Goal: Task Accomplishment & Management: Manage account settings

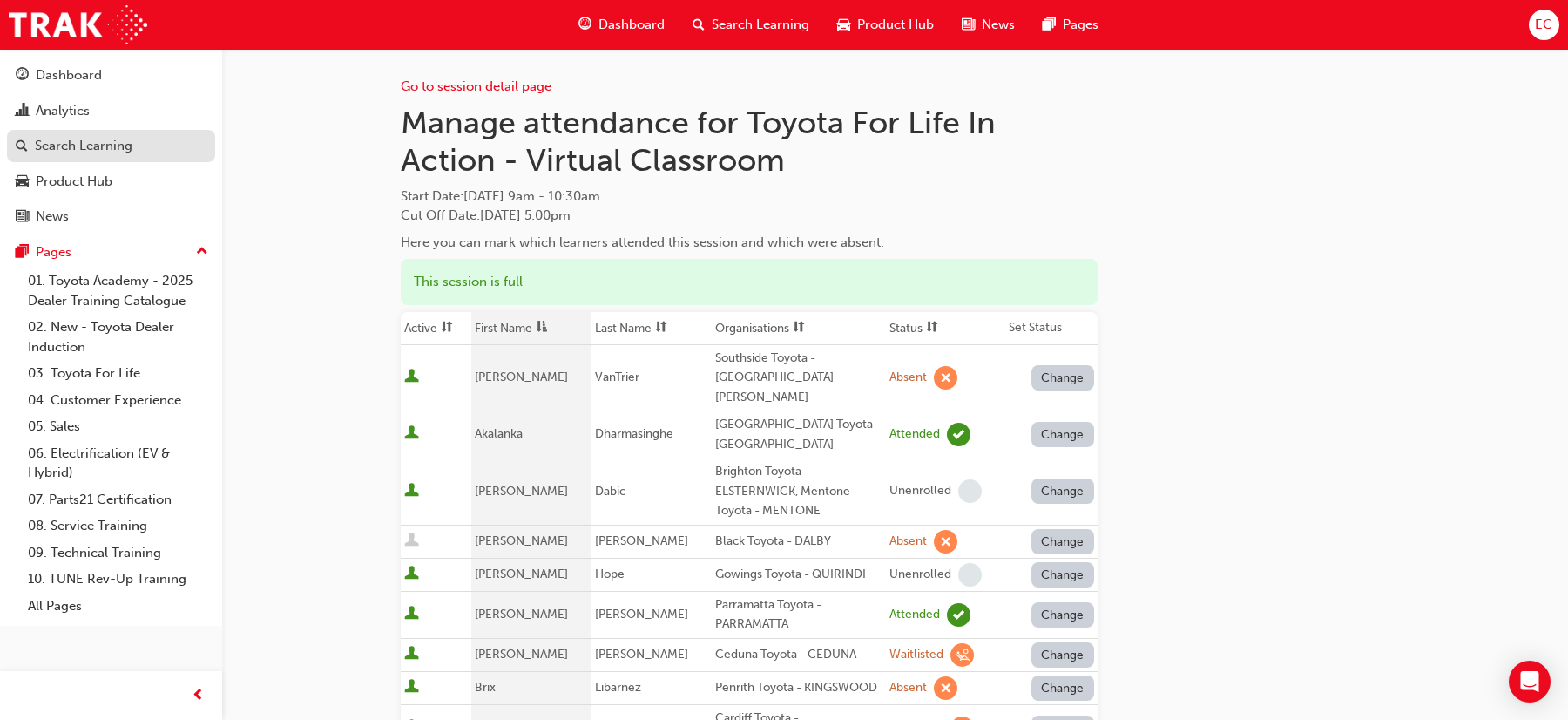
click at [117, 149] on div "Search Learning" at bounding box center [83, 146] width 97 height 20
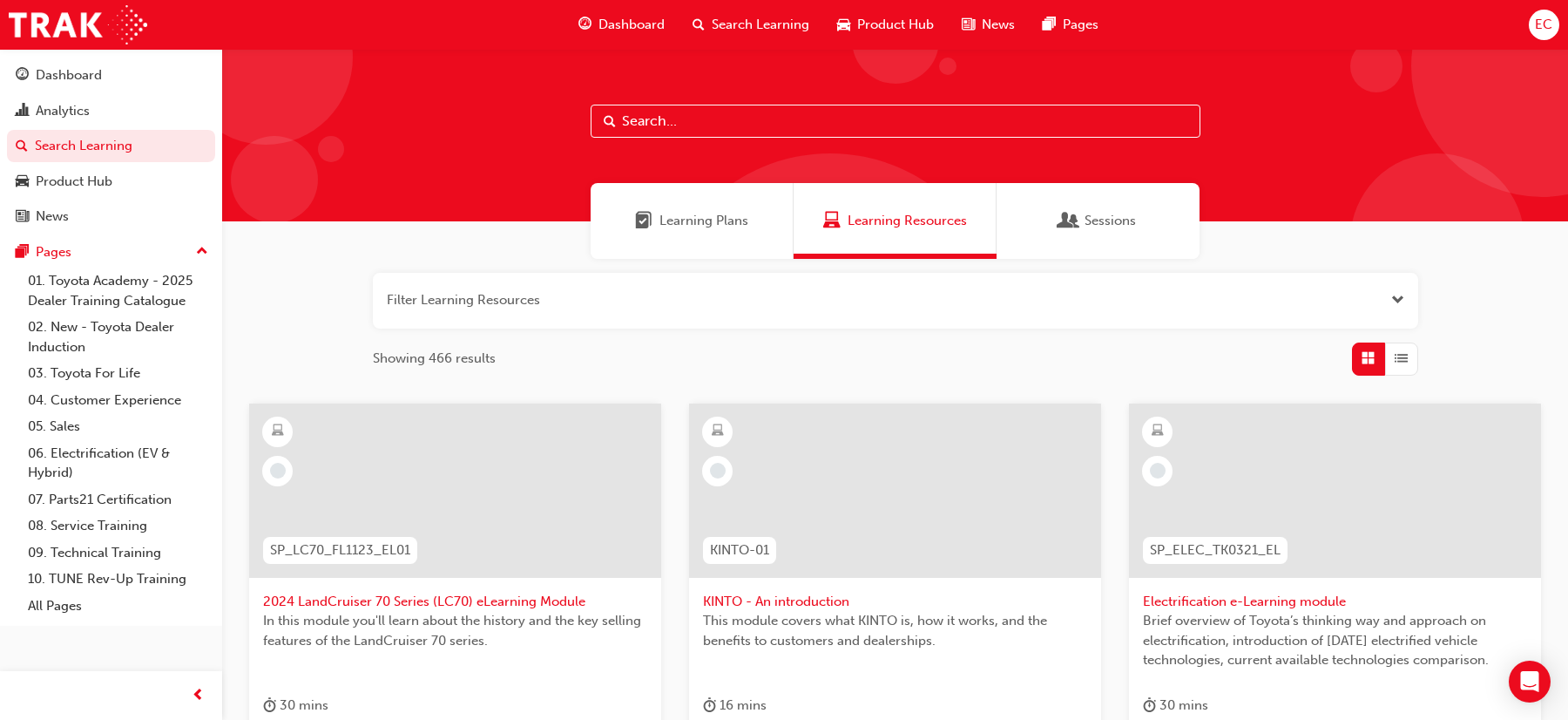
click at [705, 119] on input "text" at bounding box center [895, 121] width 610 height 33
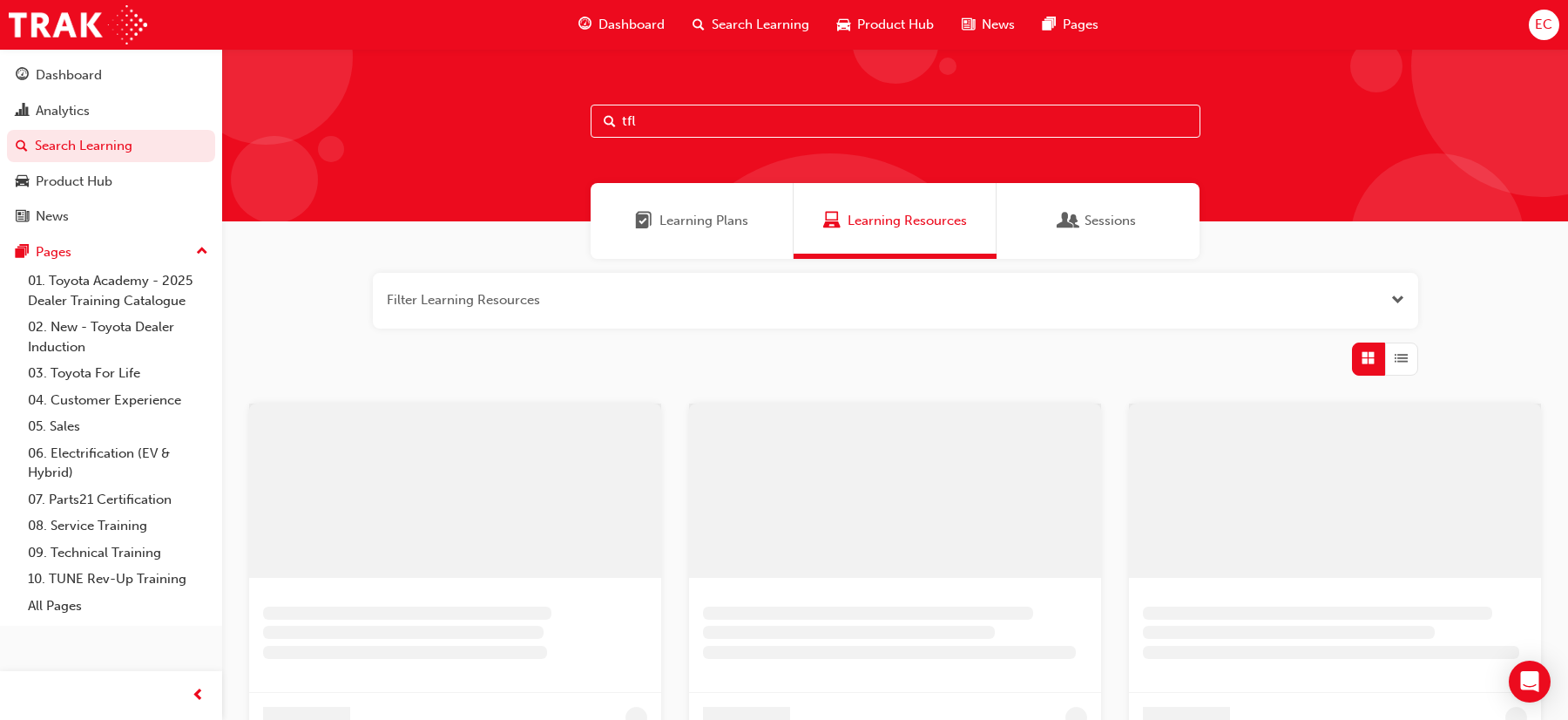
type input "tfl"
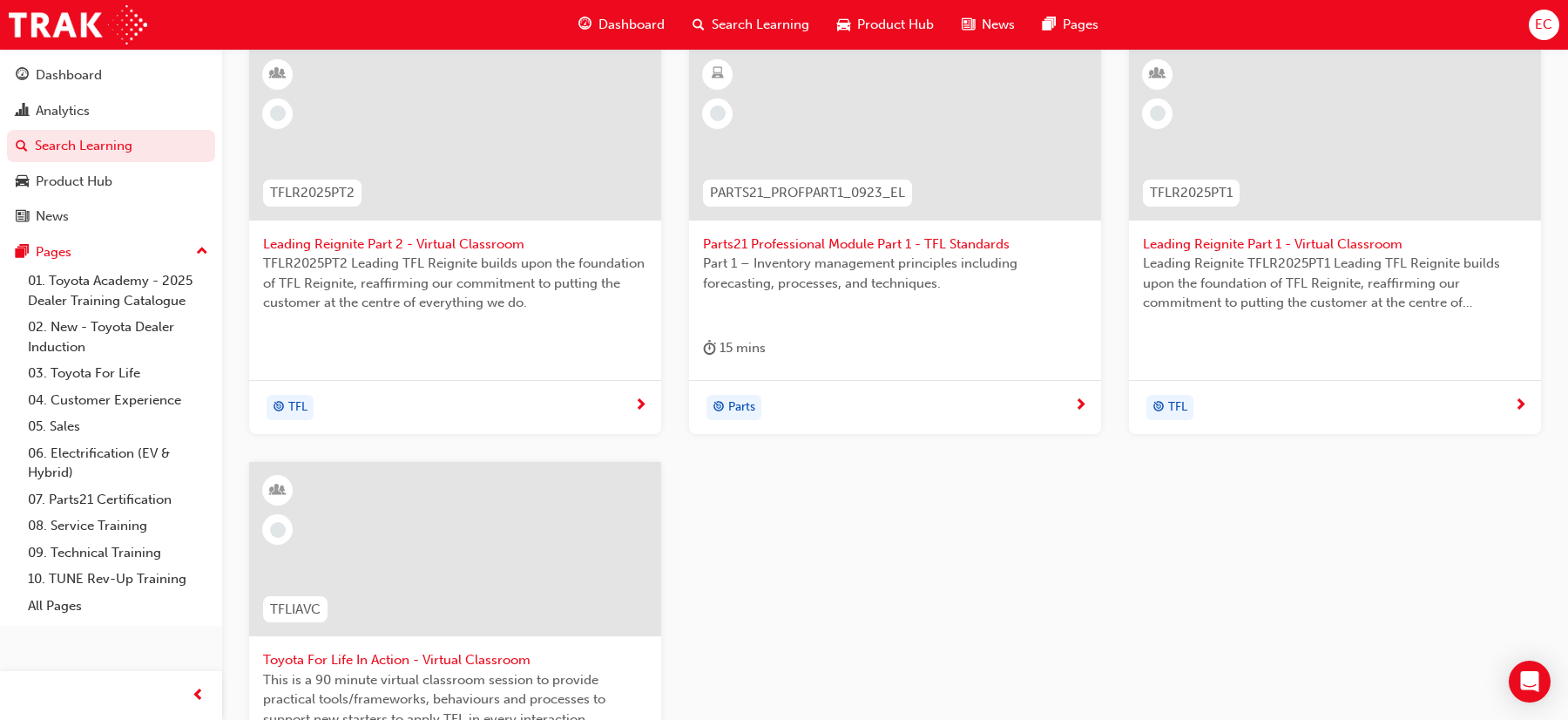
scroll to position [458, 0]
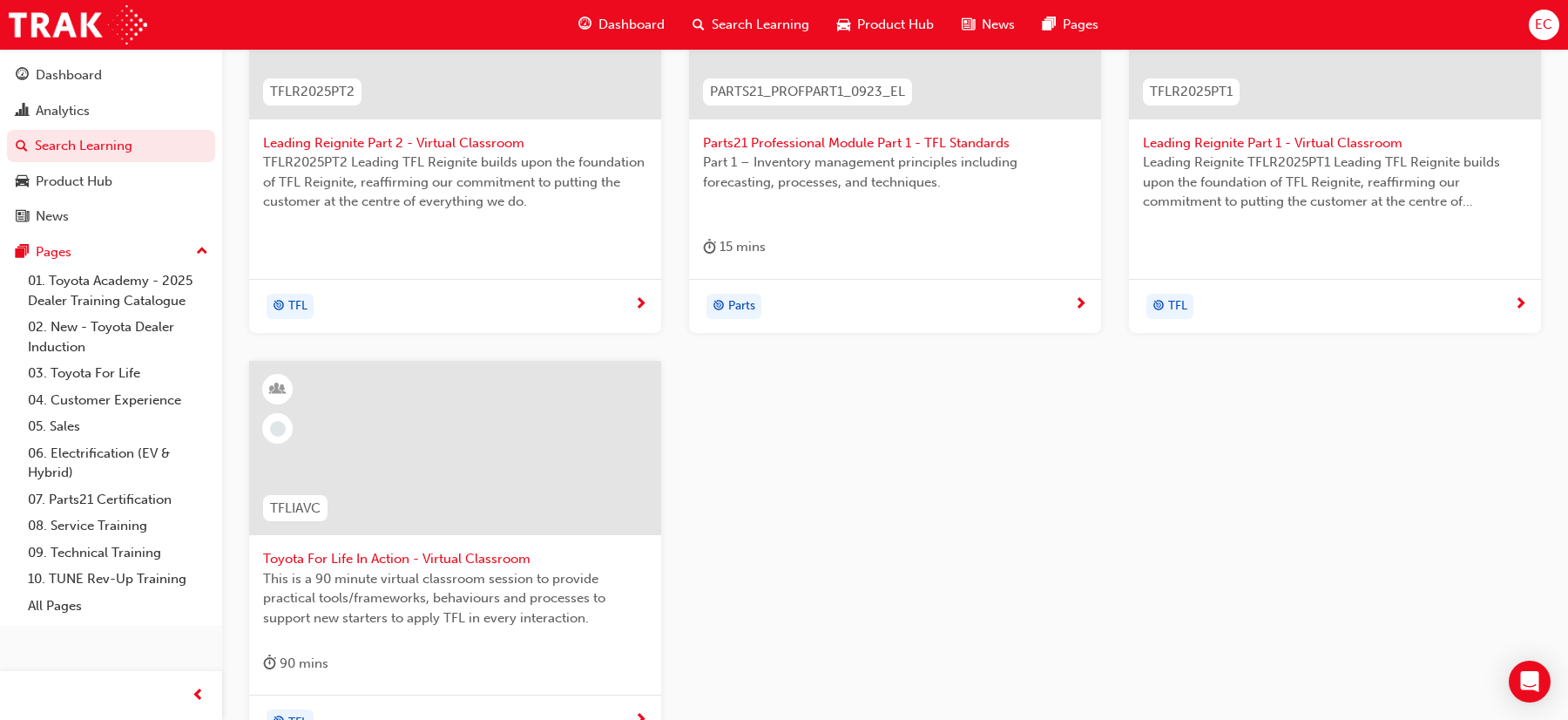
click at [406, 555] on span "Toyota For Life In Action - Virtual Classroom" at bounding box center [454, 559] width 384 height 20
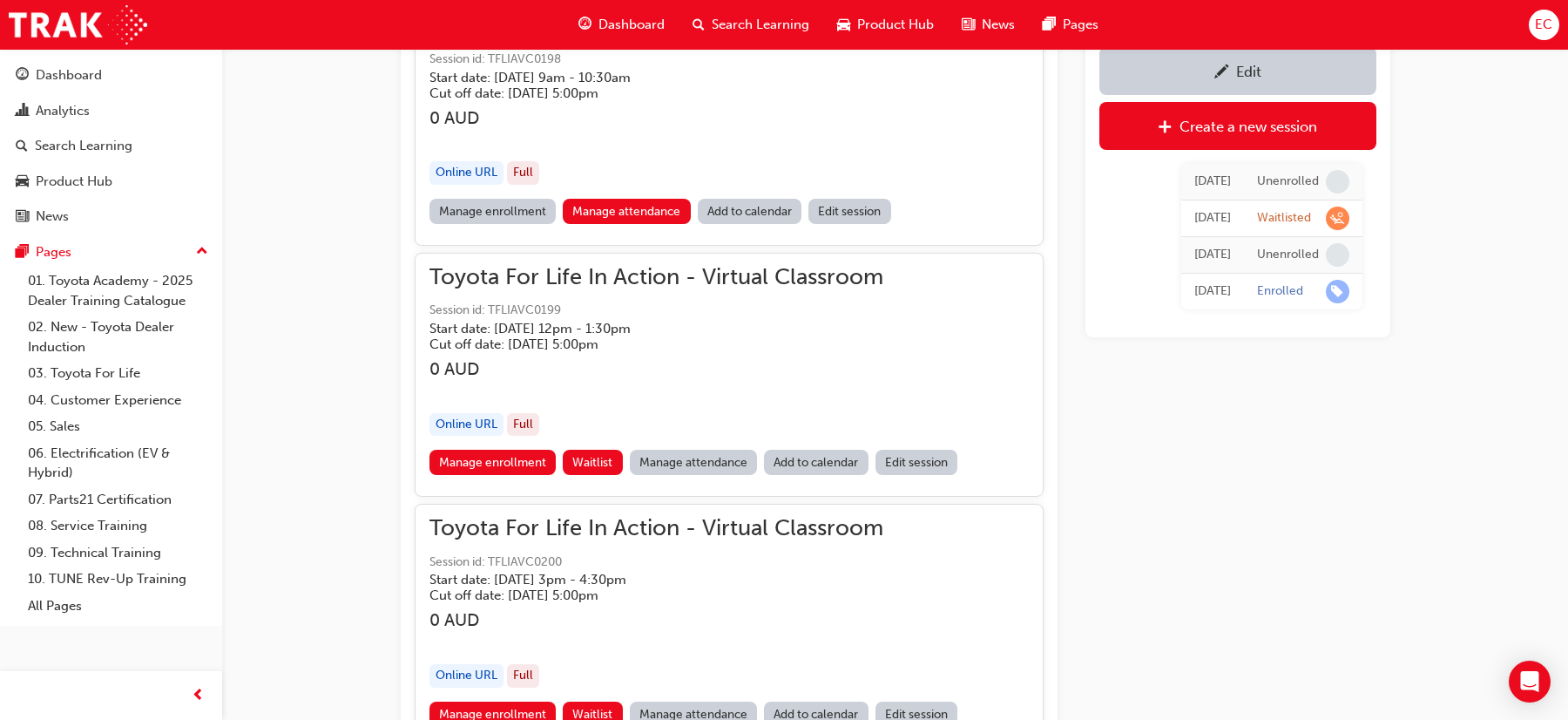
scroll to position [1381, 0]
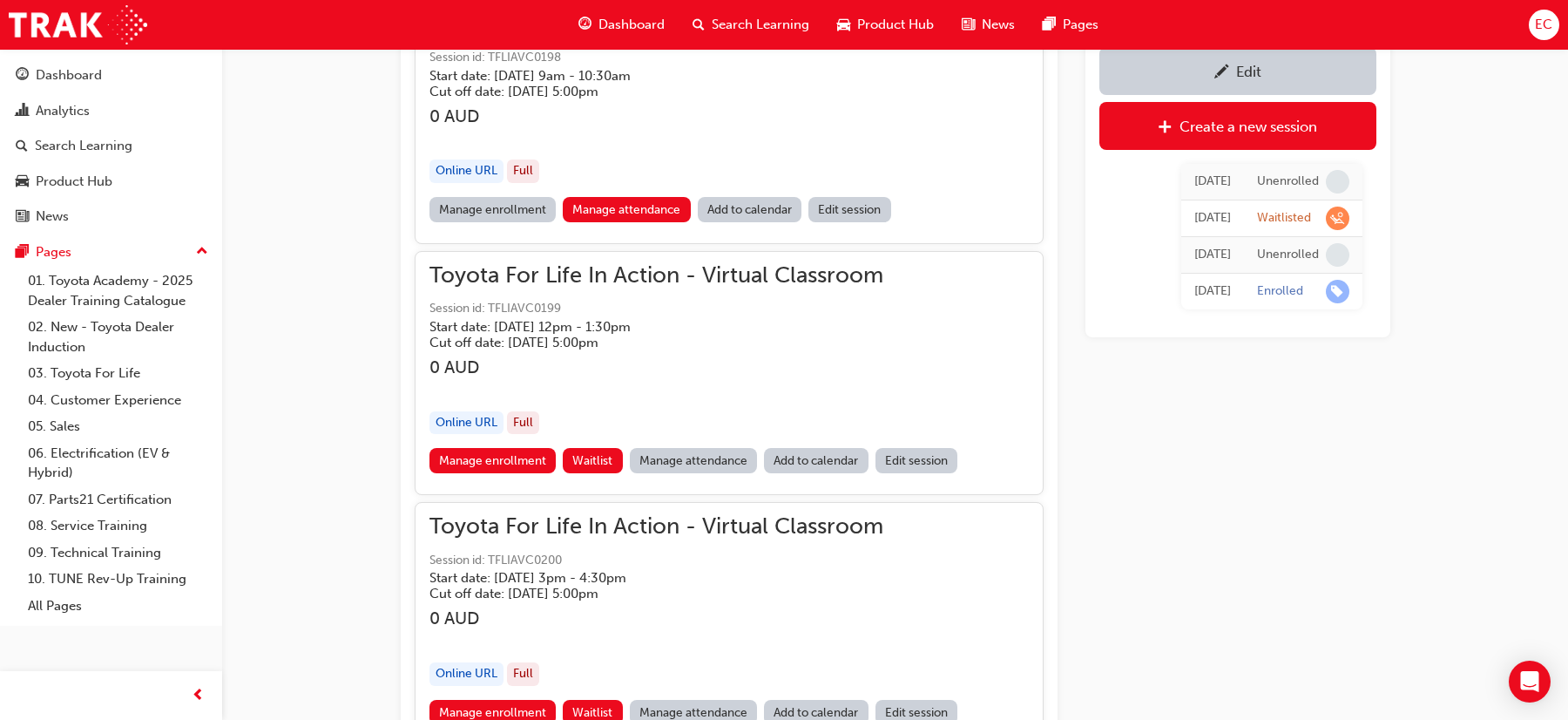
click at [676, 458] on link "Manage attendance" at bounding box center [694, 460] width 128 height 25
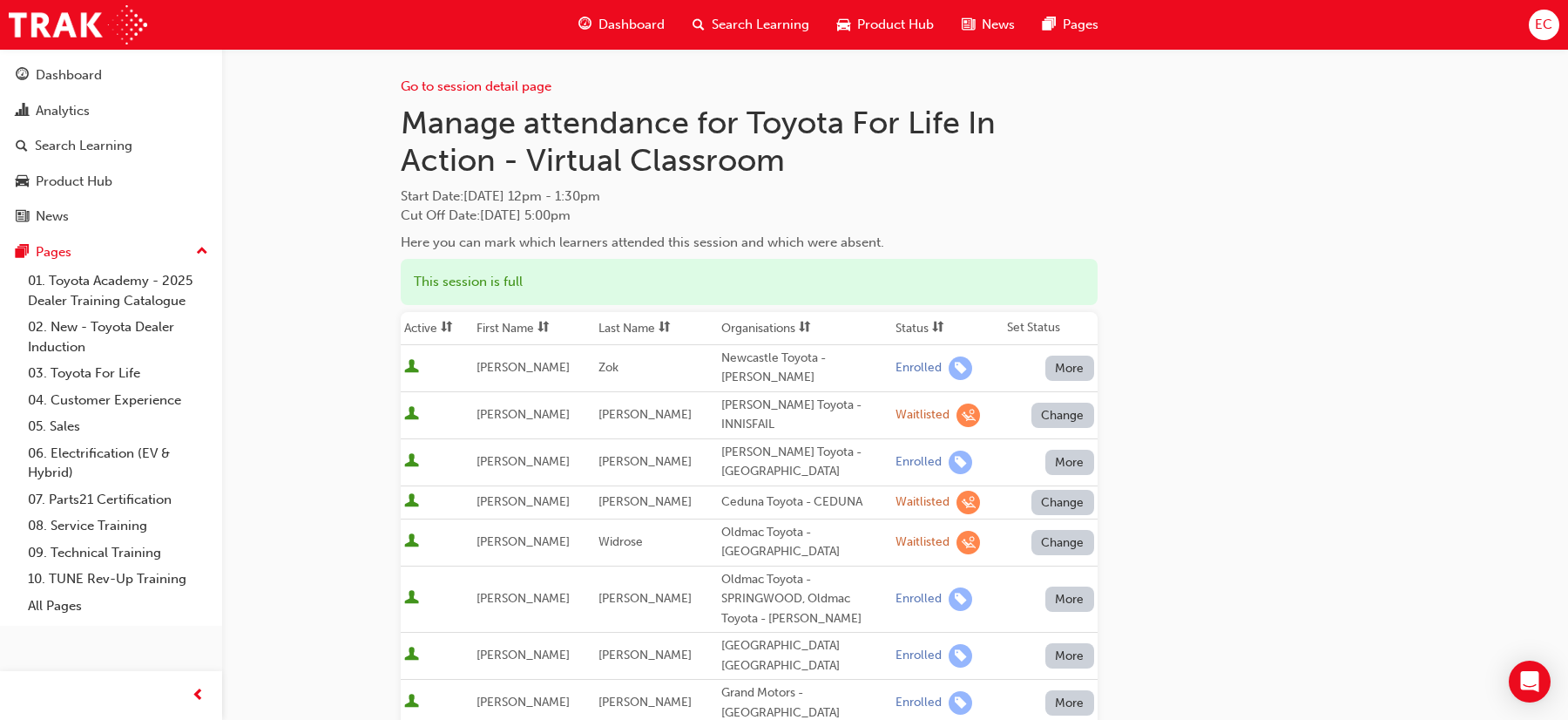
click at [506, 324] on th "First Name" at bounding box center [534, 329] width 123 height 33
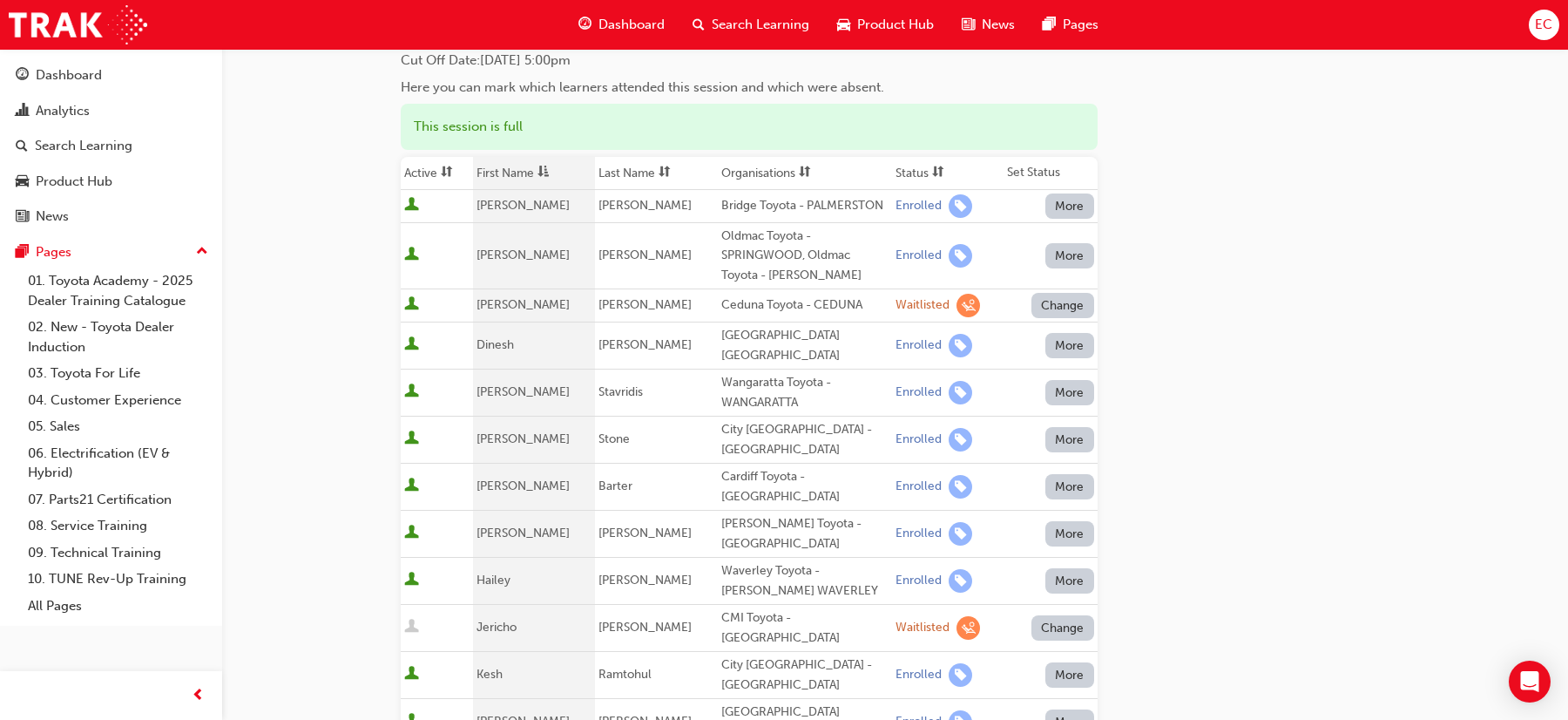
scroll to position [162, 0]
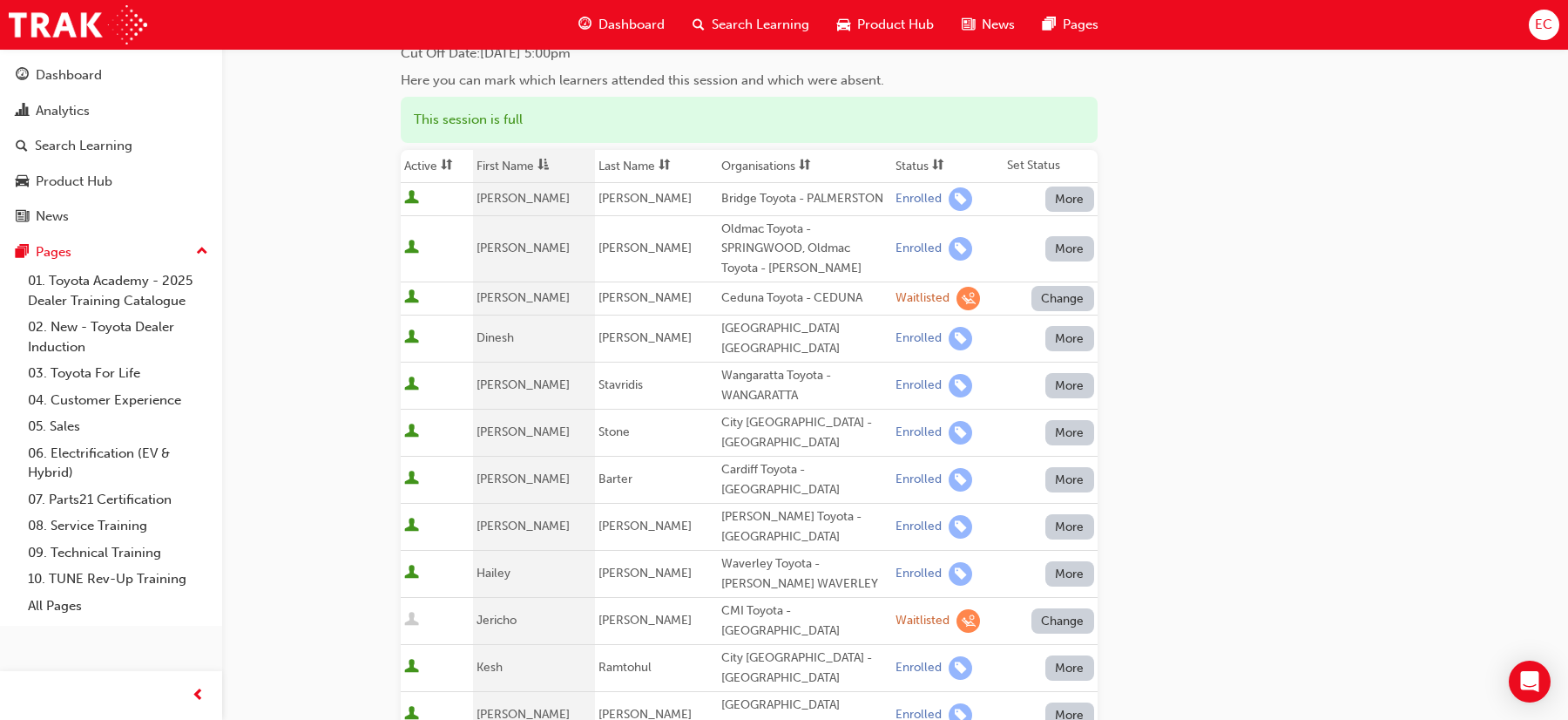
click at [731, 507] on div "[PERSON_NAME] Toyota - [GEOGRAPHIC_DATA]" at bounding box center [804, 527] width 168 height 39
copy div "[PERSON_NAME] Toyota - [GEOGRAPHIC_DATA]"
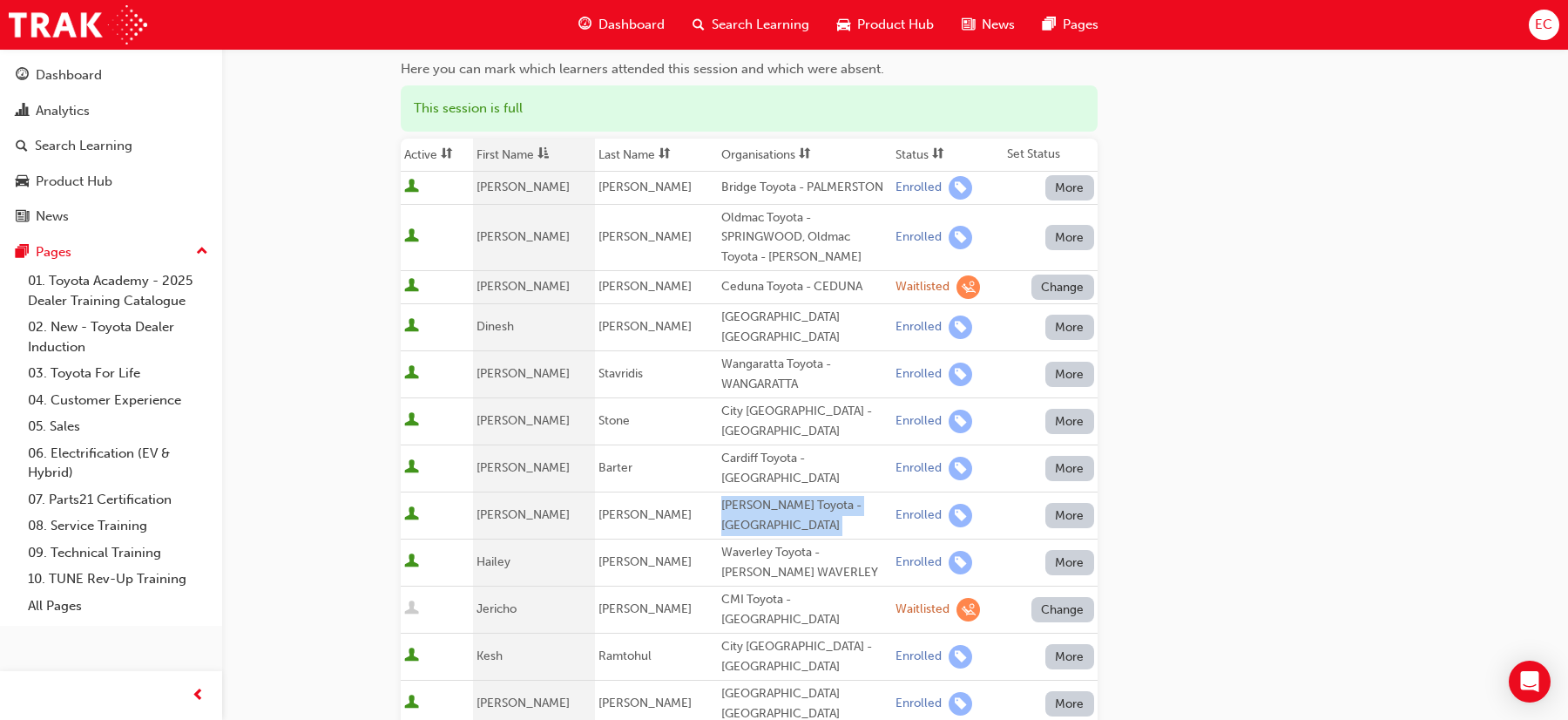
click at [742, 545] on div "Waverley Toyota - [PERSON_NAME] WAVERLEY" at bounding box center [804, 562] width 168 height 39
copy div "Waverley Toyota - [PERSON_NAME] WAVERLEY"
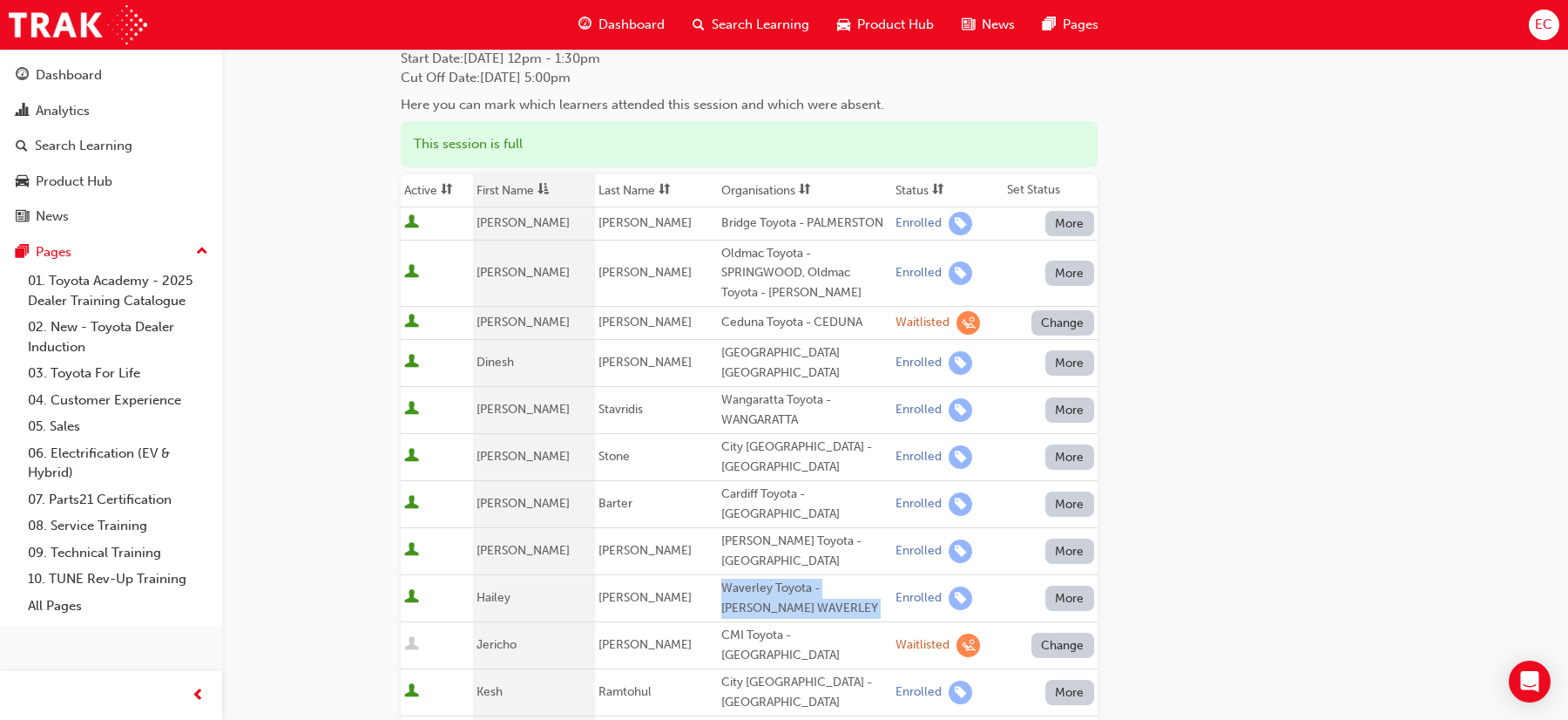
scroll to position [92, 0]
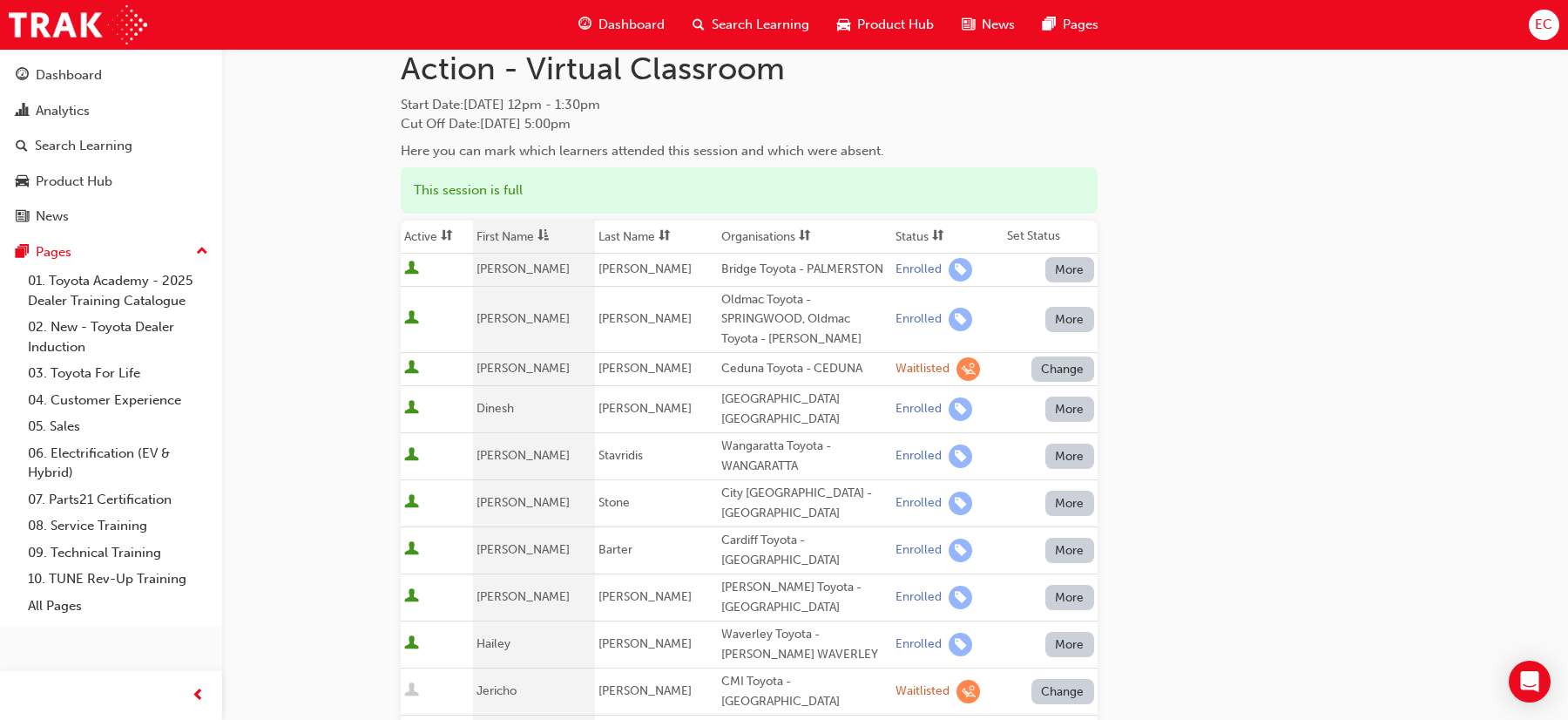
click at [514, 227] on th "First Name" at bounding box center [534, 237] width 123 height 33
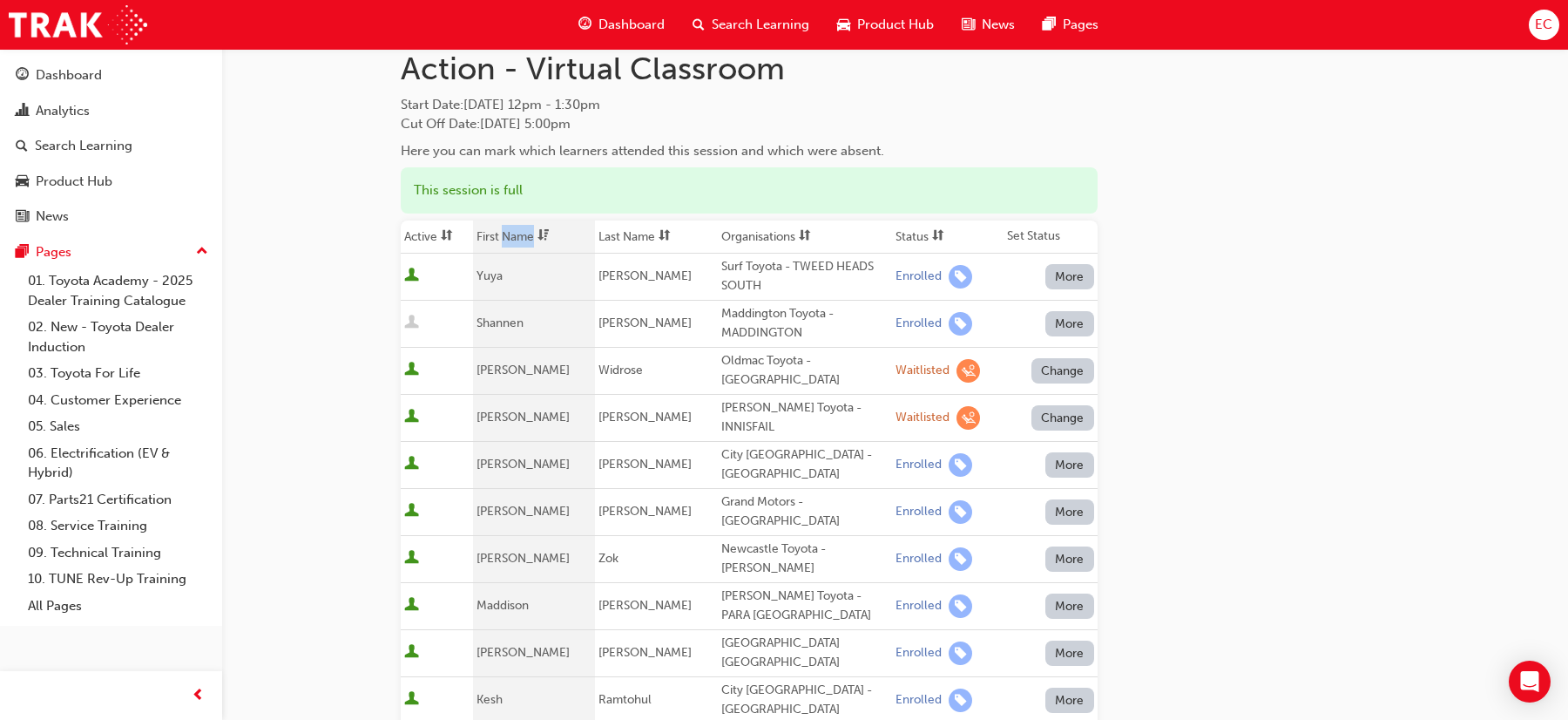
click at [514, 227] on th "First Name" at bounding box center [534, 237] width 123 height 33
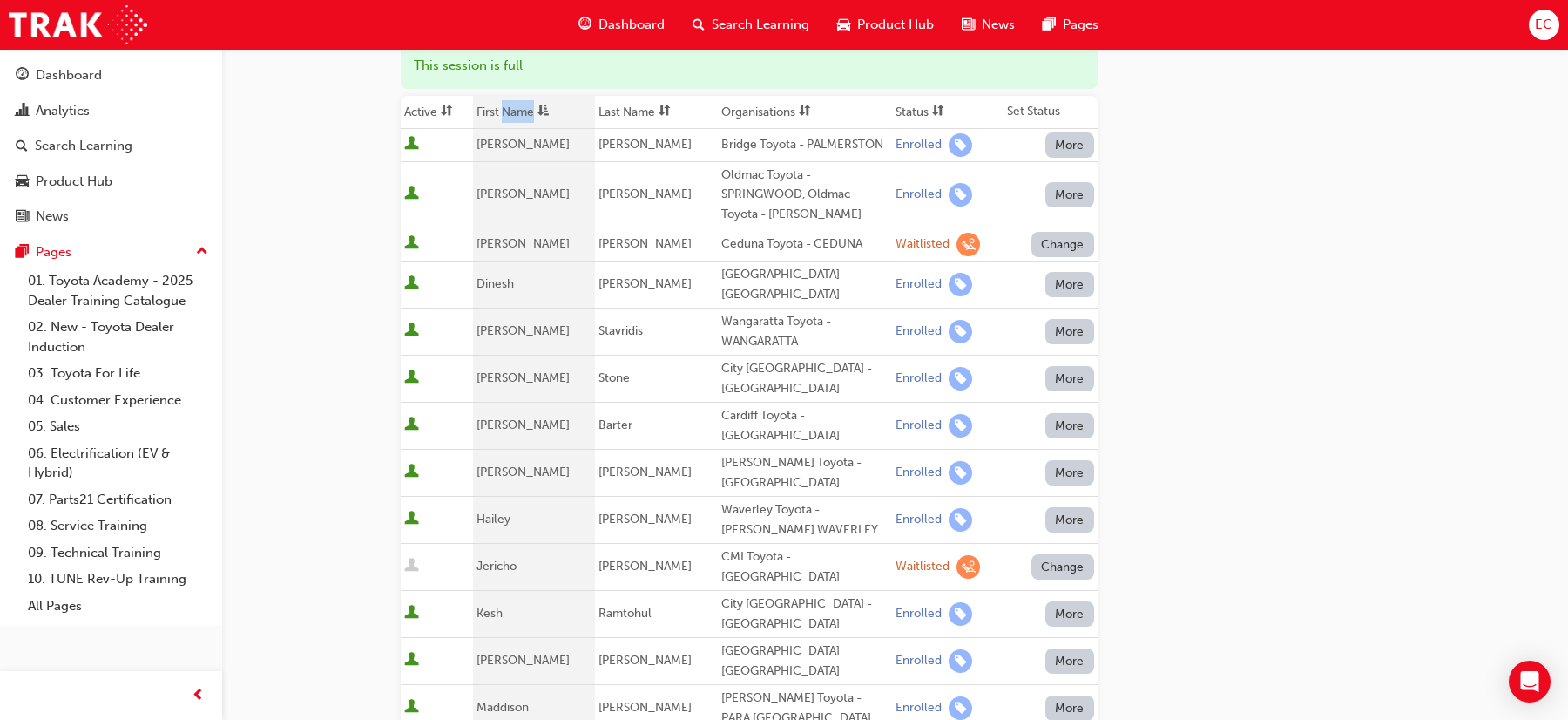
scroll to position [0, 0]
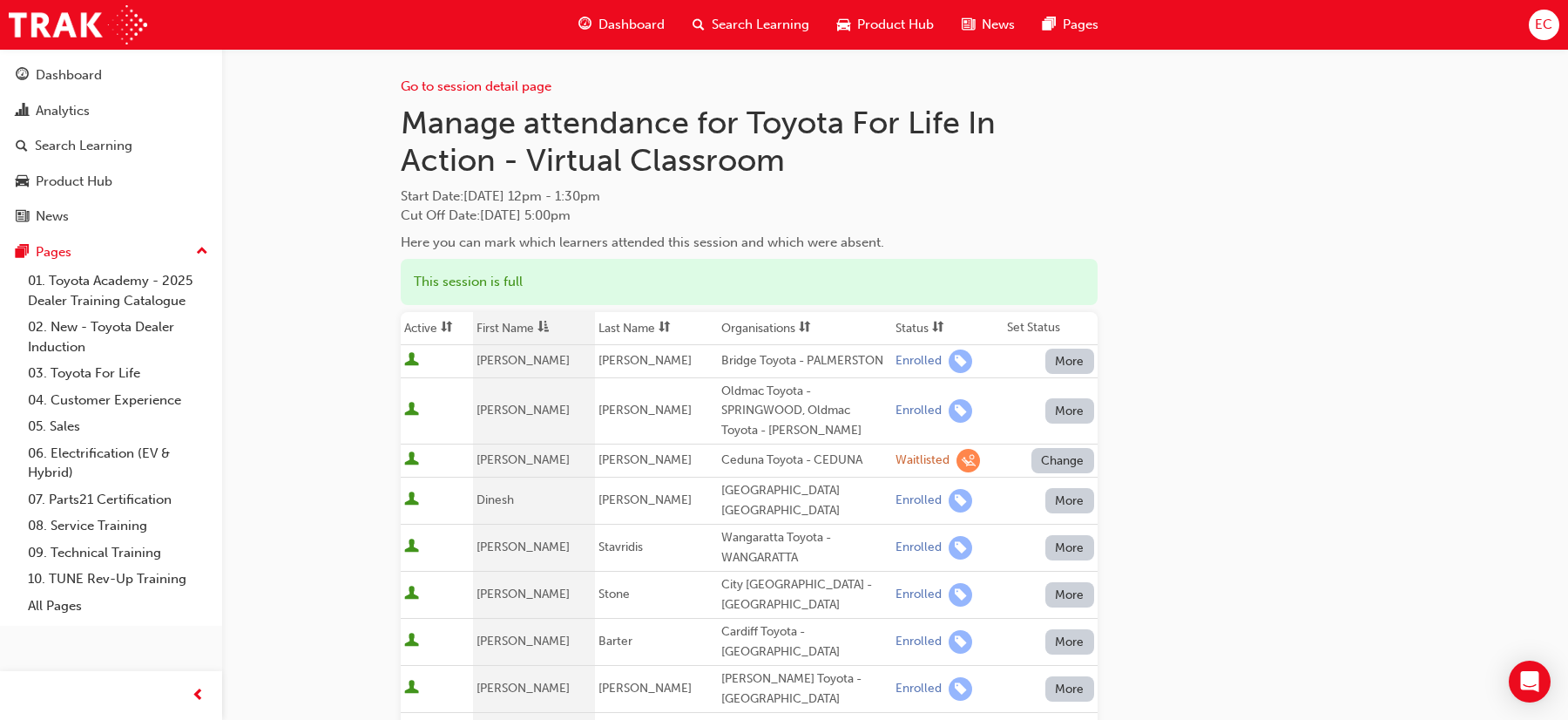
click at [610, 382] on td "[PERSON_NAME]" at bounding box center [656, 411] width 123 height 67
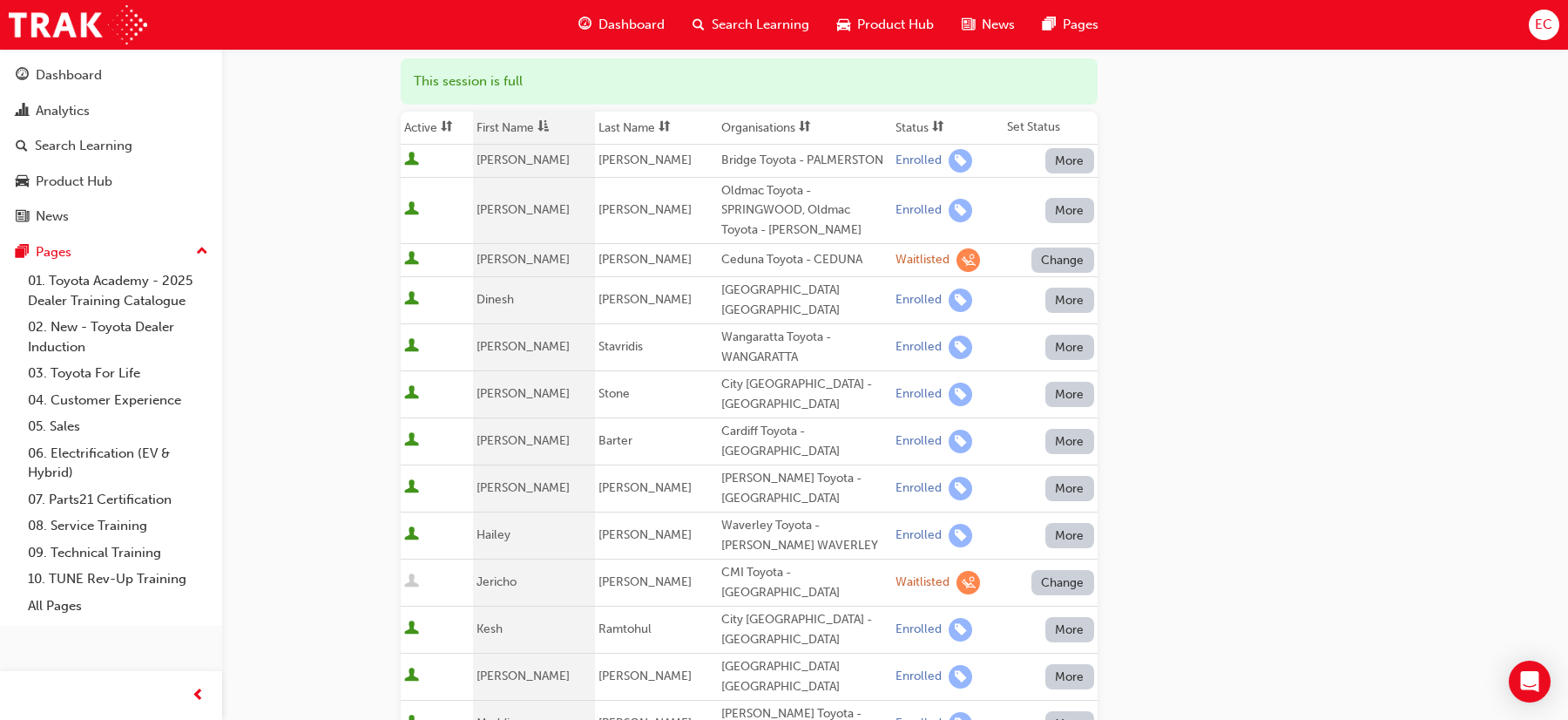
scroll to position [95, 0]
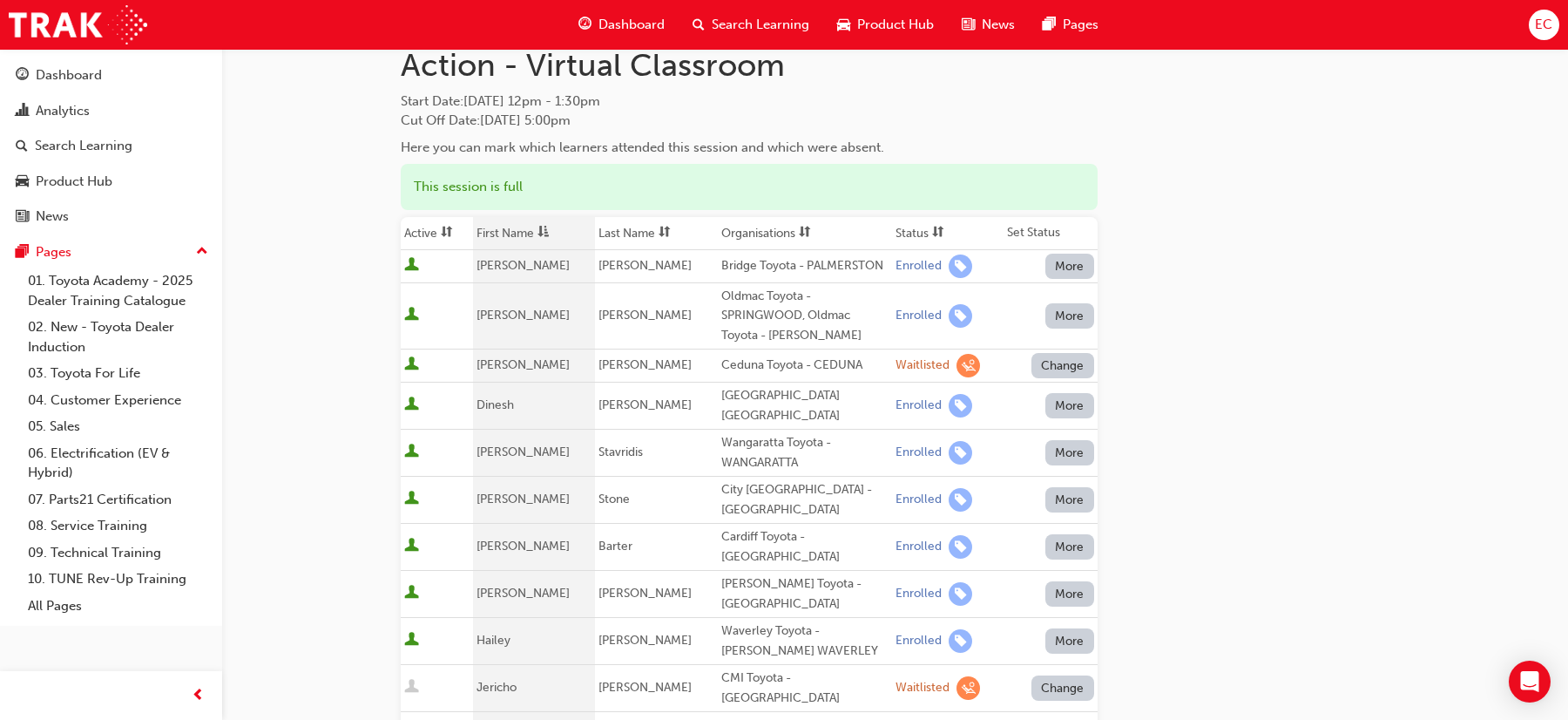
click at [509, 230] on th "First Name" at bounding box center [534, 233] width 123 height 33
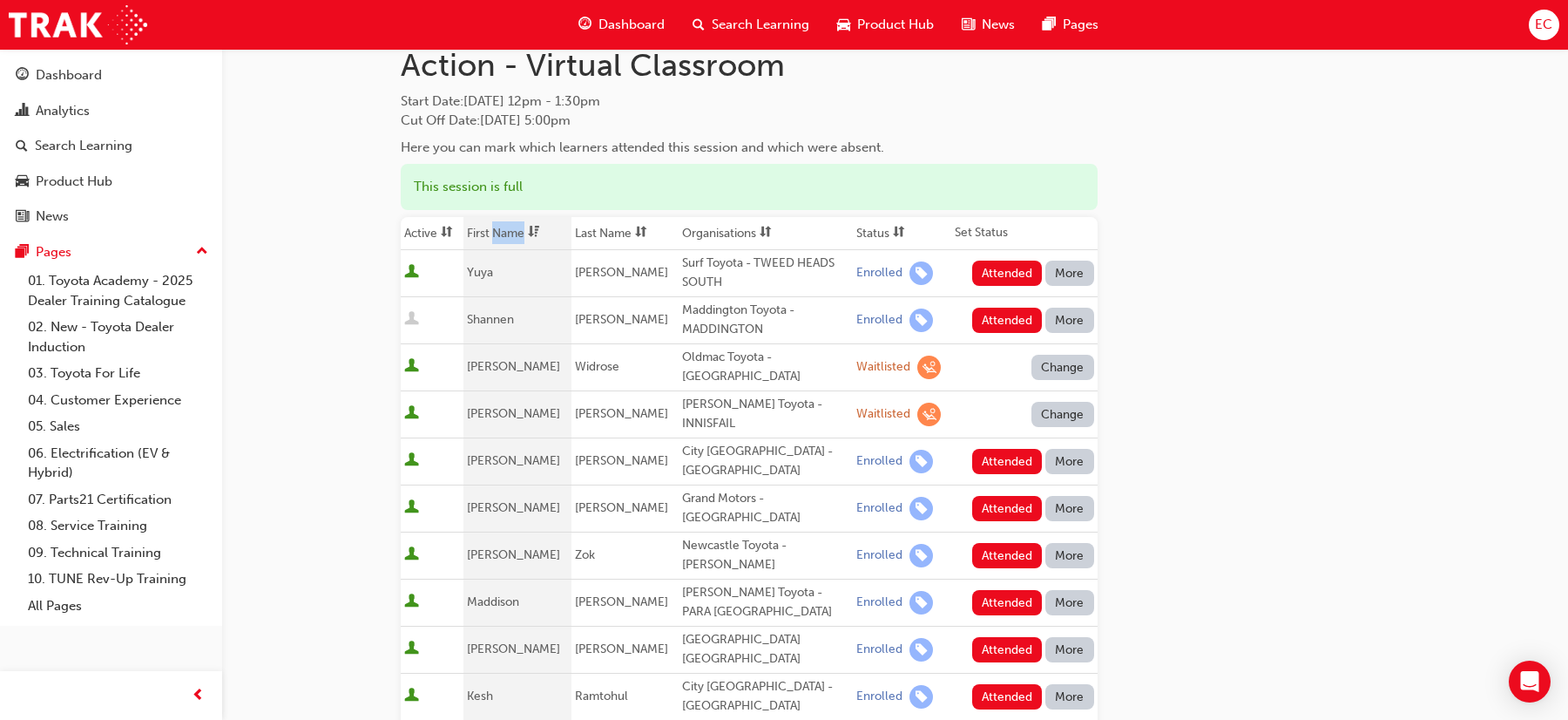
click at [509, 230] on th "First Name" at bounding box center [517, 233] width 107 height 33
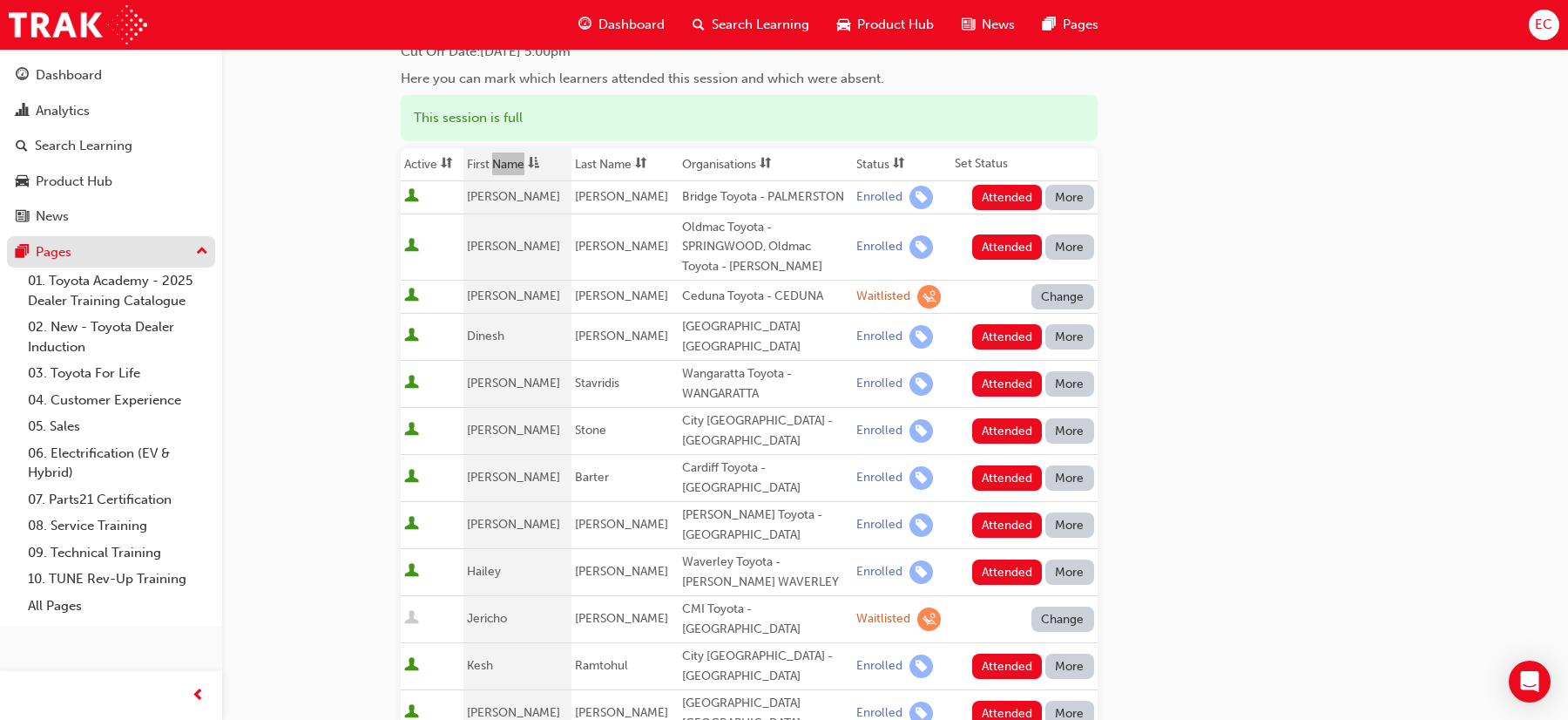
scroll to position [129, 0]
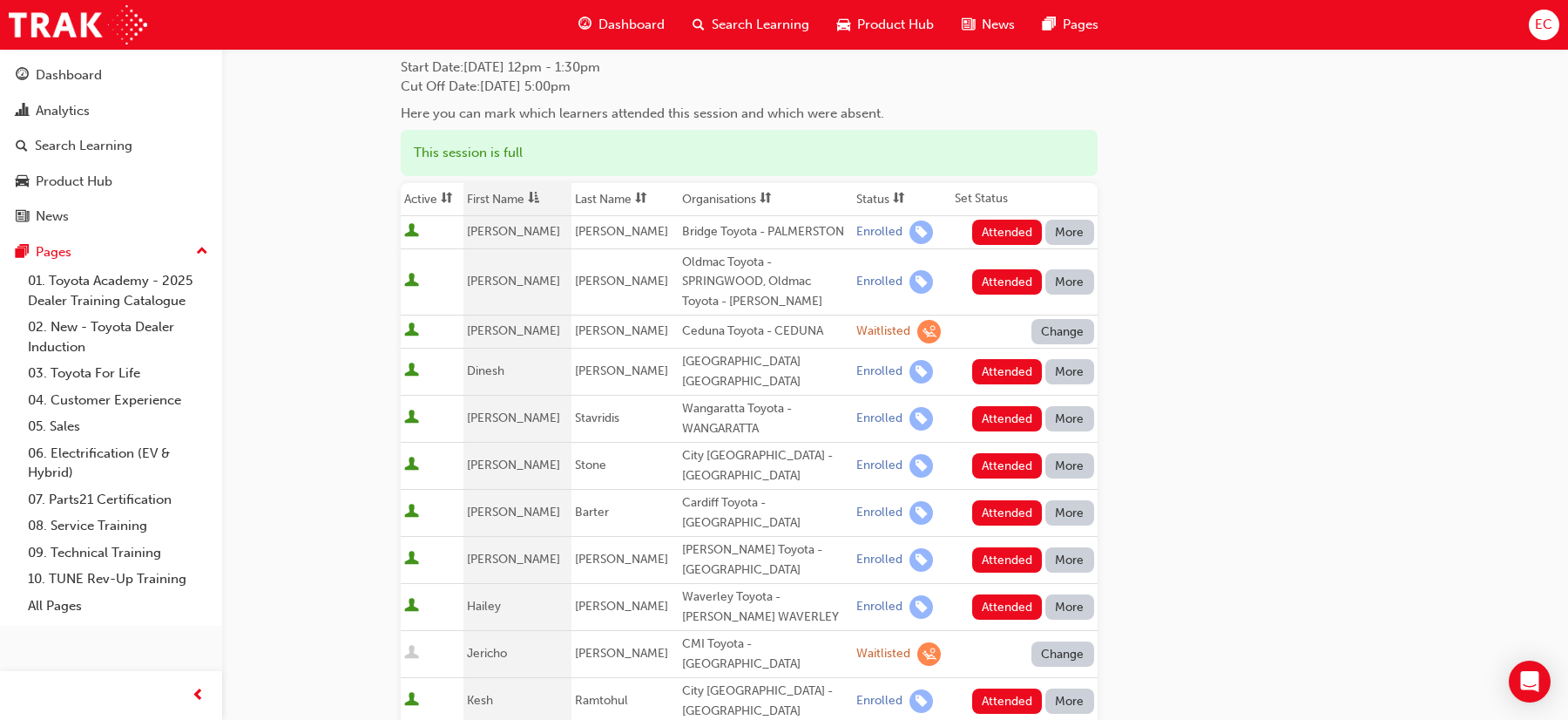
click at [516, 378] on td "Dinesh" at bounding box center [517, 372] width 107 height 47
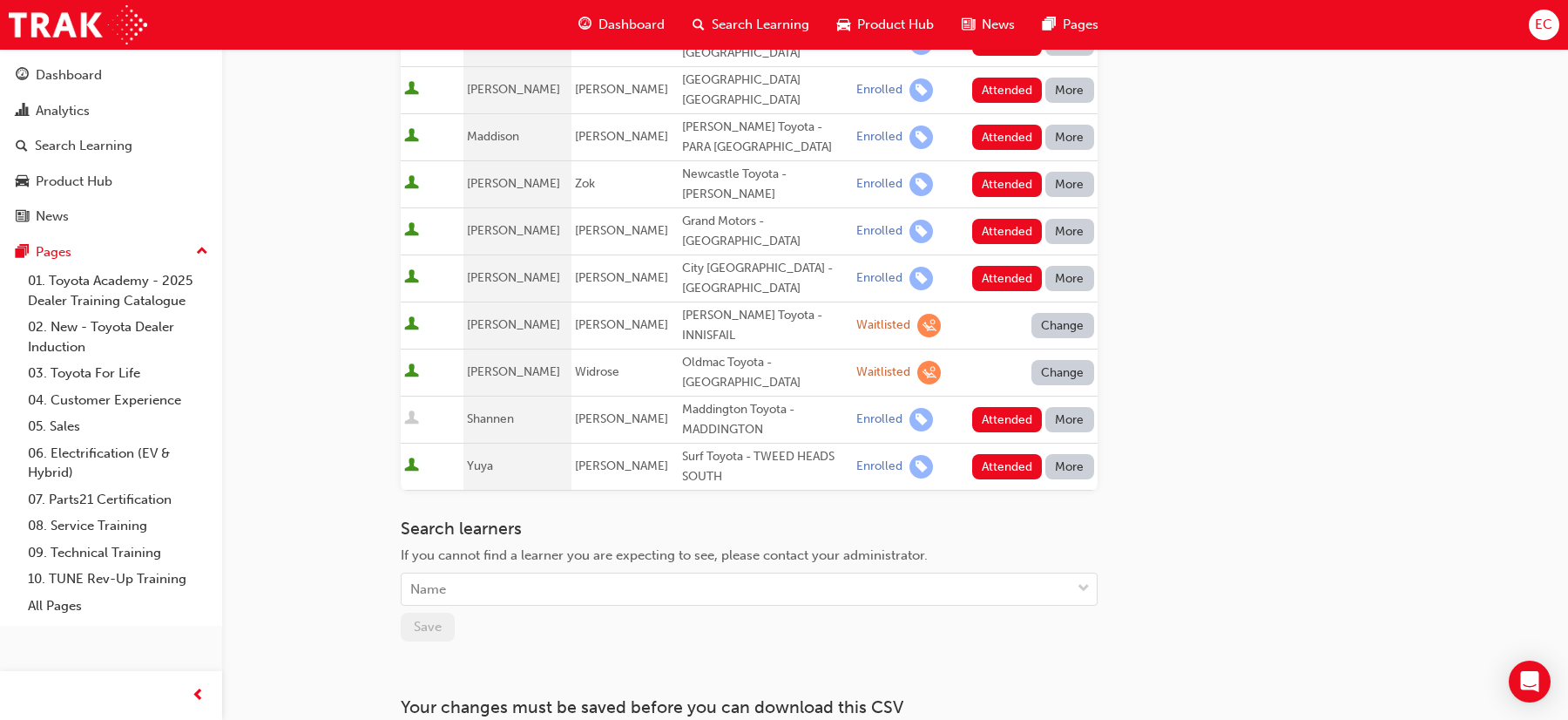
scroll to position [859, 0]
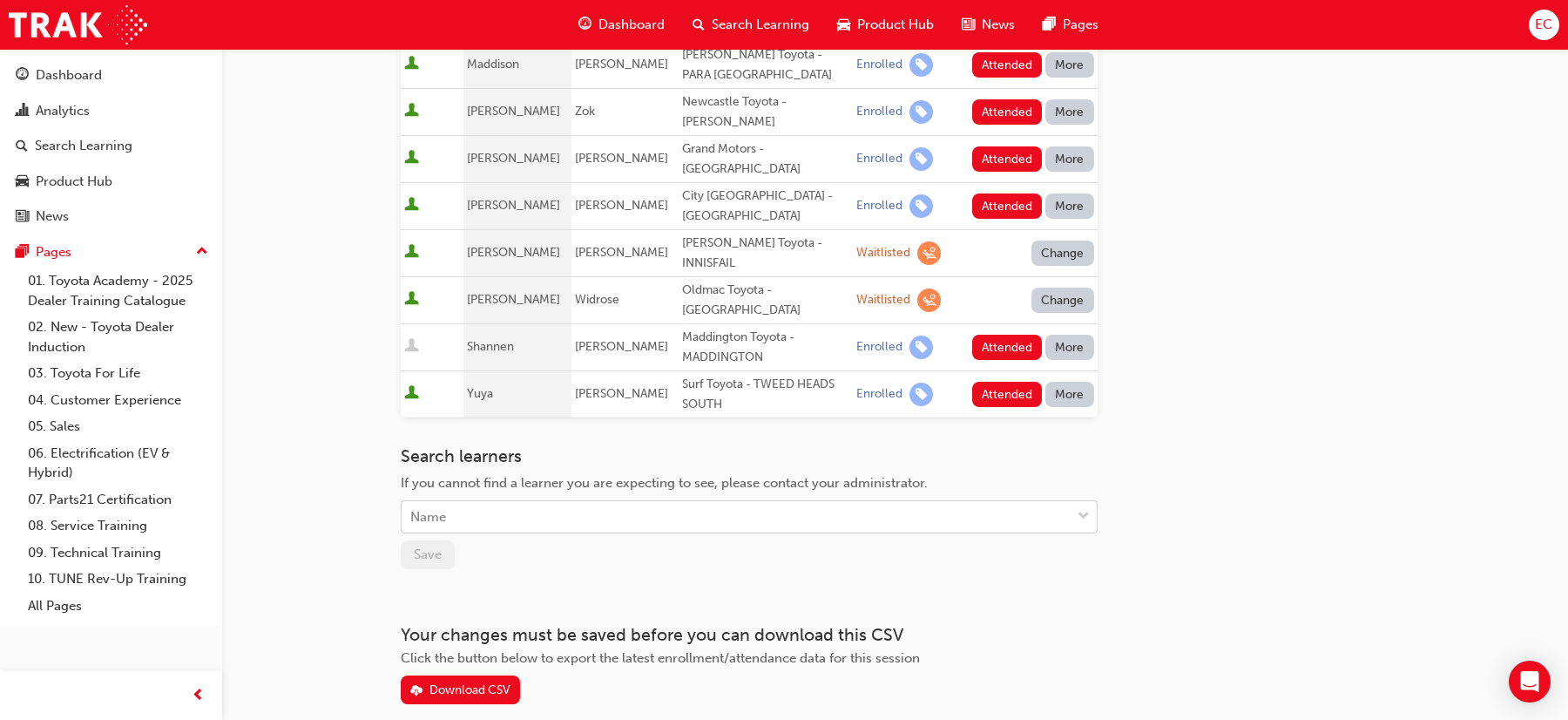
click at [453, 502] on div "Name" at bounding box center [736, 516] width 669 height 31
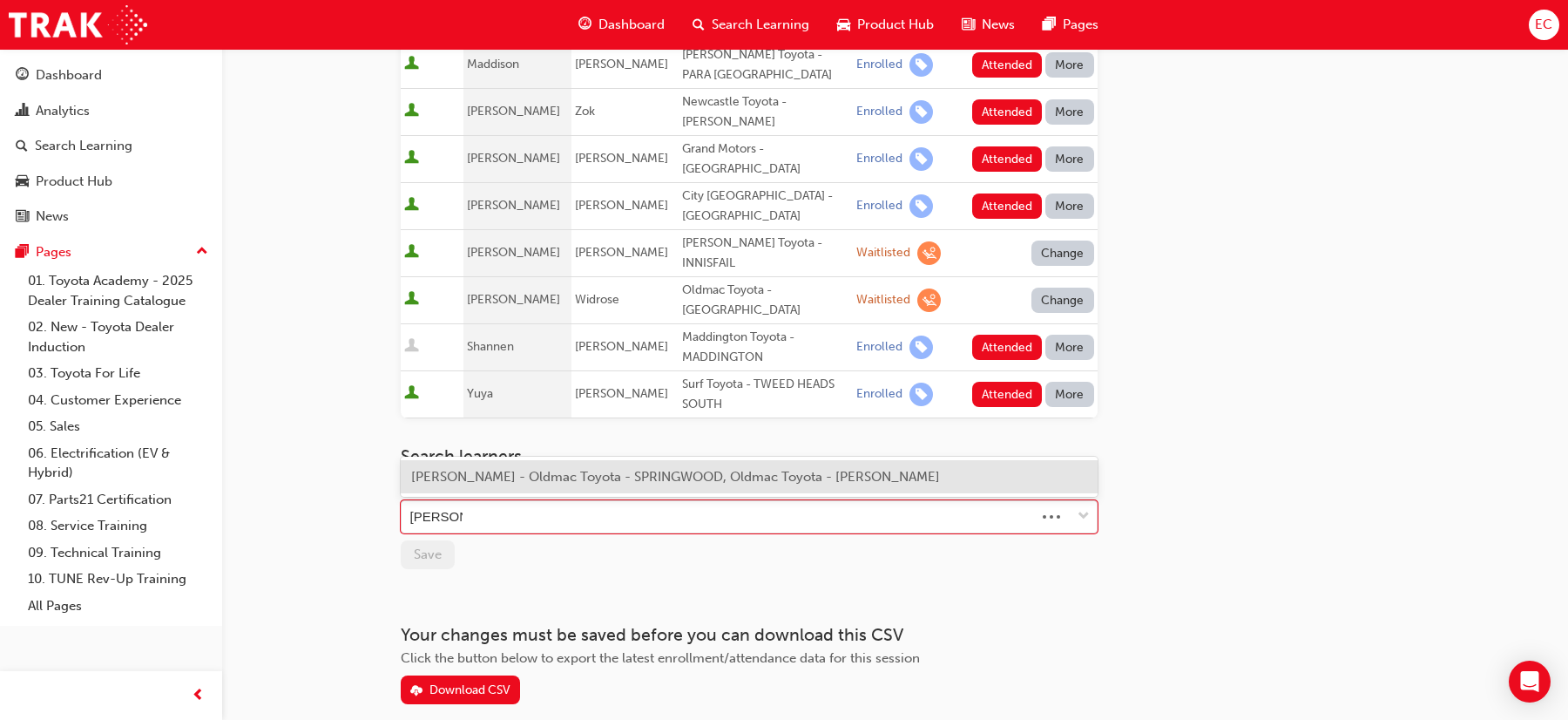
type input "[PERSON_NAME]"
click at [475, 482] on span "[PERSON_NAME] - Oldmac Toyota - SPRINGWOOD, Oldmac Toyota - [PERSON_NAME]" at bounding box center [675, 476] width 529 height 16
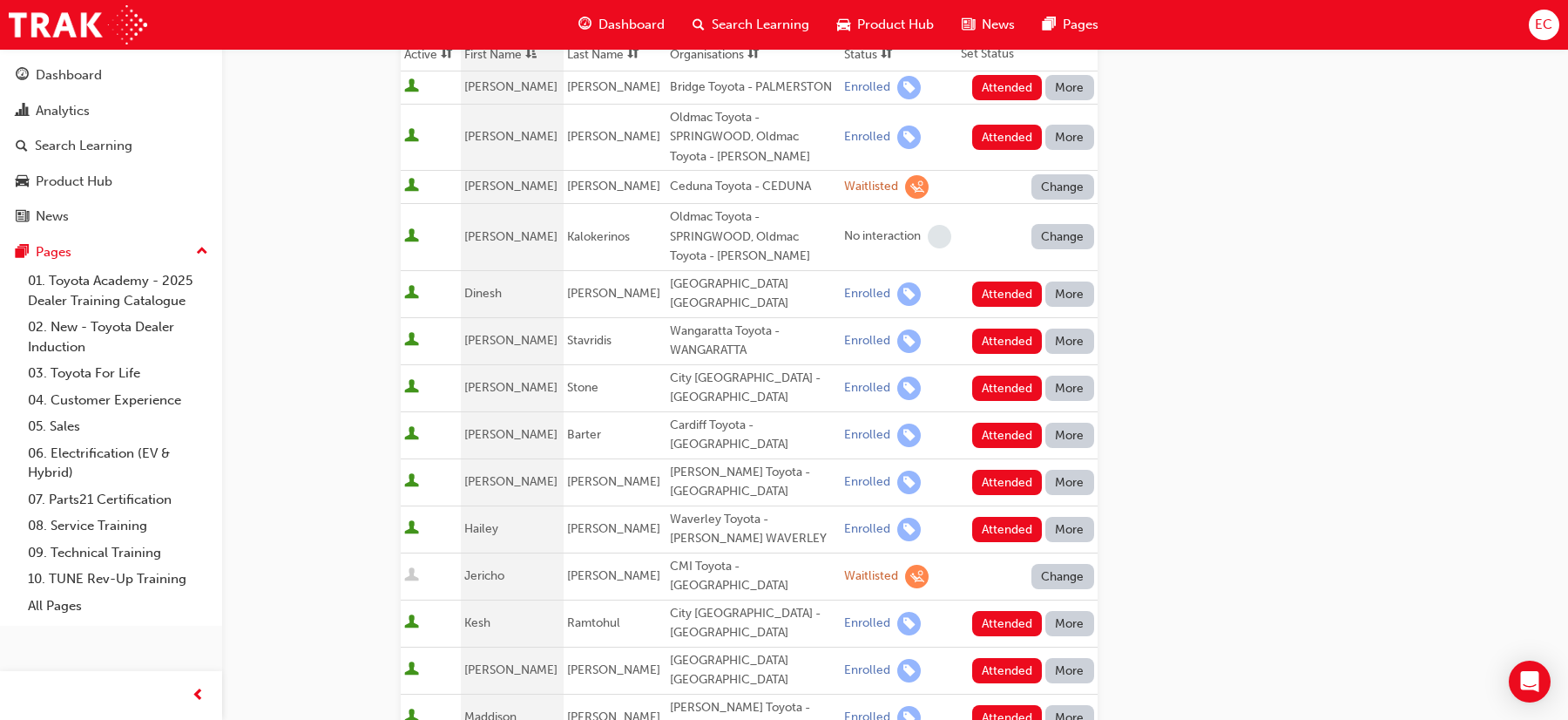
scroll to position [267, 0]
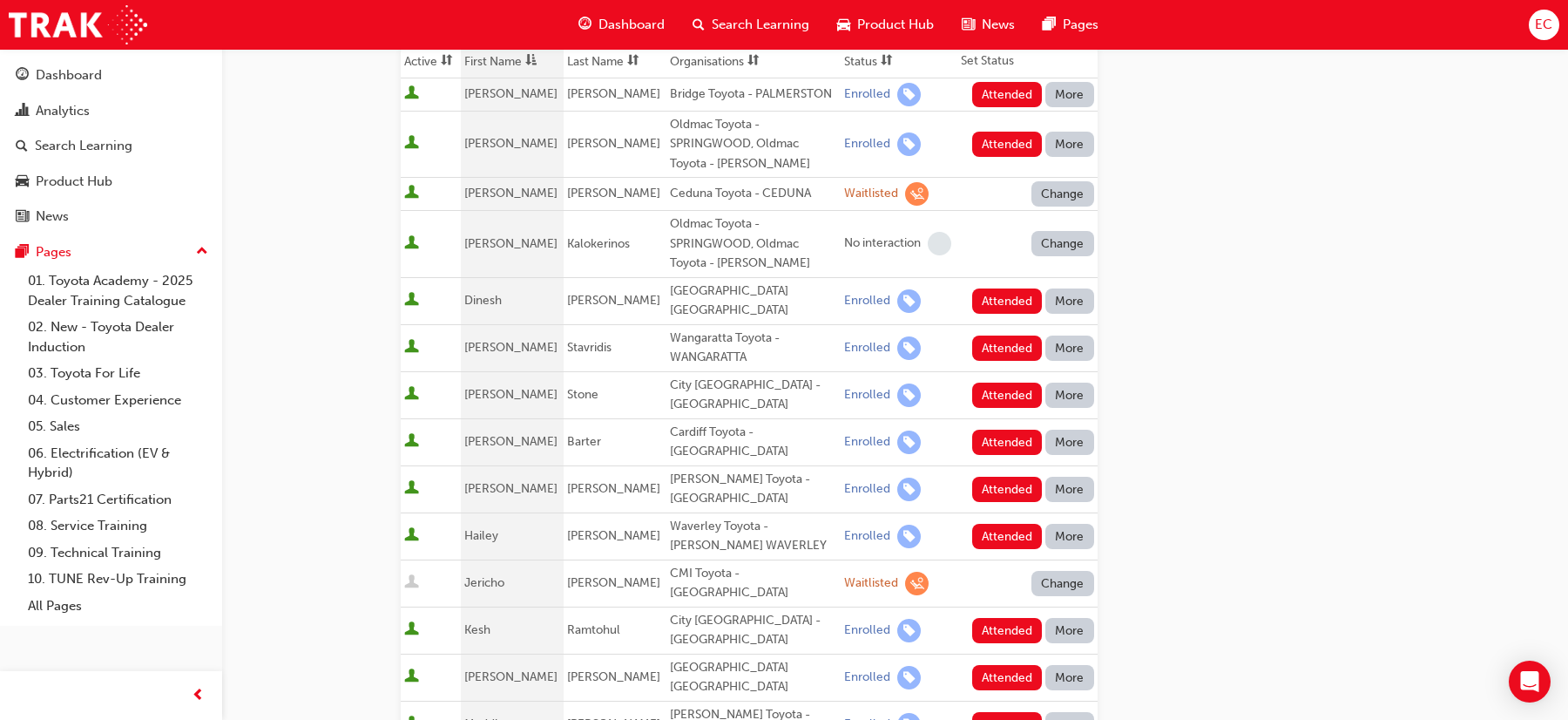
click at [705, 230] on div "Oldmac Toyota - SPRINGWOOD, Oldmac Toyota - [PERSON_NAME]" at bounding box center [753, 244] width 168 height 59
copy div "Oldmac Toyota - SPRINGWOOD, Oldmac Toyota - [PERSON_NAME]"
click at [670, 339] on div "Wangaratta Toyota - WANGARATTA" at bounding box center [753, 348] width 168 height 39
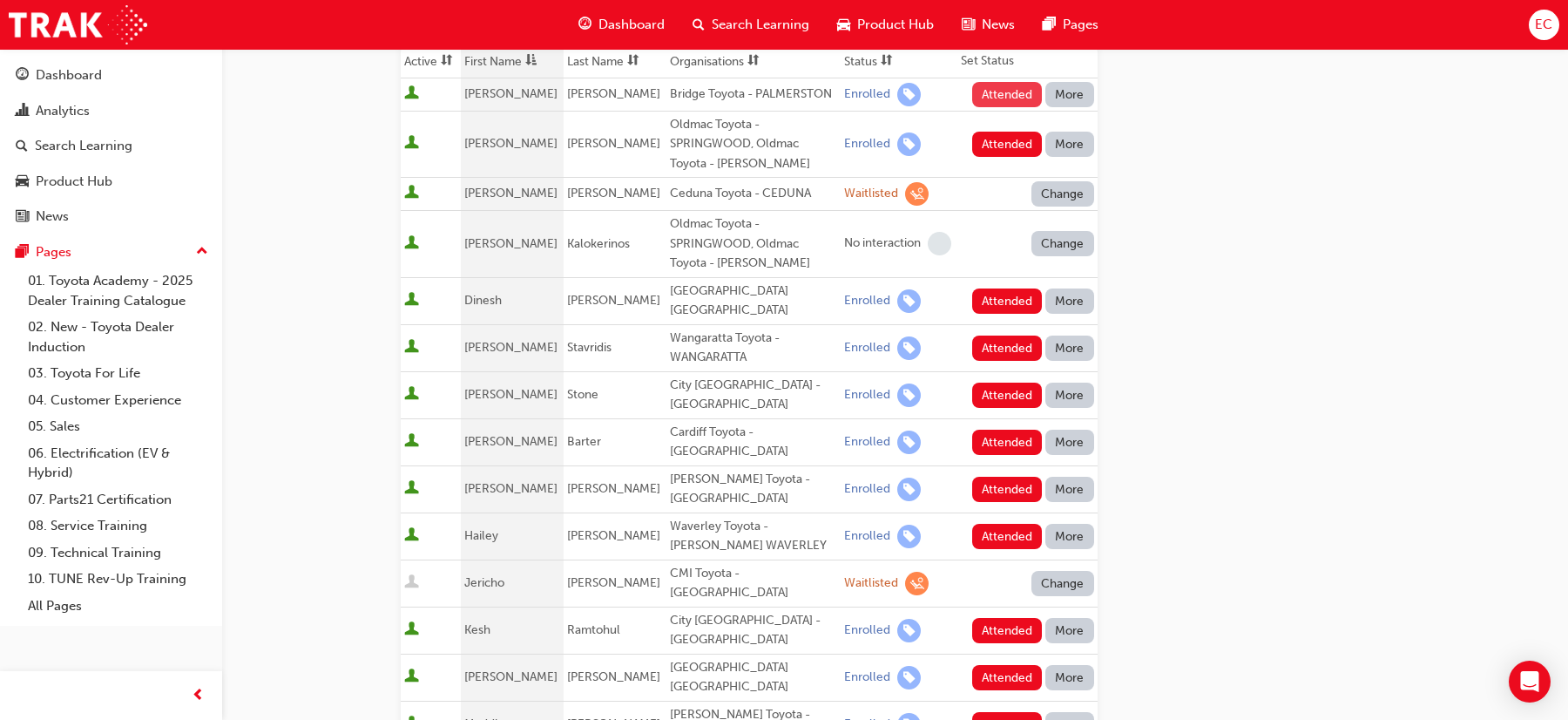
click at [990, 94] on button "Attended" at bounding box center [1008, 93] width 70 height 25
click at [1002, 299] on button "Attended" at bounding box center [1008, 301] width 70 height 25
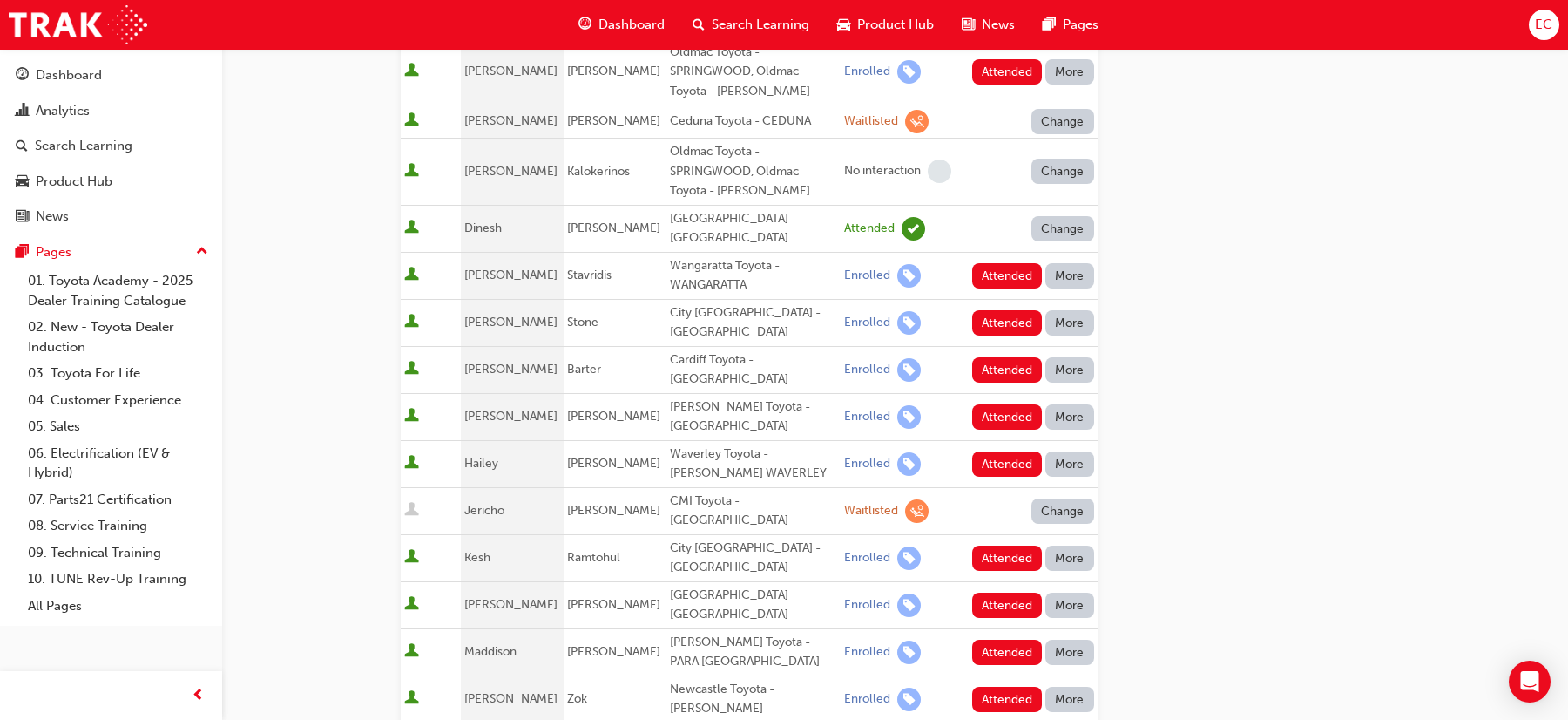
scroll to position [393, 0]
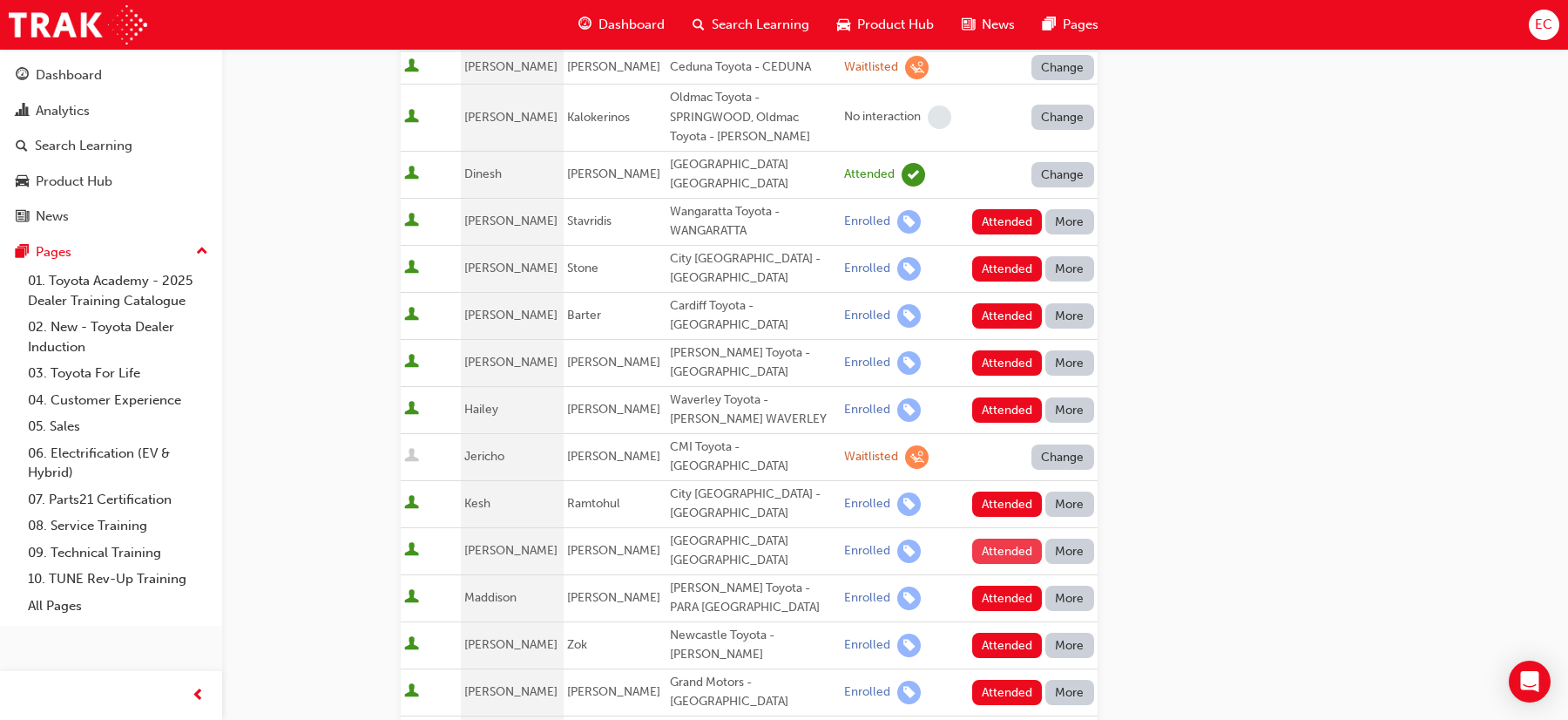
click at [988, 539] on button "Attended" at bounding box center [1008, 551] width 70 height 25
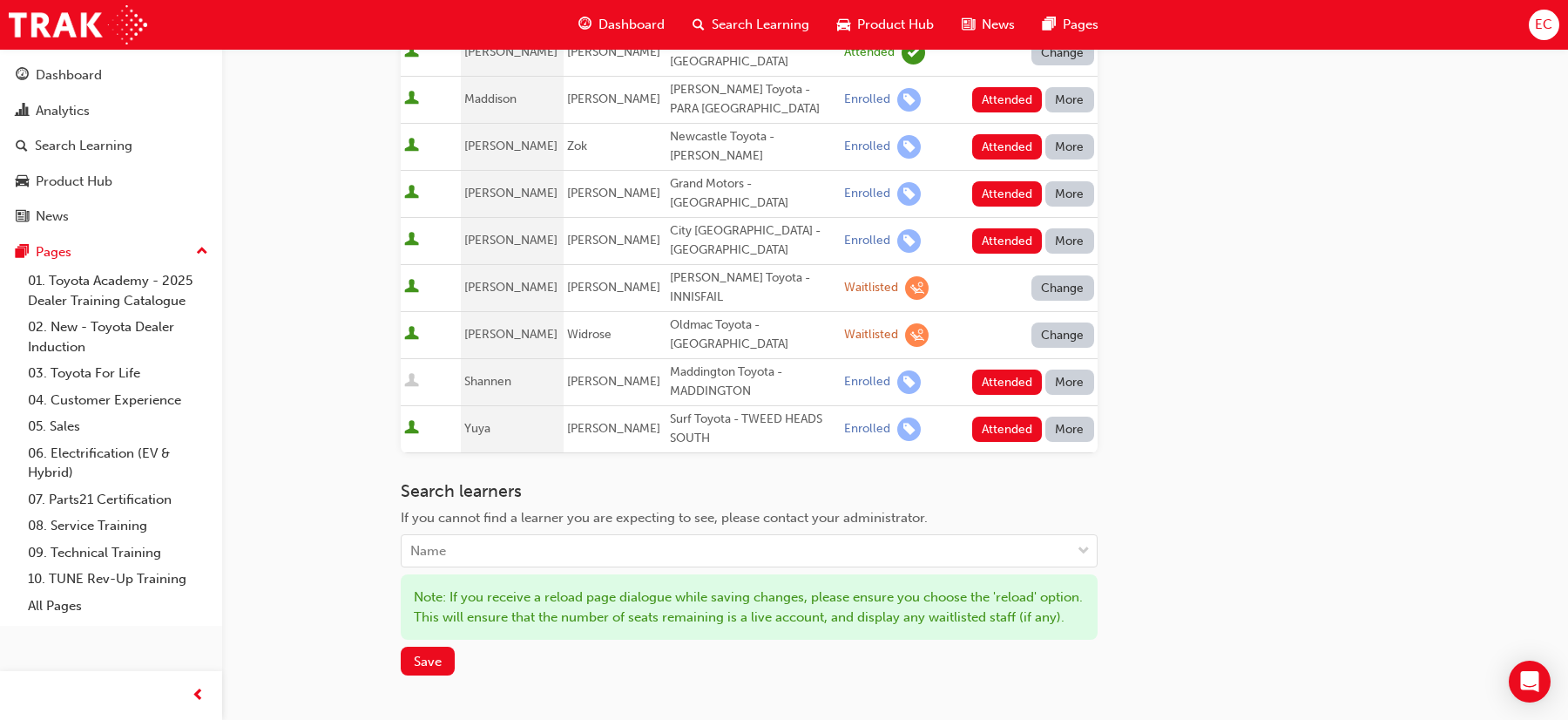
scroll to position [913, 0]
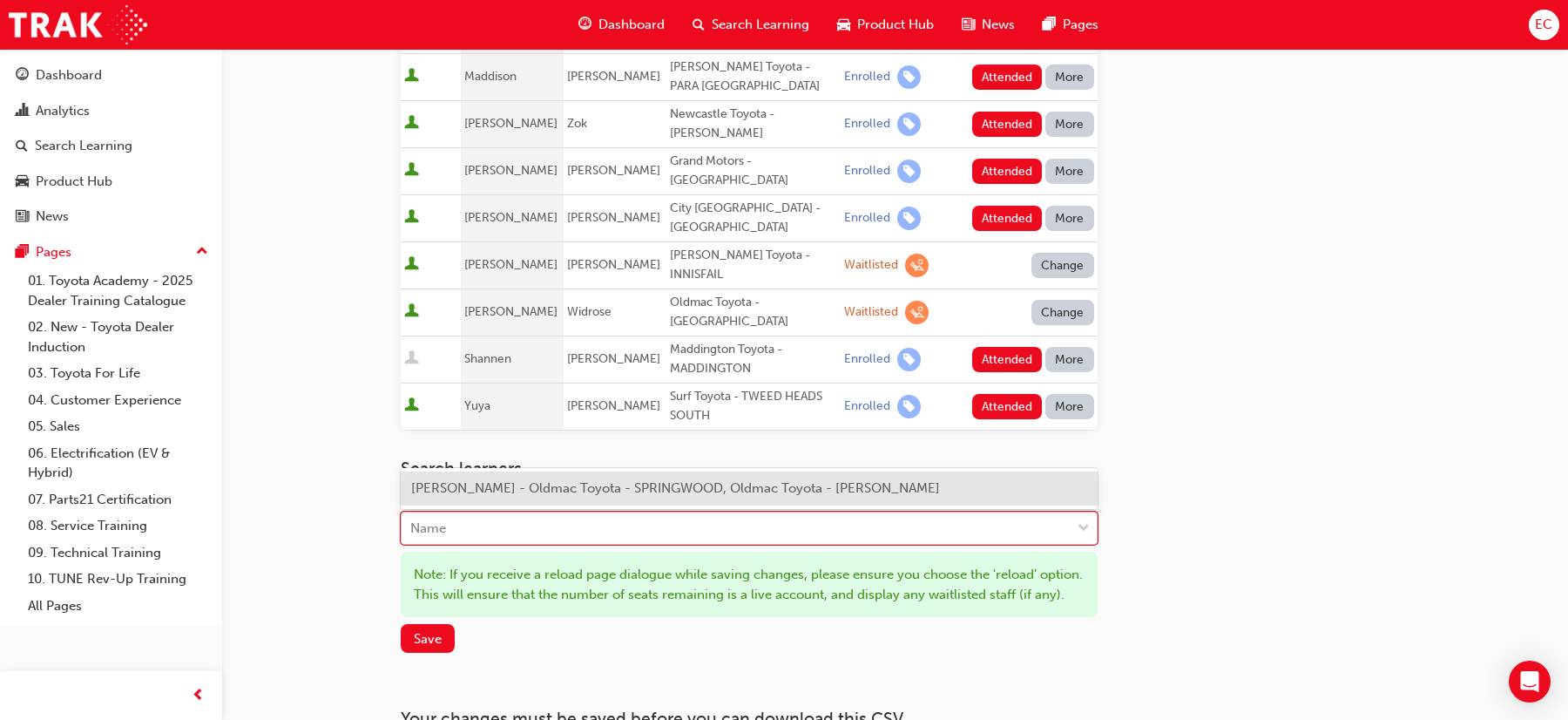
click at [579, 513] on div "Name" at bounding box center [736, 528] width 669 height 31
type input "alas"
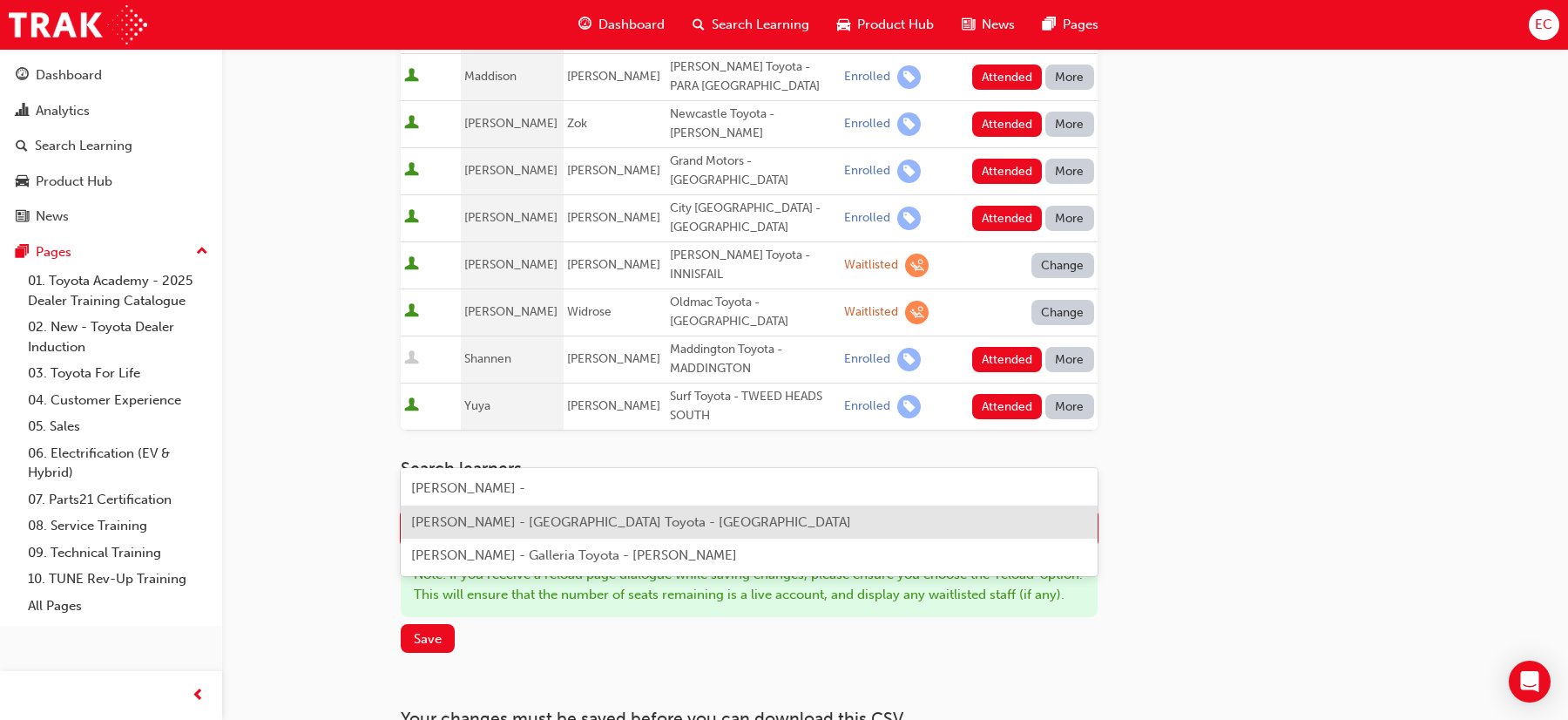
click at [576, 522] on span "[PERSON_NAME] - [GEOGRAPHIC_DATA] Toyota - [GEOGRAPHIC_DATA]" at bounding box center [630, 521] width 440 height 16
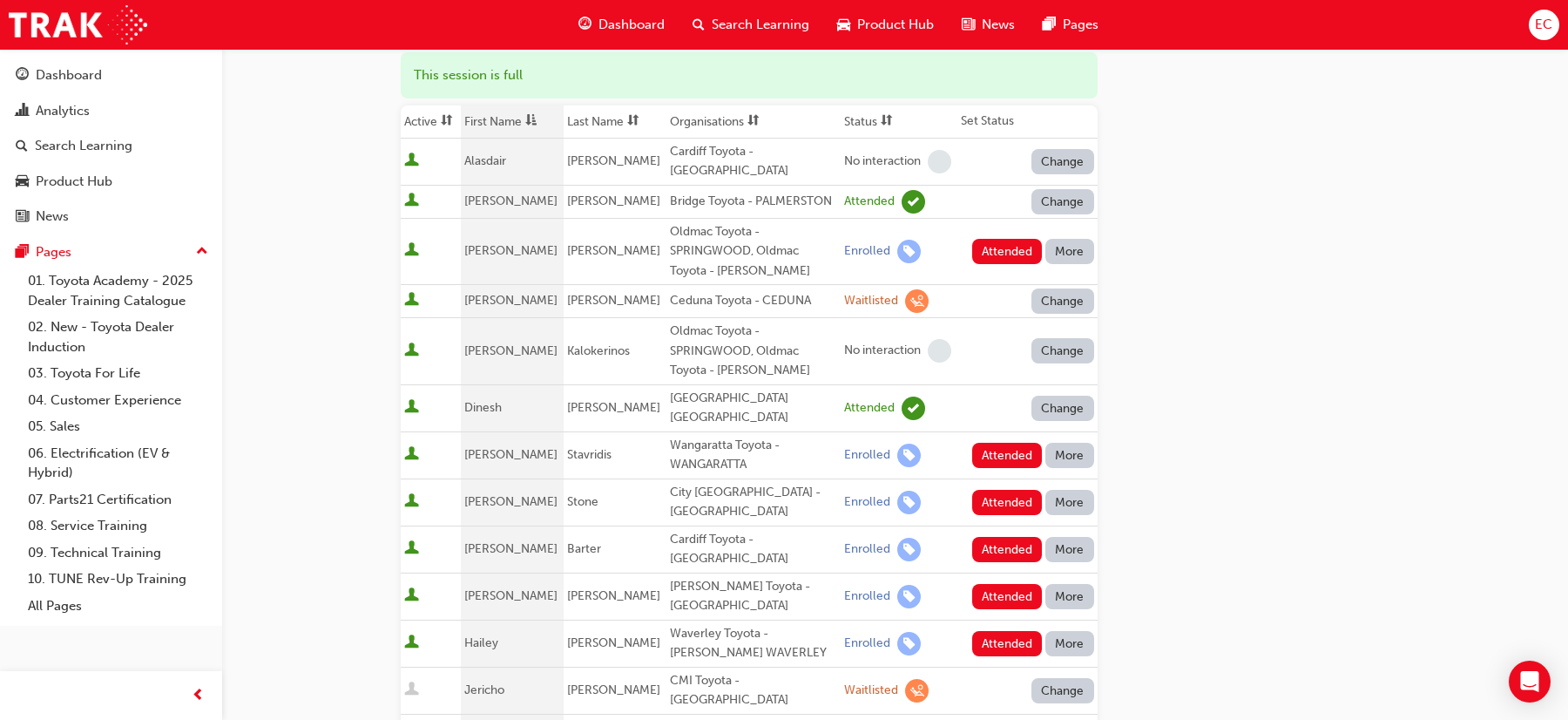
scroll to position [89, 0]
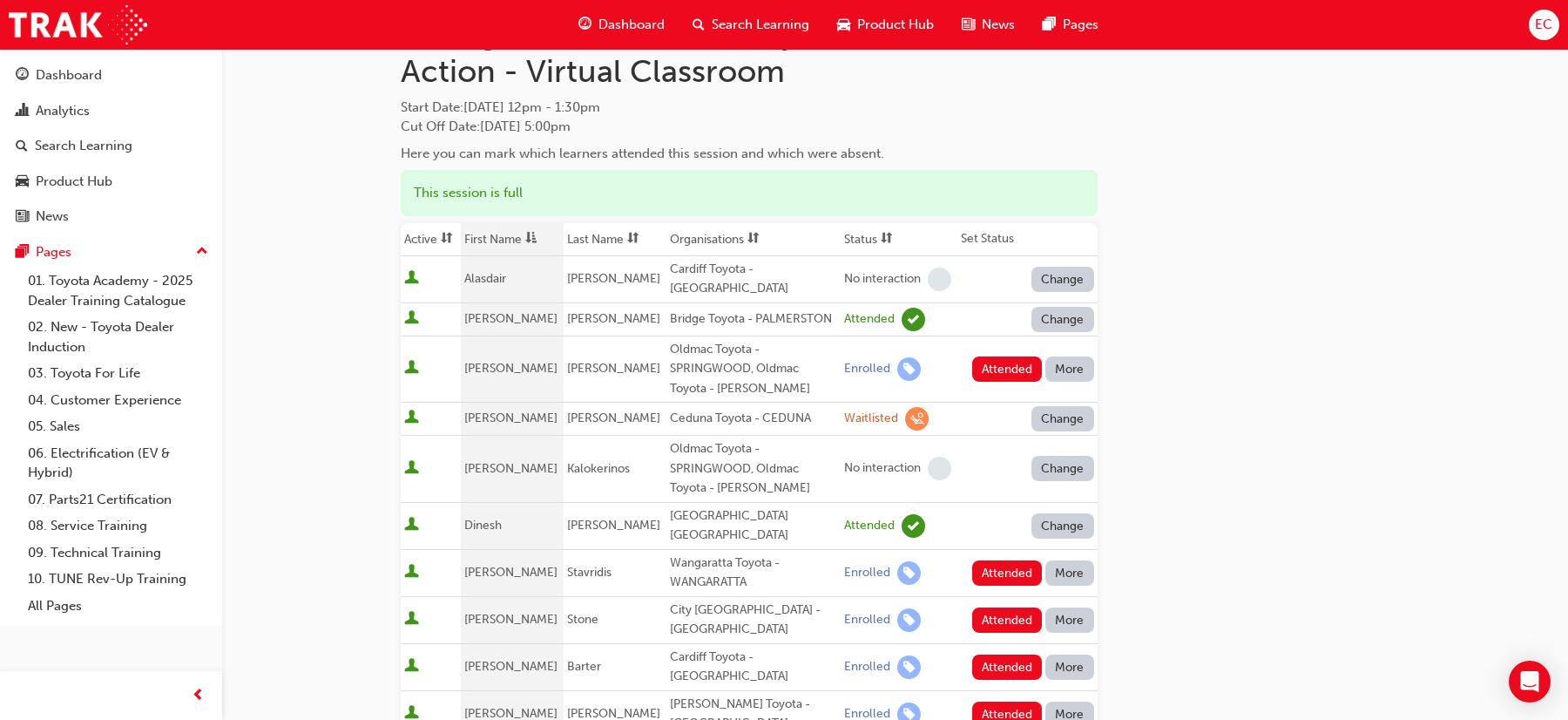
click at [1073, 268] on button "Change" at bounding box center [1064, 279] width 63 height 25
click at [1052, 342] on div "Enrolled" at bounding box center [1042, 346] width 51 height 20
click at [997, 269] on button "Attended" at bounding box center [1008, 279] width 70 height 25
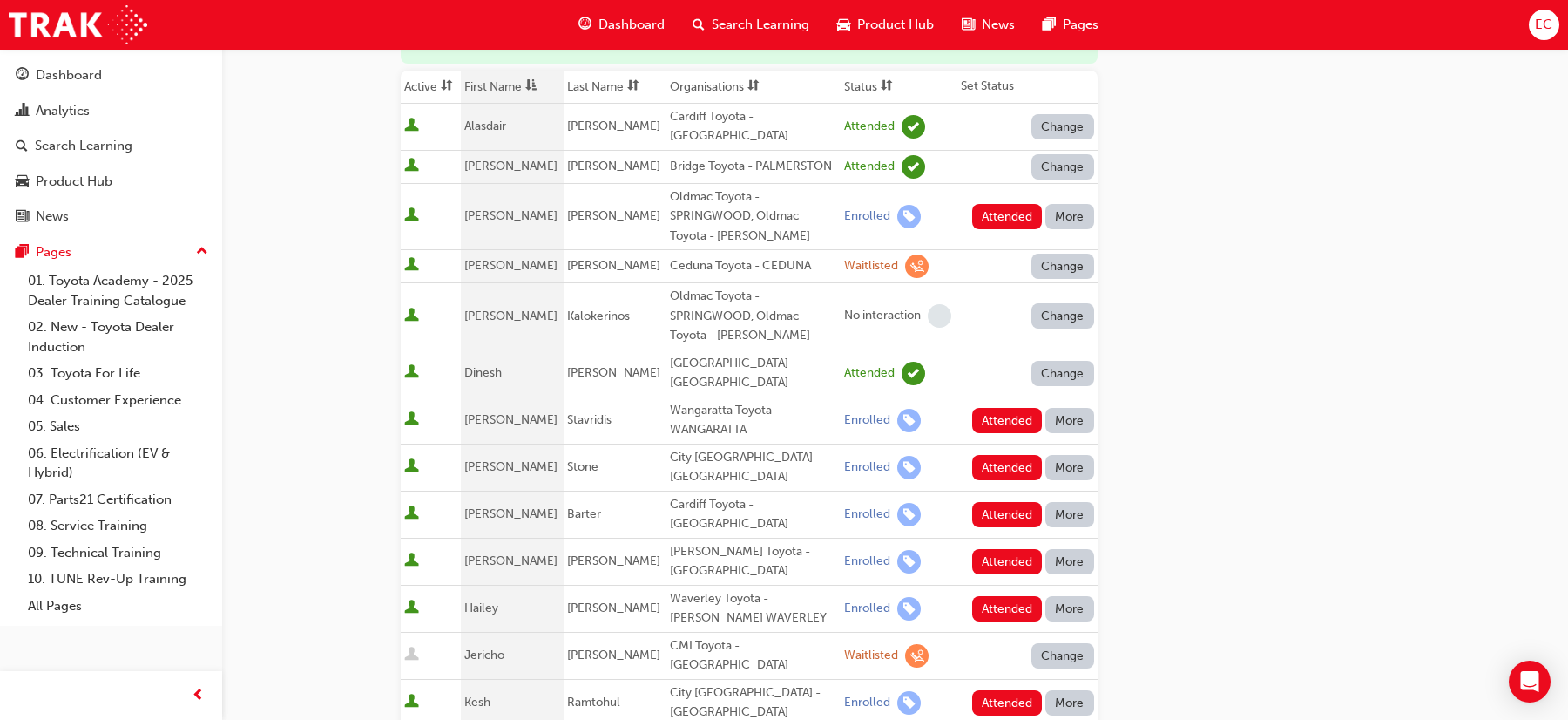
scroll to position [245, 0]
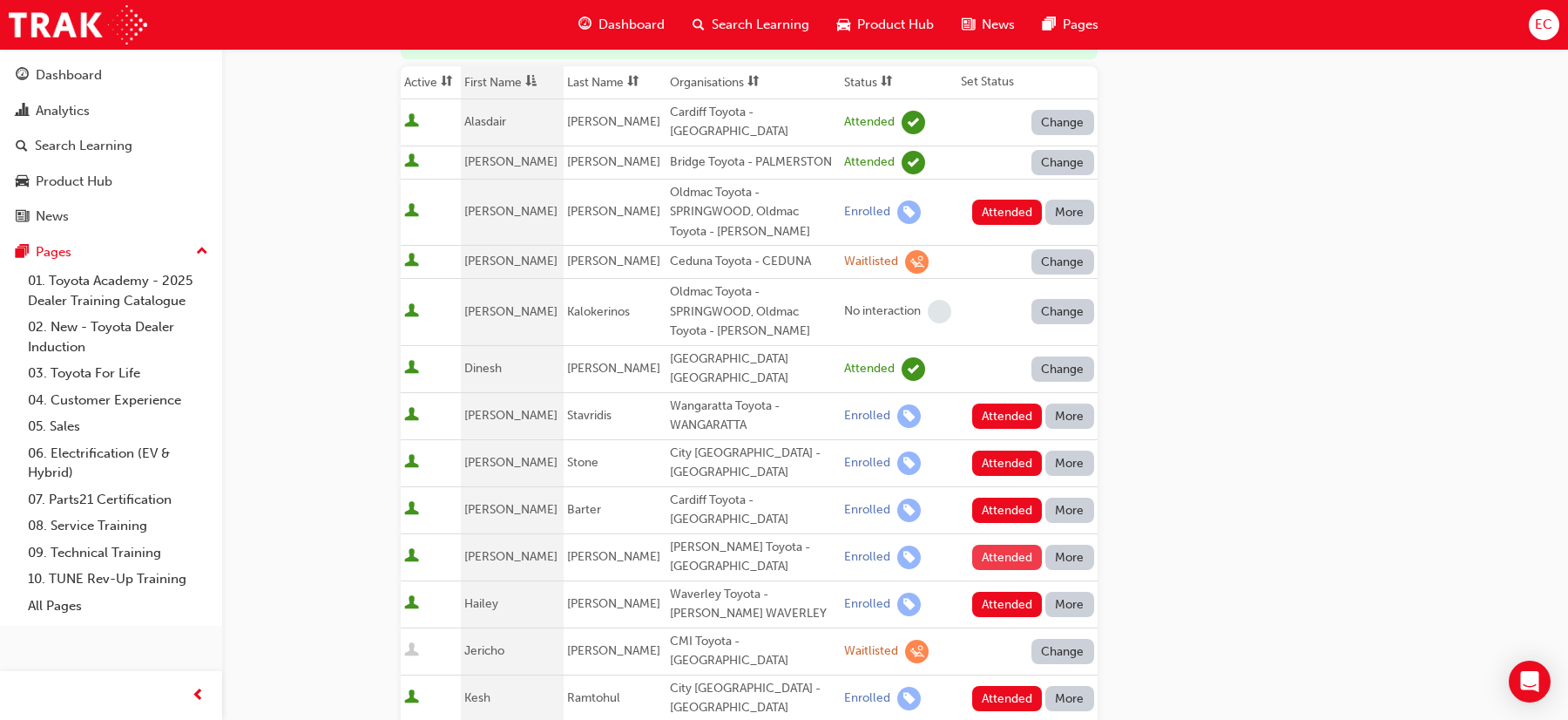
click at [991, 544] on button "Attended" at bounding box center [1008, 556] width 70 height 25
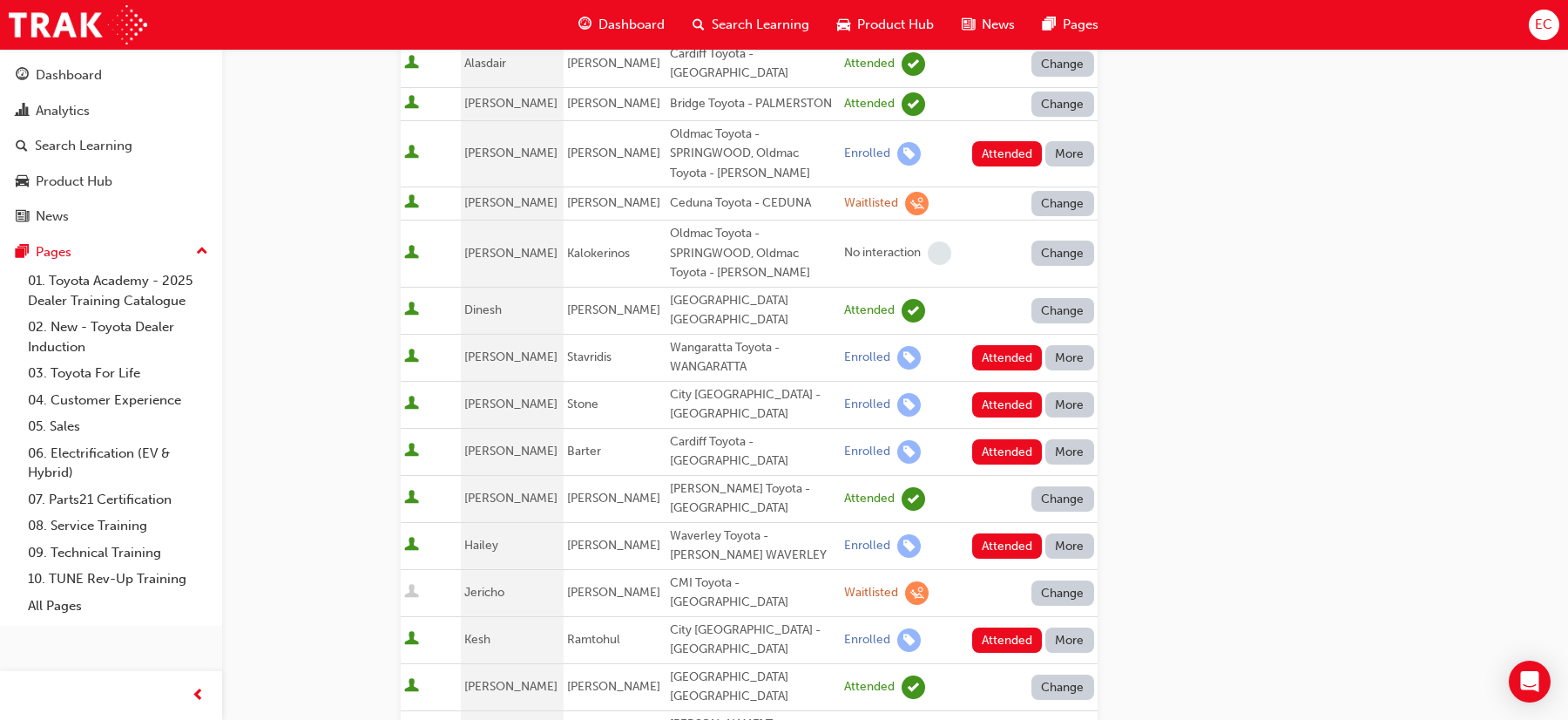
scroll to position [317, 0]
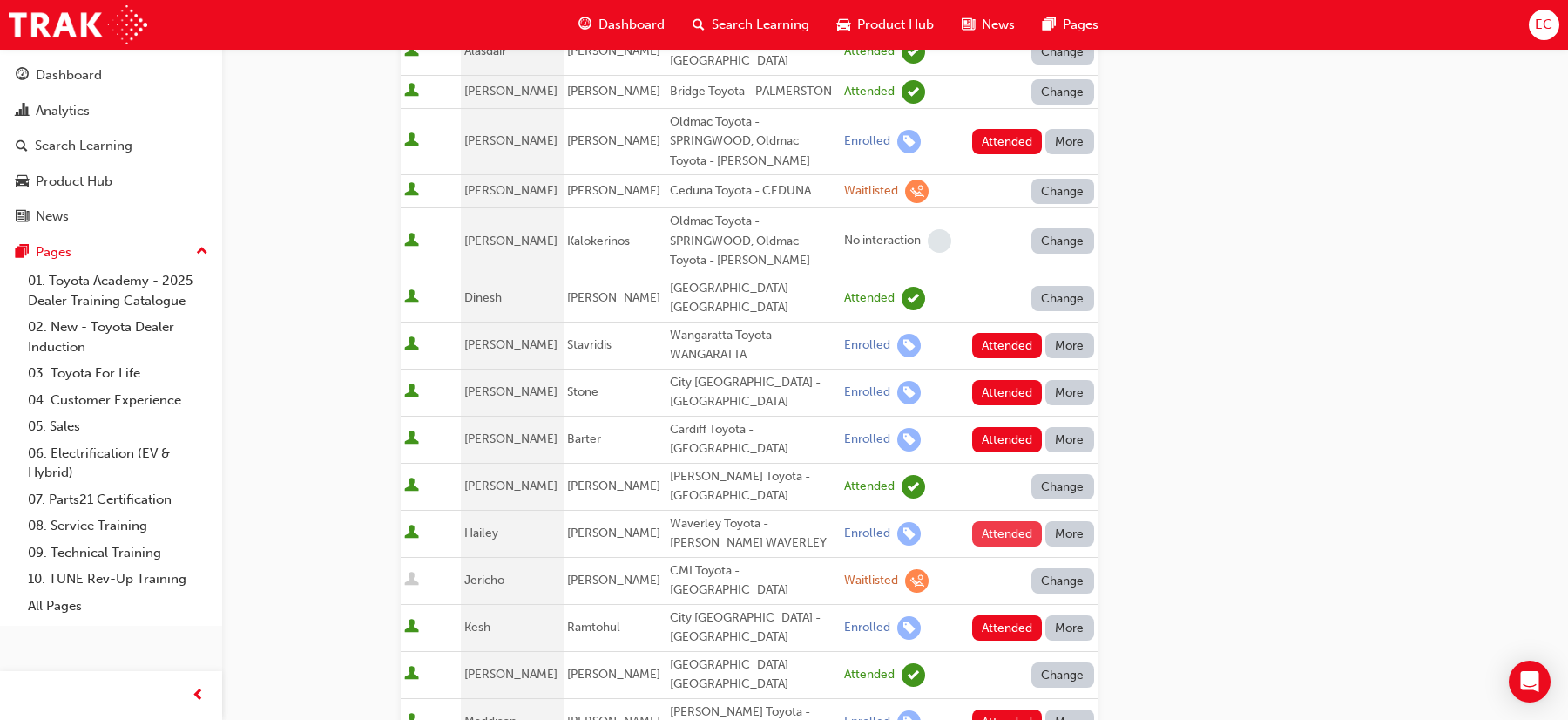
click at [991, 521] on button "Attended" at bounding box center [1008, 533] width 70 height 25
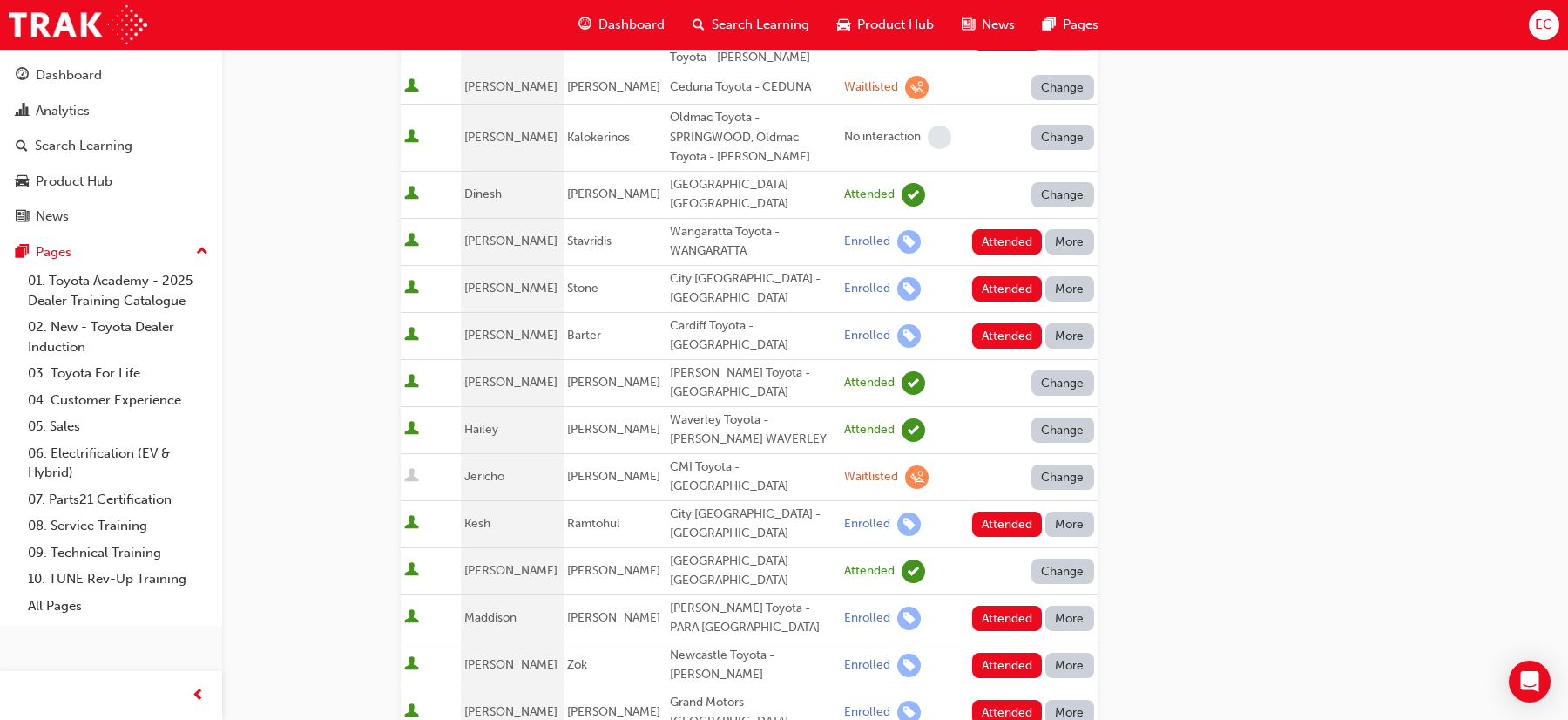
scroll to position [425, 0]
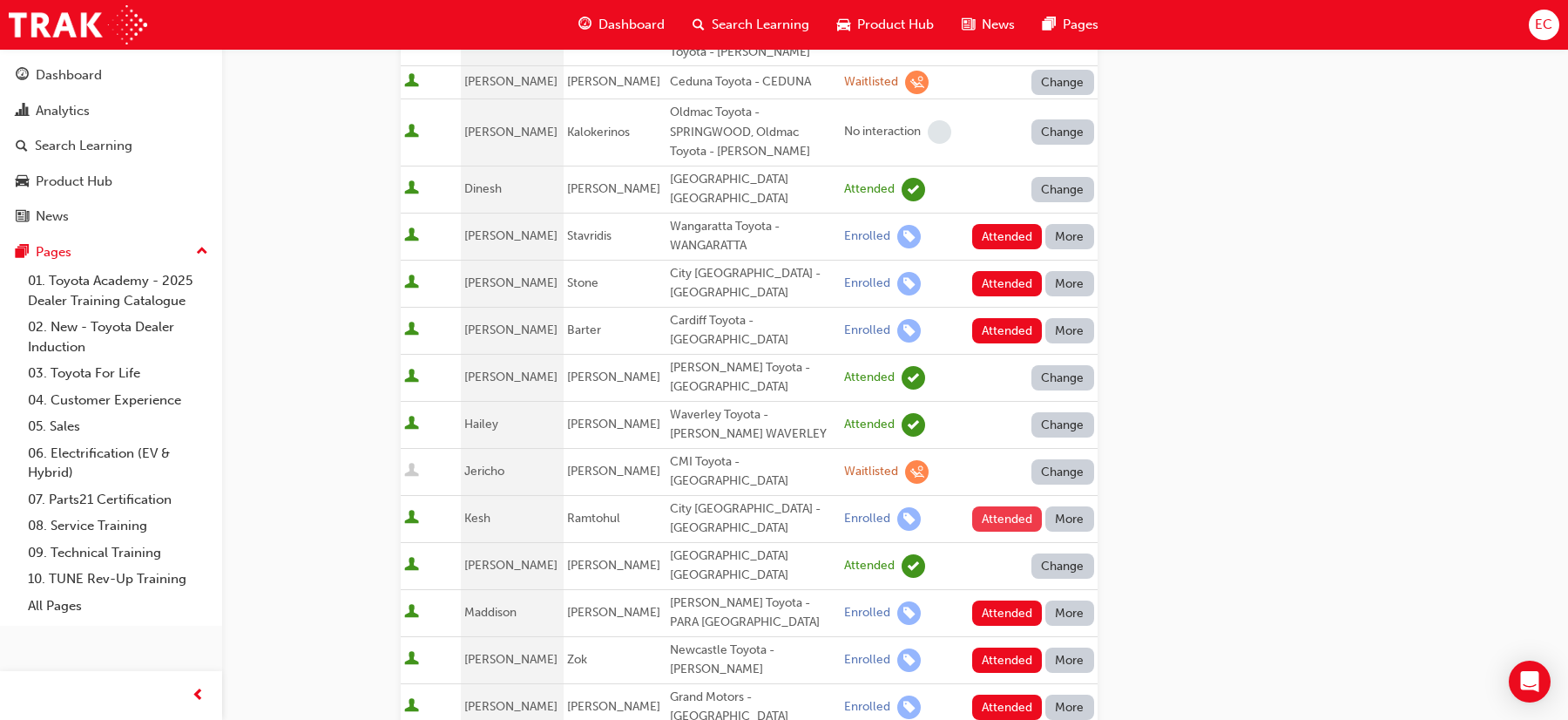
click at [993, 506] on button "Attended" at bounding box center [1008, 518] width 70 height 25
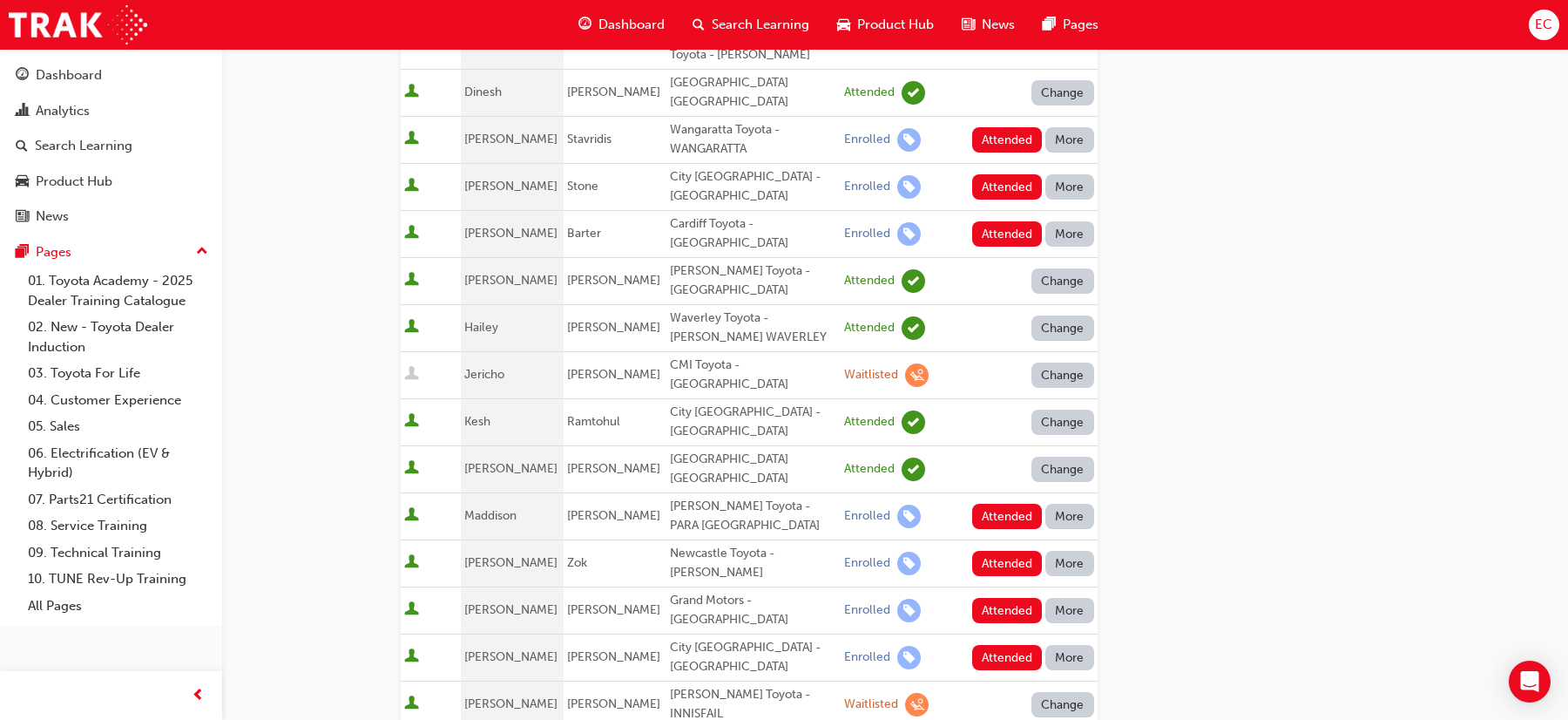
scroll to position [517, 0]
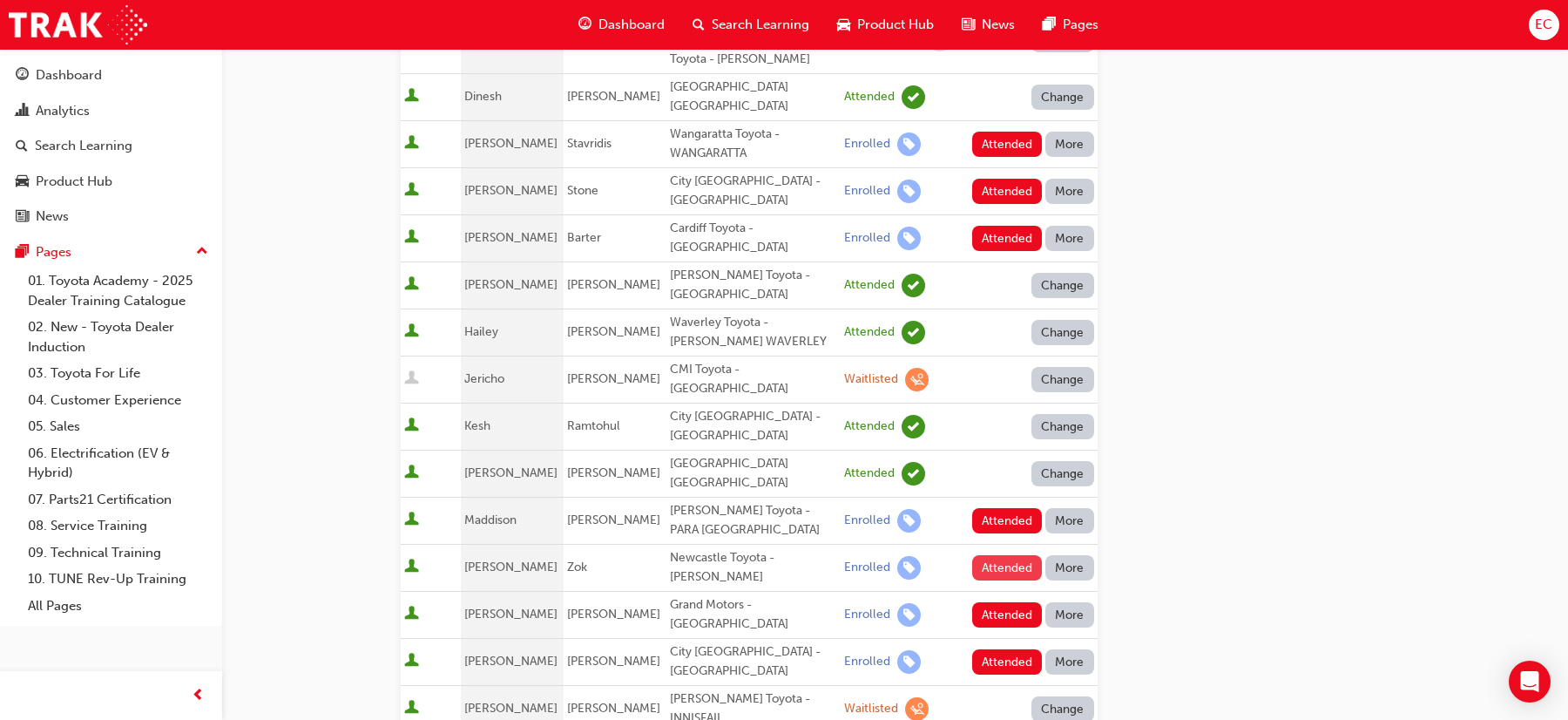
click at [994, 555] on button "Attended" at bounding box center [1008, 567] width 70 height 25
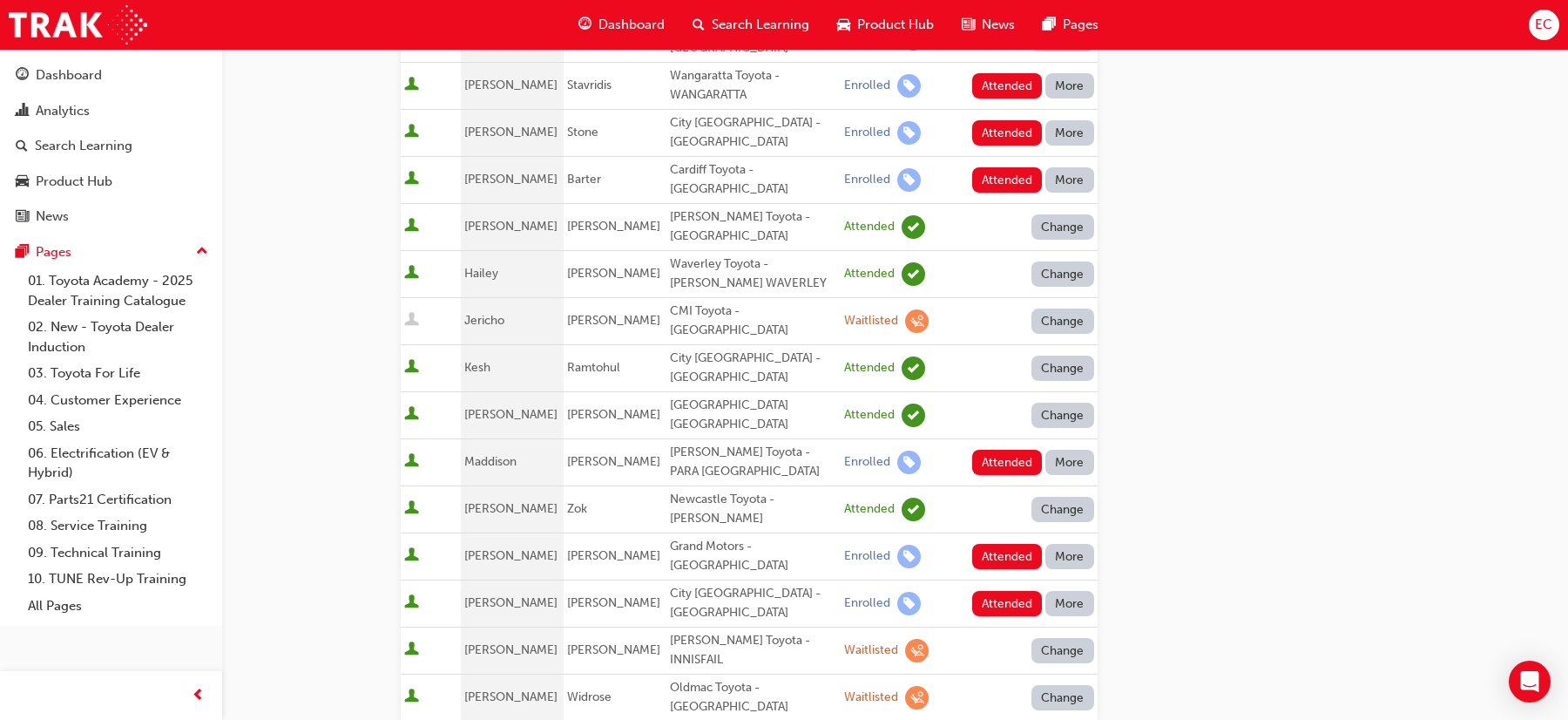
scroll to position [588, 0]
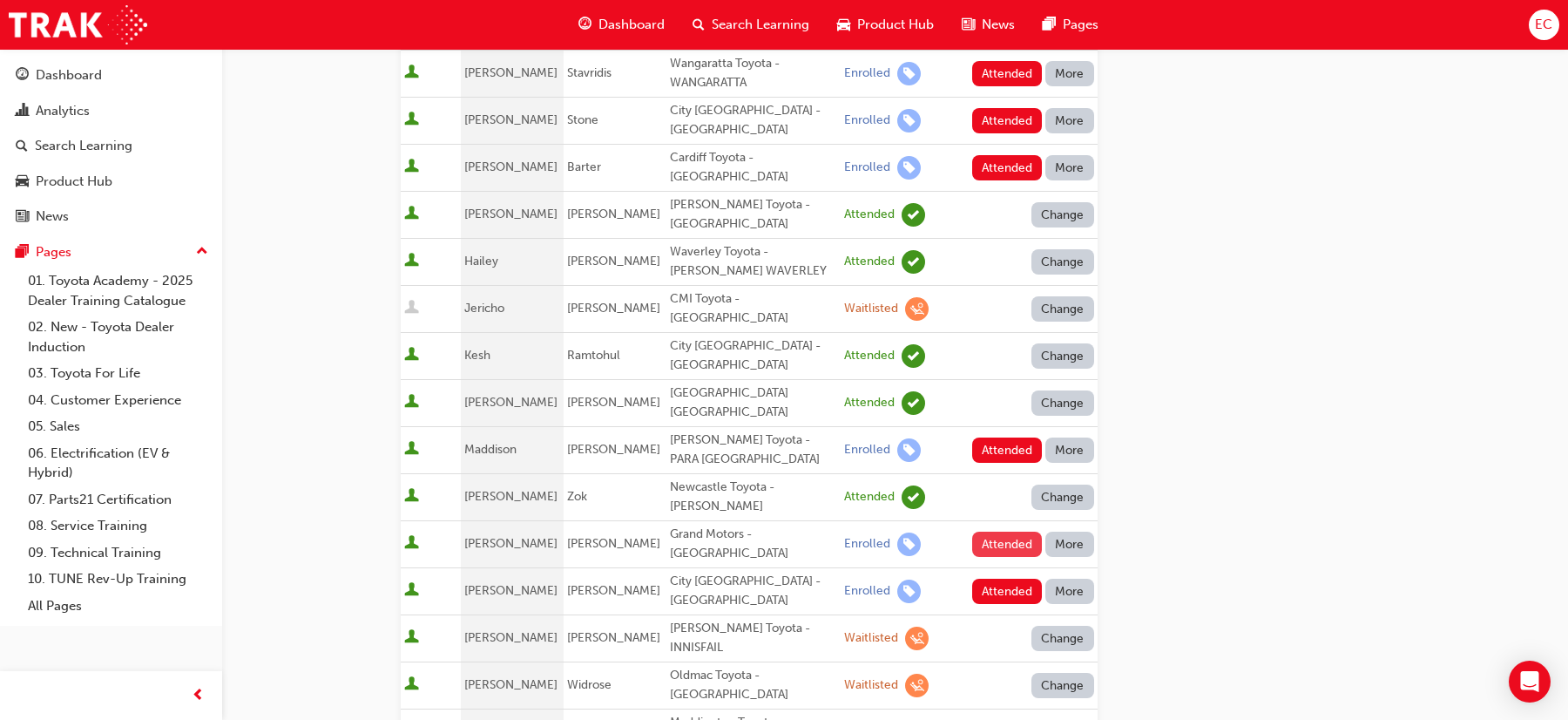
click at [997, 531] on button "Attended" at bounding box center [1008, 543] width 70 height 25
click at [989, 578] on button "Attended" at bounding box center [1008, 590] width 70 height 25
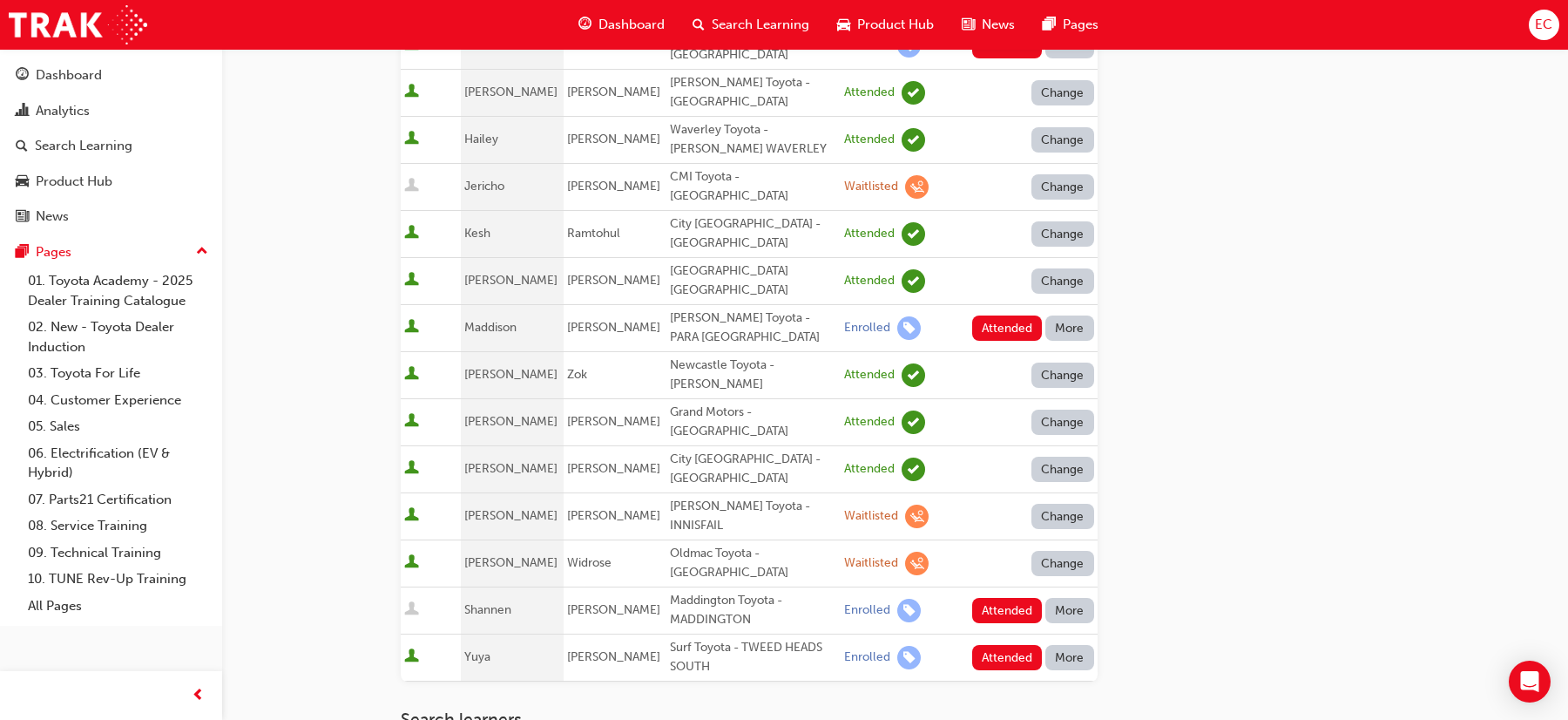
scroll to position [722, 0]
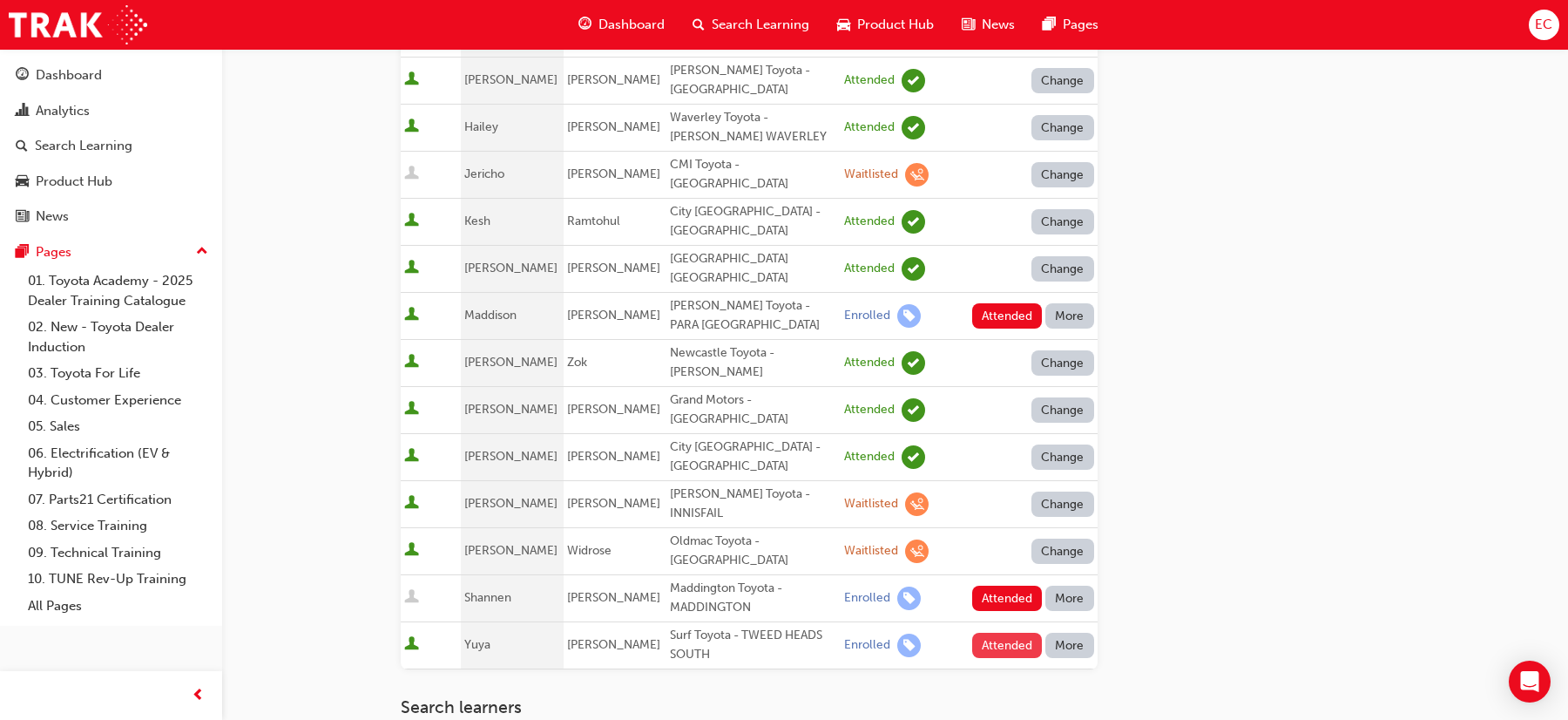
click at [989, 632] on button "Attended" at bounding box center [1008, 644] width 70 height 25
click at [990, 586] on button "Attended" at bounding box center [1008, 598] width 70 height 25
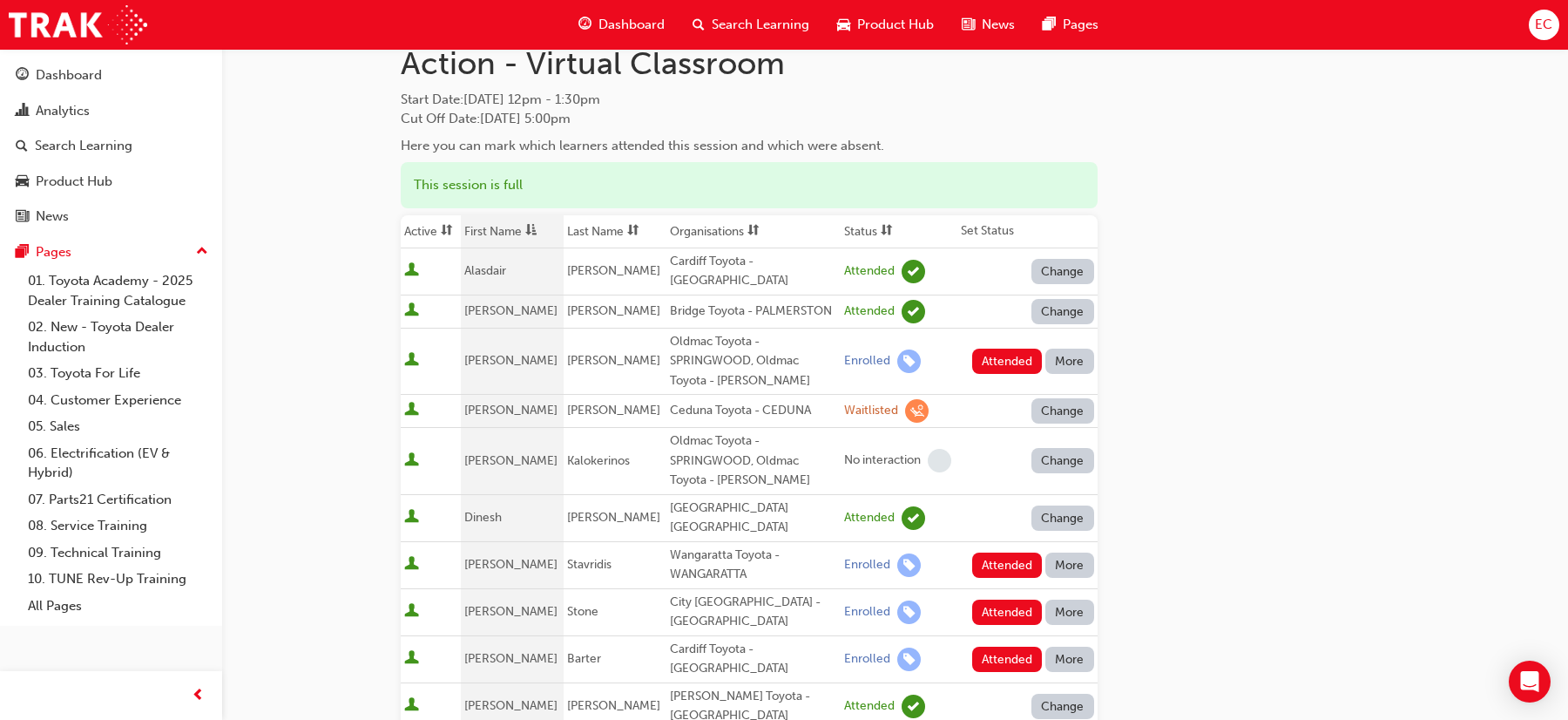
scroll to position [106, 0]
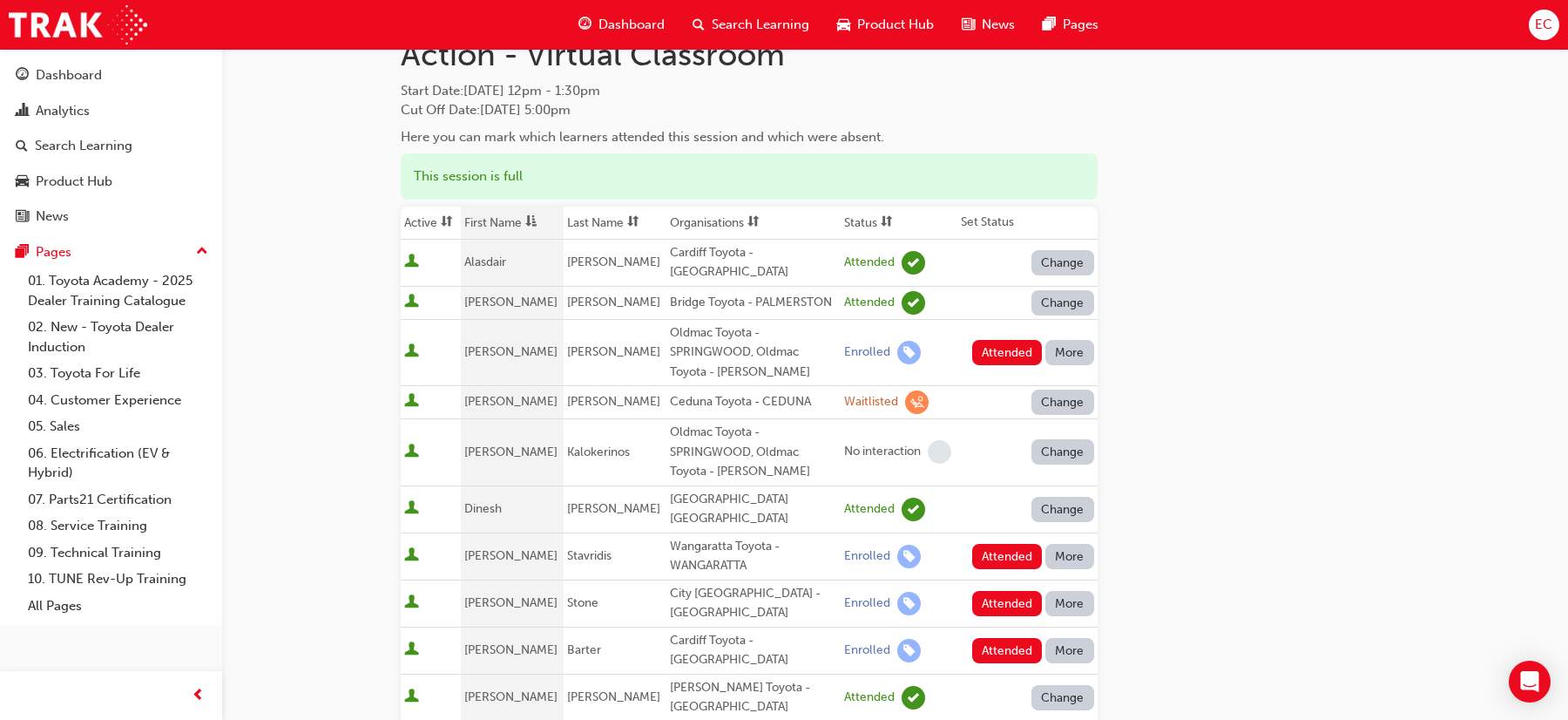
click at [1059, 444] on button "Change" at bounding box center [1064, 451] width 63 height 25
click at [1039, 510] on div "Enrolled" at bounding box center [1042, 513] width 51 height 20
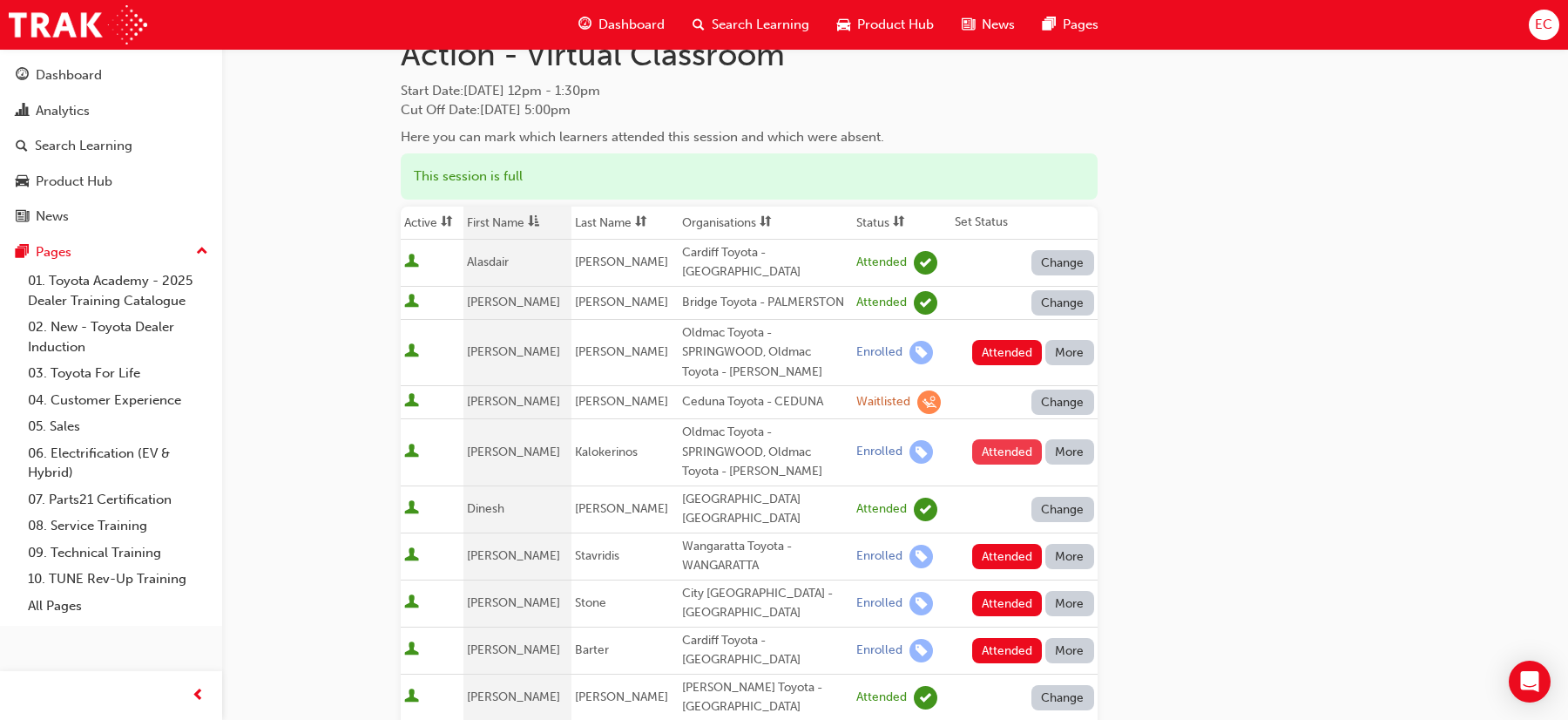
click at [978, 439] on button "Attended" at bounding box center [1008, 451] width 70 height 25
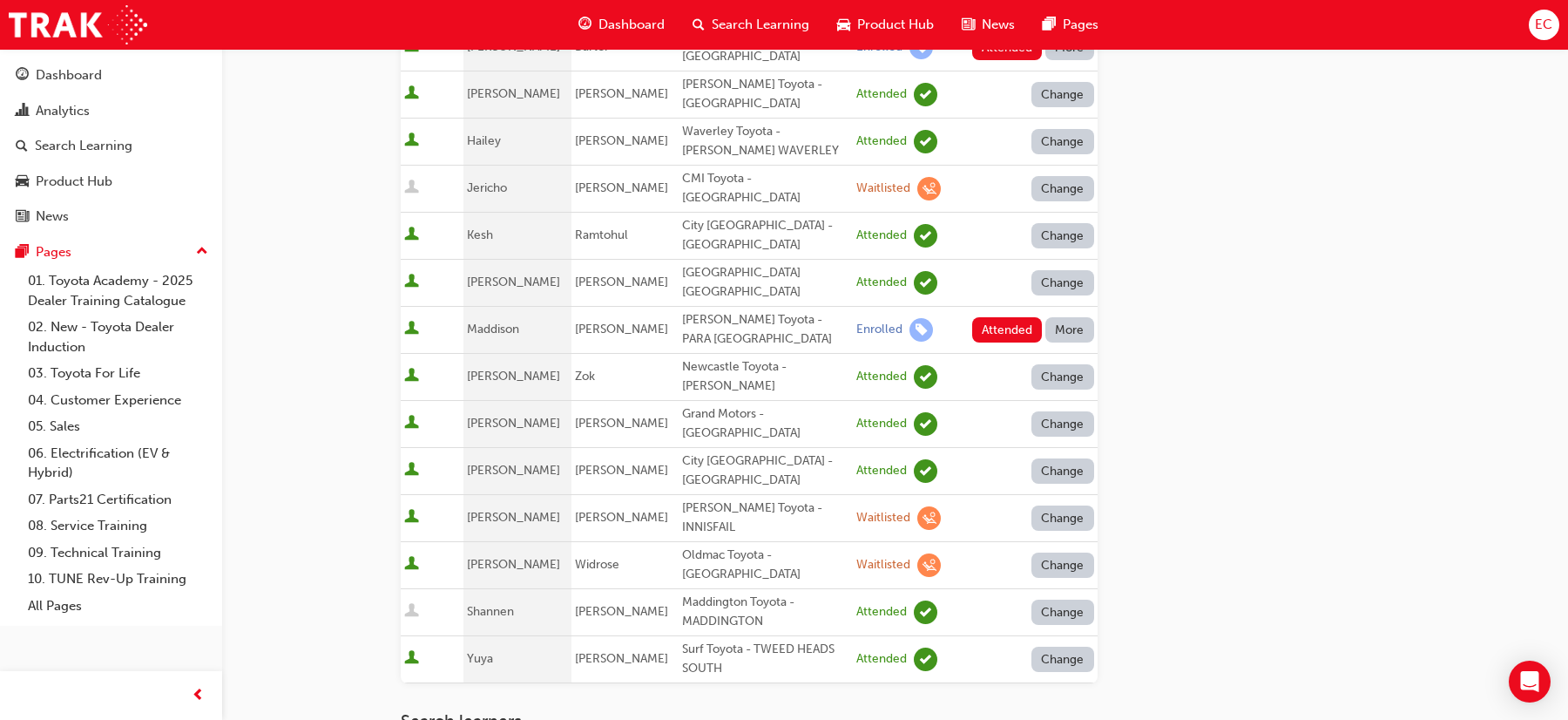
scroll to position [907, 0]
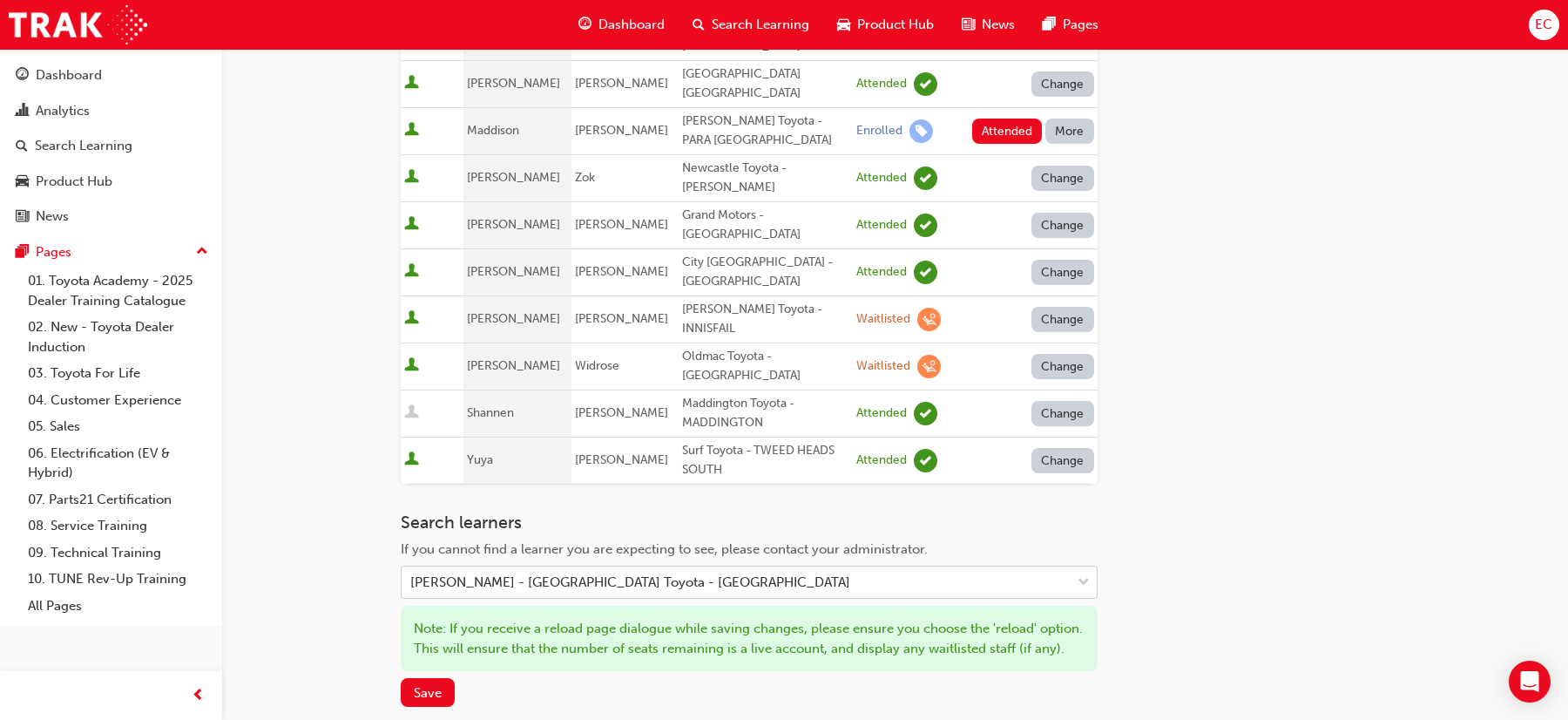
click at [590, 572] on div "[PERSON_NAME] - [GEOGRAPHIC_DATA] Toyota - [GEOGRAPHIC_DATA]" at bounding box center [629, 582] width 440 height 20
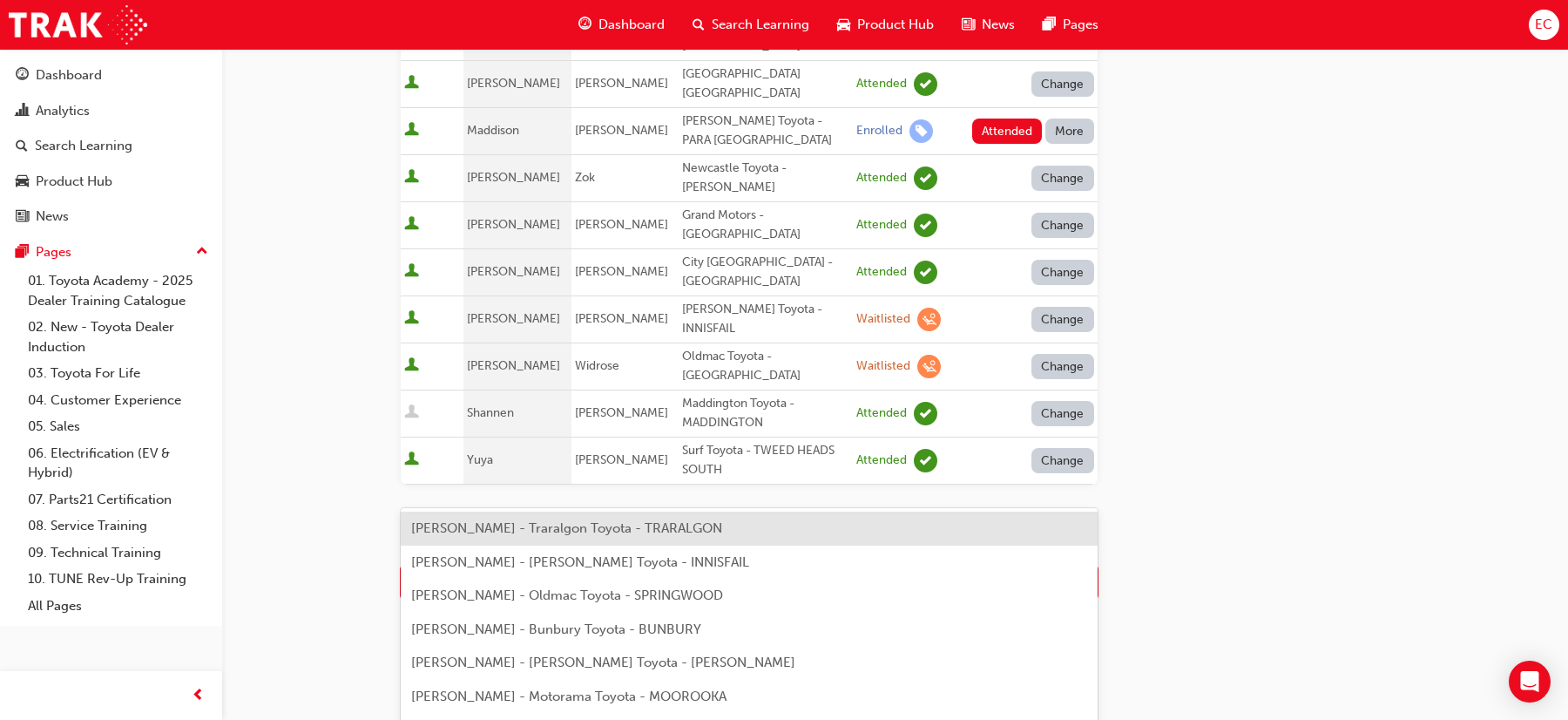
type input "tamar"
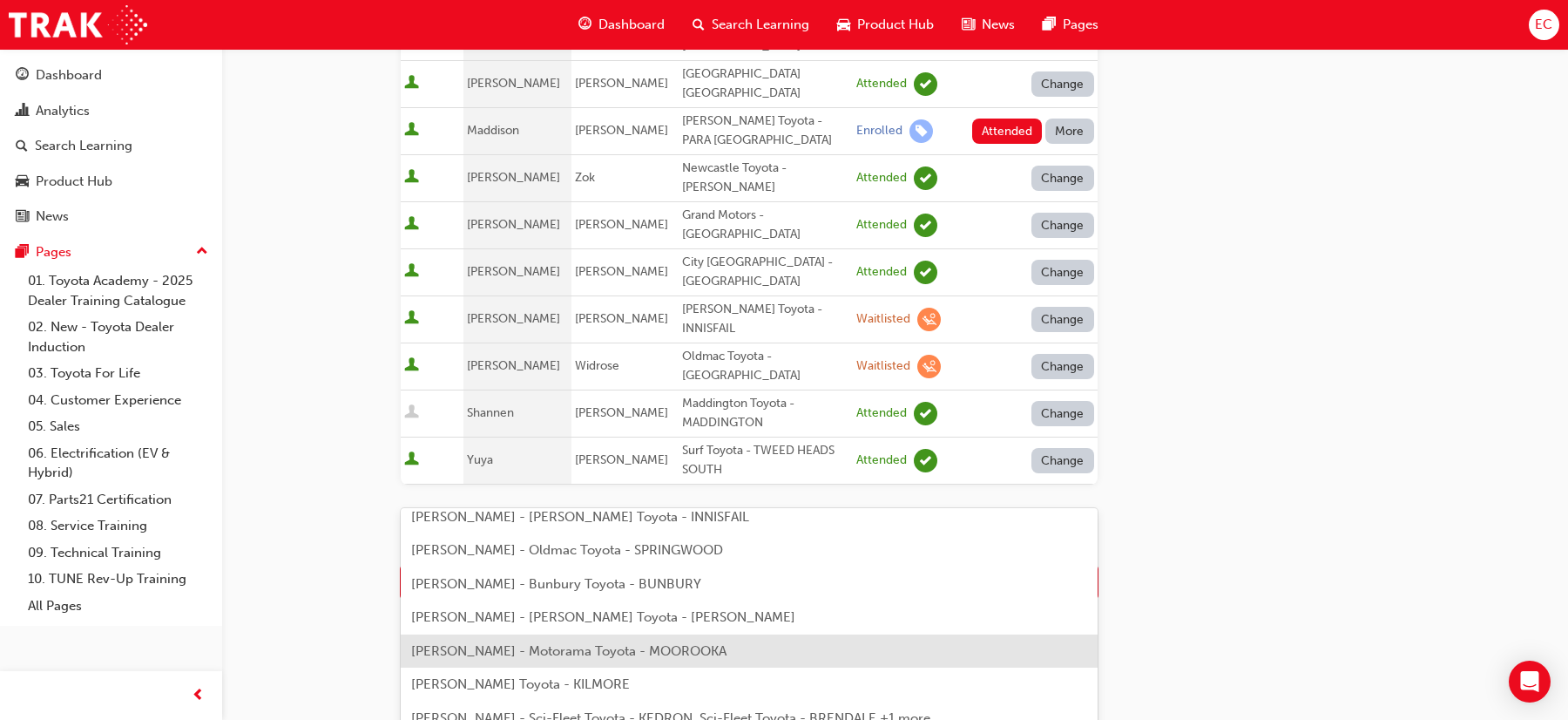
scroll to position [48, 0]
click at [545, 651] on span "[PERSON_NAME] - Motorama Toyota - MOOROOKA" at bounding box center [568, 648] width 316 height 16
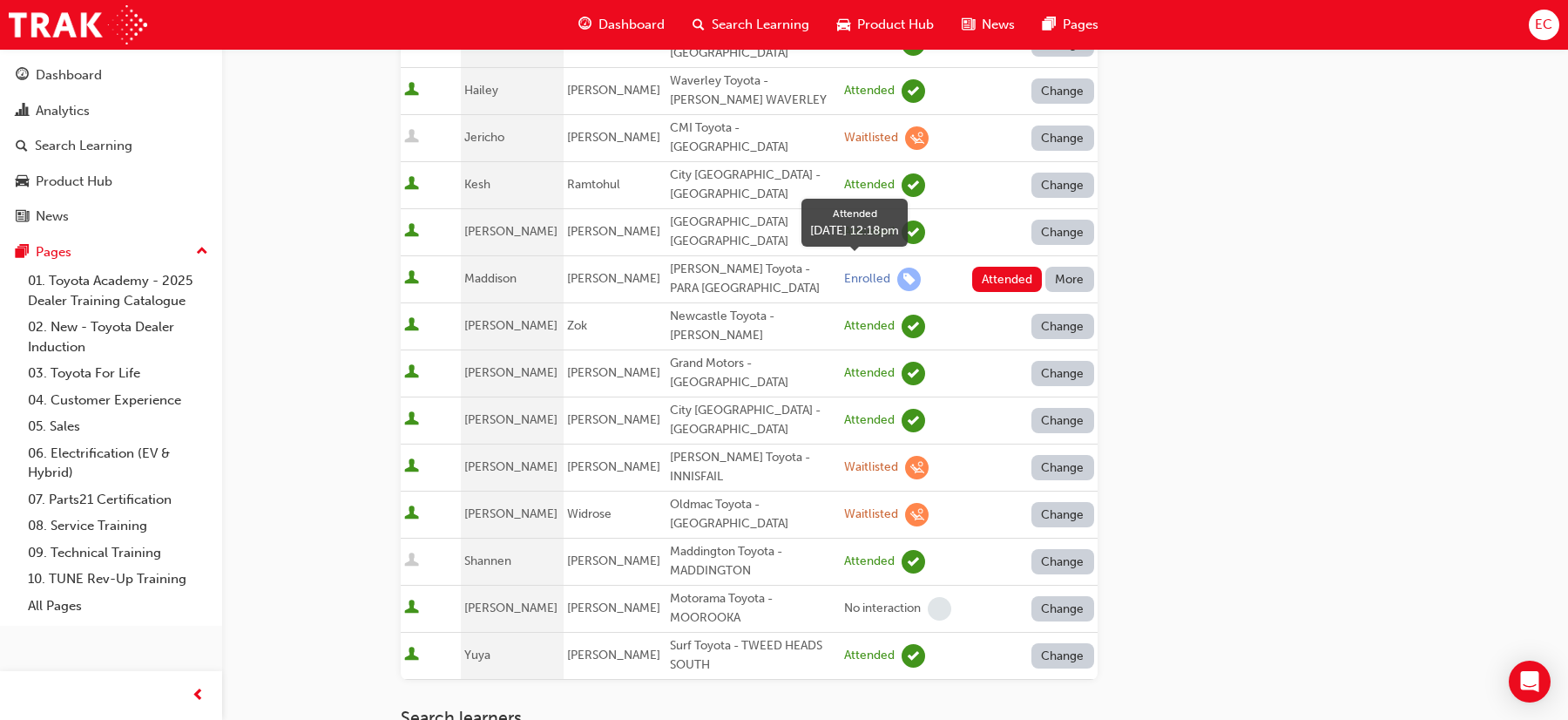
scroll to position [767, 0]
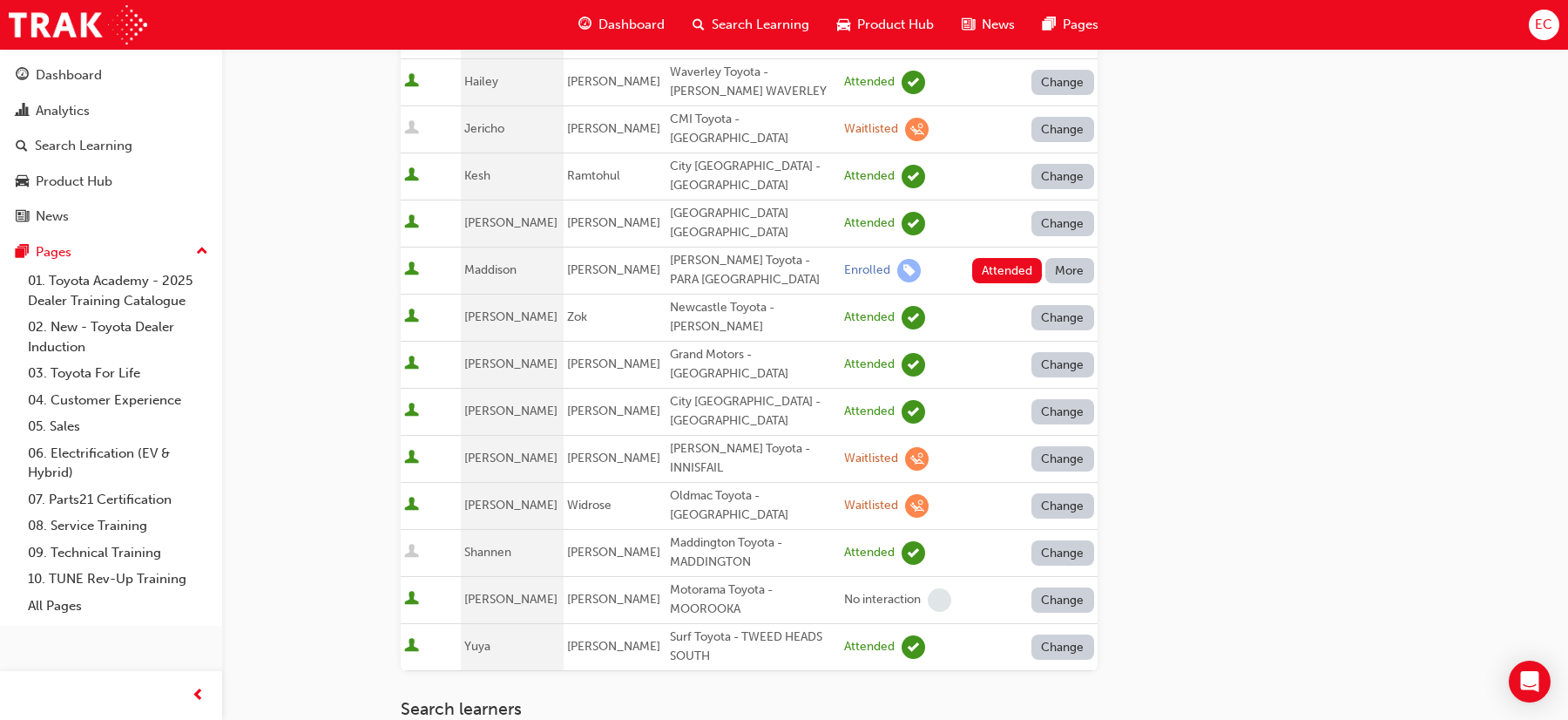
click at [1076, 587] on button "Change" at bounding box center [1064, 599] width 63 height 25
click at [1041, 572] on div "Enrolled" at bounding box center [1042, 577] width 51 height 20
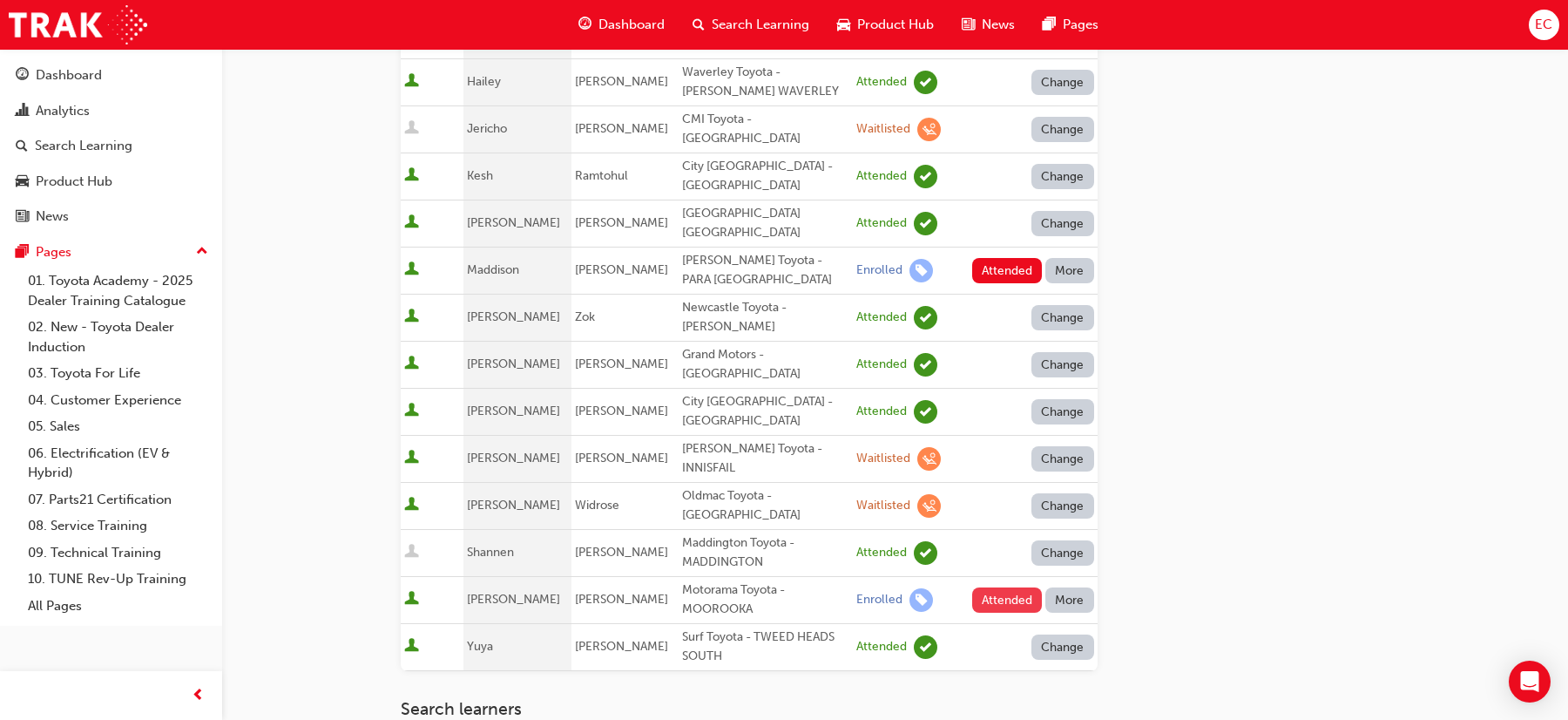
click at [1014, 587] on button "Attended" at bounding box center [1008, 599] width 70 height 25
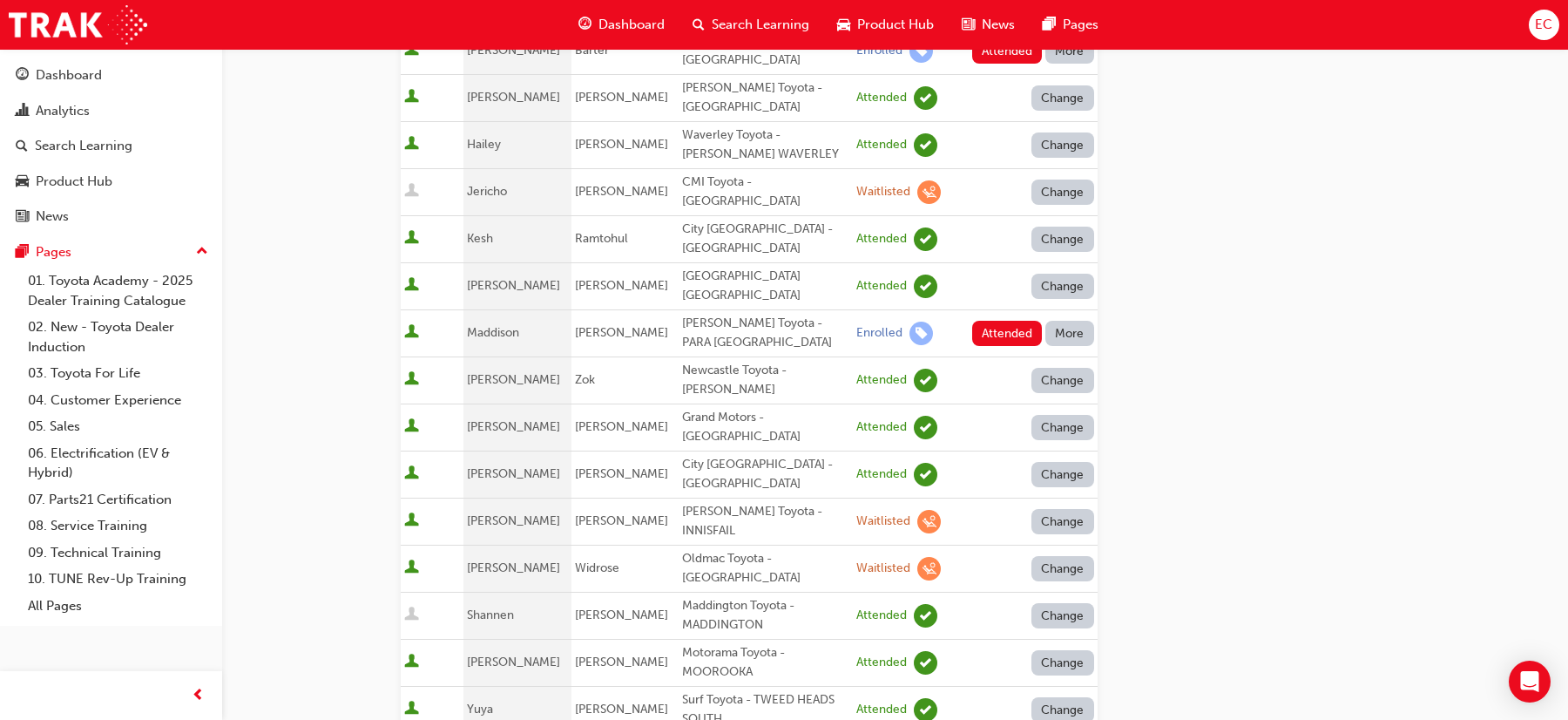
click at [1074, 320] on button "More" at bounding box center [1070, 332] width 49 height 25
click at [1056, 324] on div "Absent" at bounding box center [1044, 319] width 41 height 20
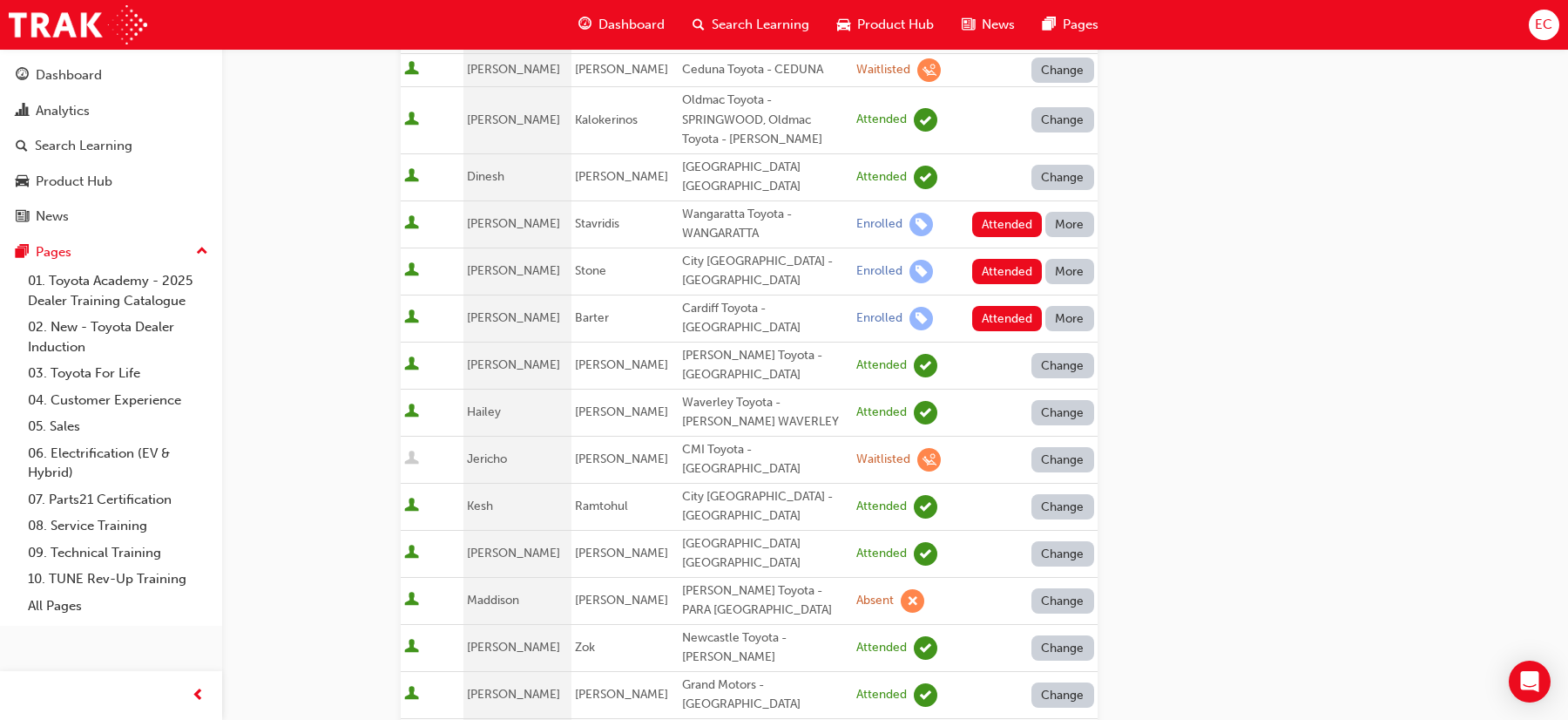
scroll to position [434, 0]
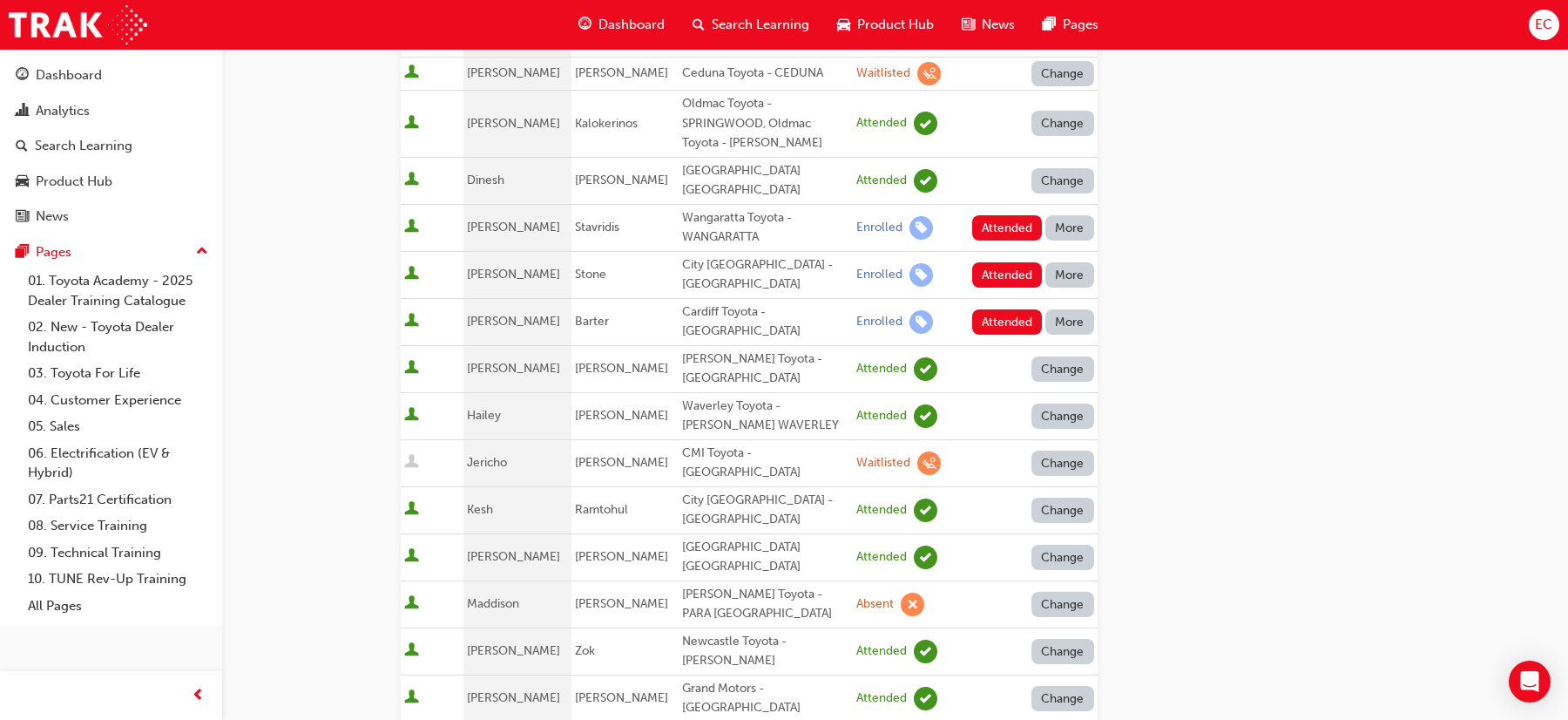
click at [1068, 309] on button "More" at bounding box center [1070, 321] width 49 height 25
click at [1062, 329] on div "Absent" at bounding box center [1044, 329] width 41 height 20
click at [1072, 262] on button "More" at bounding box center [1070, 274] width 49 height 25
click at [1066, 289] on div "Absent" at bounding box center [1069, 296] width 92 height 20
click at [1068, 216] on div "More" at bounding box center [1070, 228] width 49 height 25
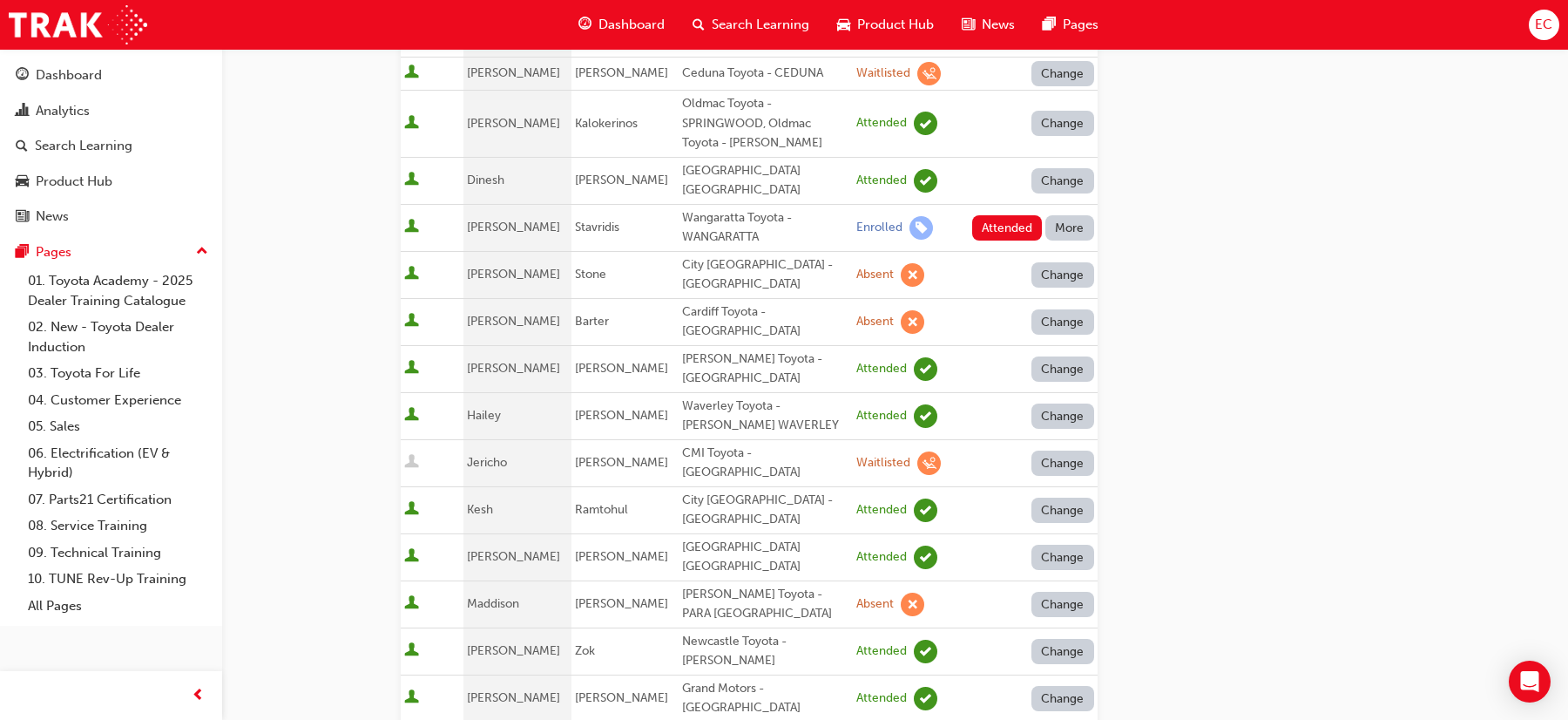
click at [1068, 216] on button "More" at bounding box center [1070, 228] width 49 height 25
click at [1064, 235] on td "Attended More" at bounding box center [1024, 227] width 145 height 47
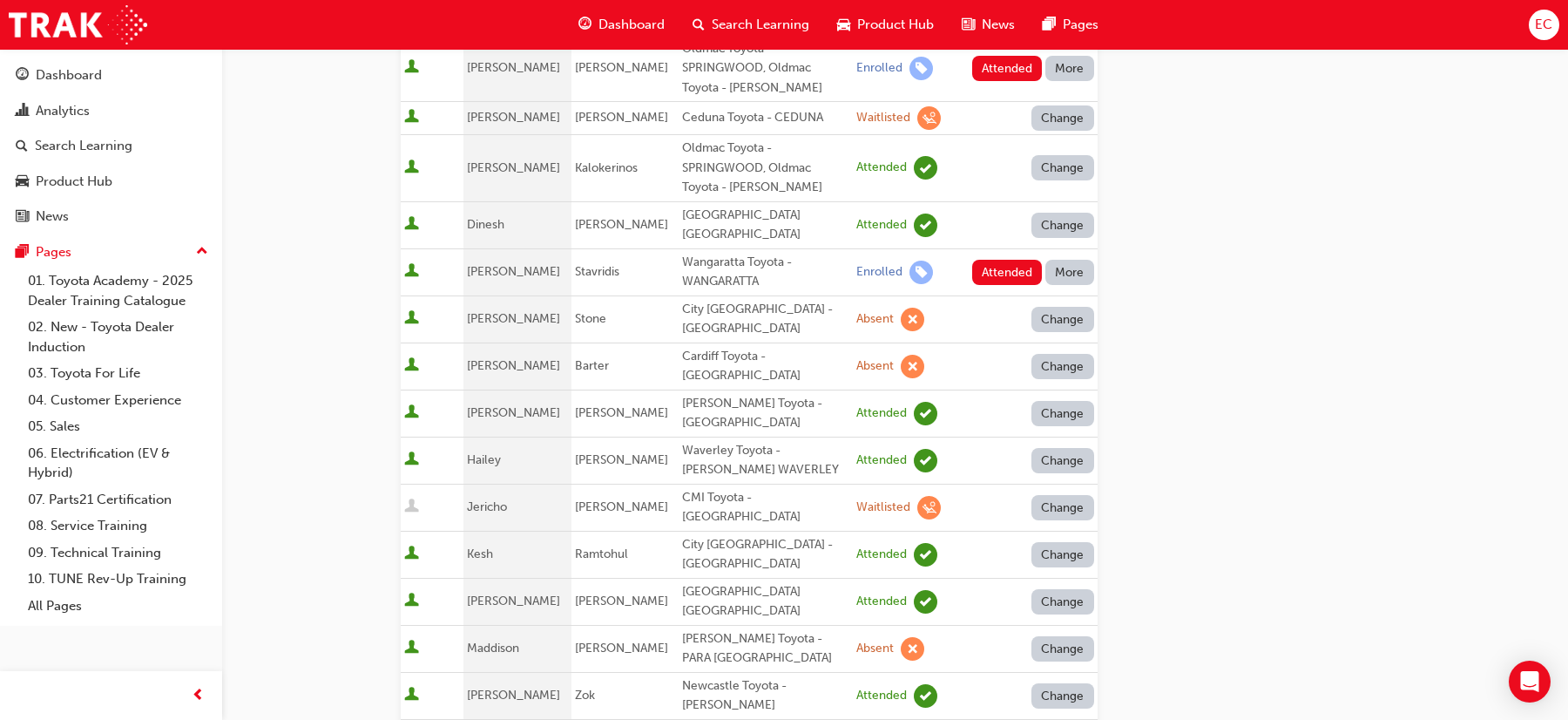
scroll to position [357, 0]
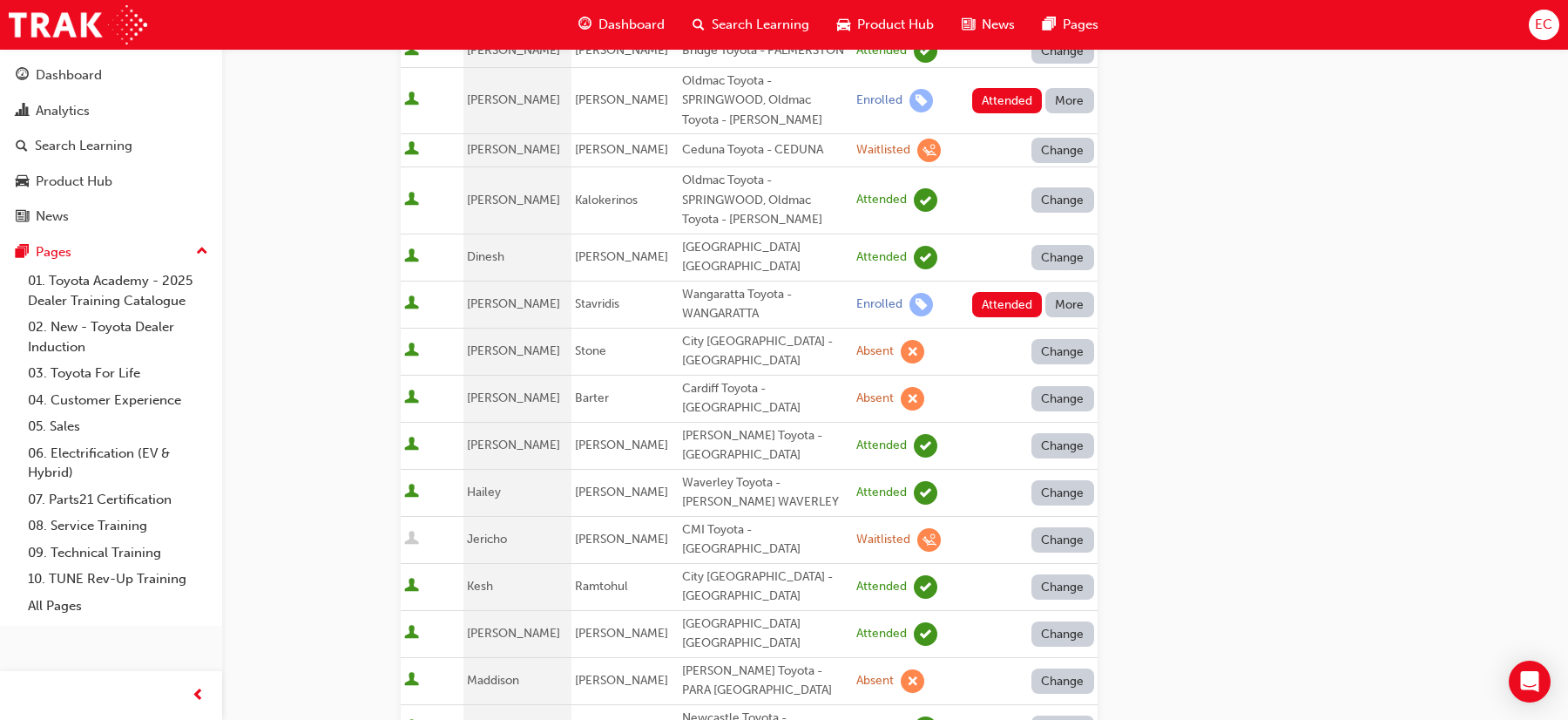
click at [1062, 292] on button "More" at bounding box center [1070, 304] width 49 height 25
click at [1064, 326] on div "Absent" at bounding box center [1044, 332] width 41 height 20
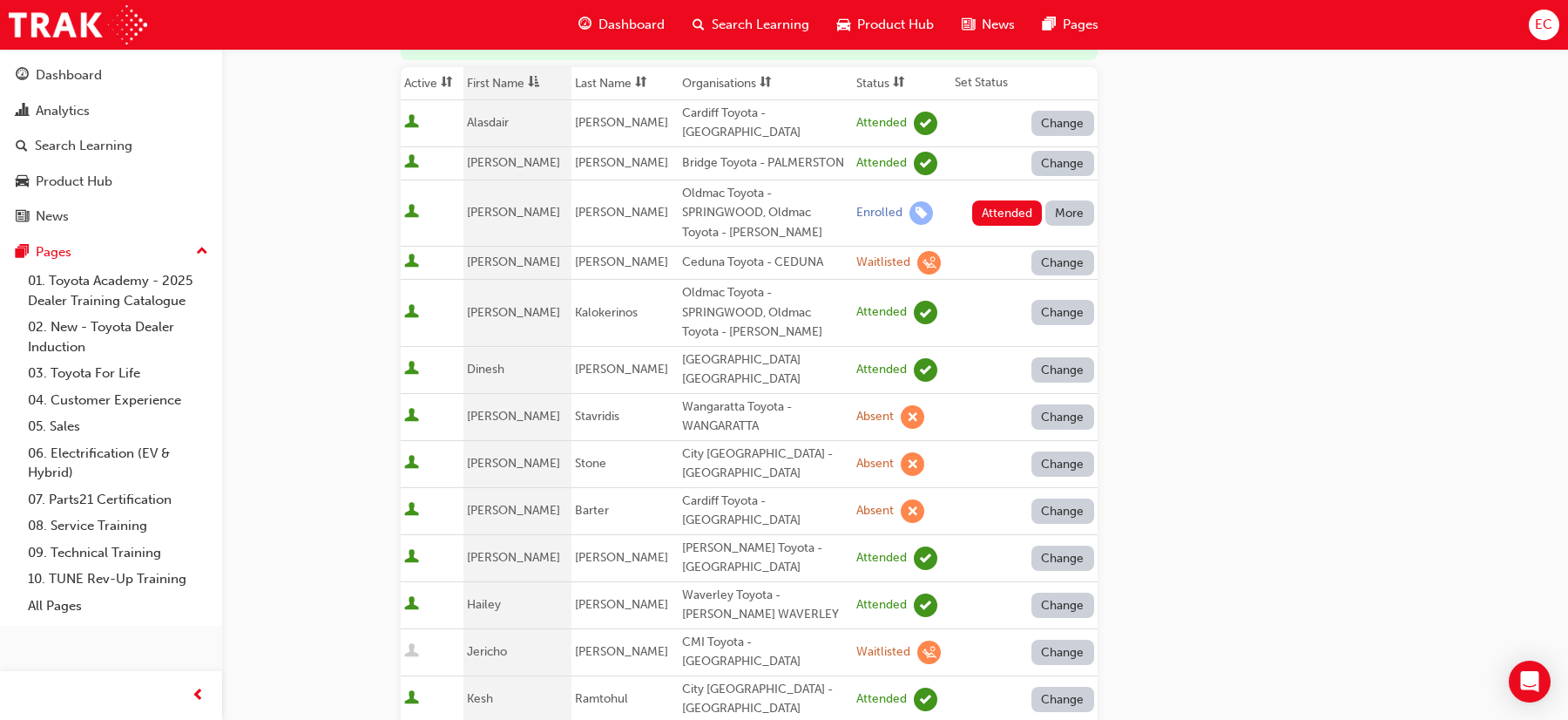
scroll to position [242, 0]
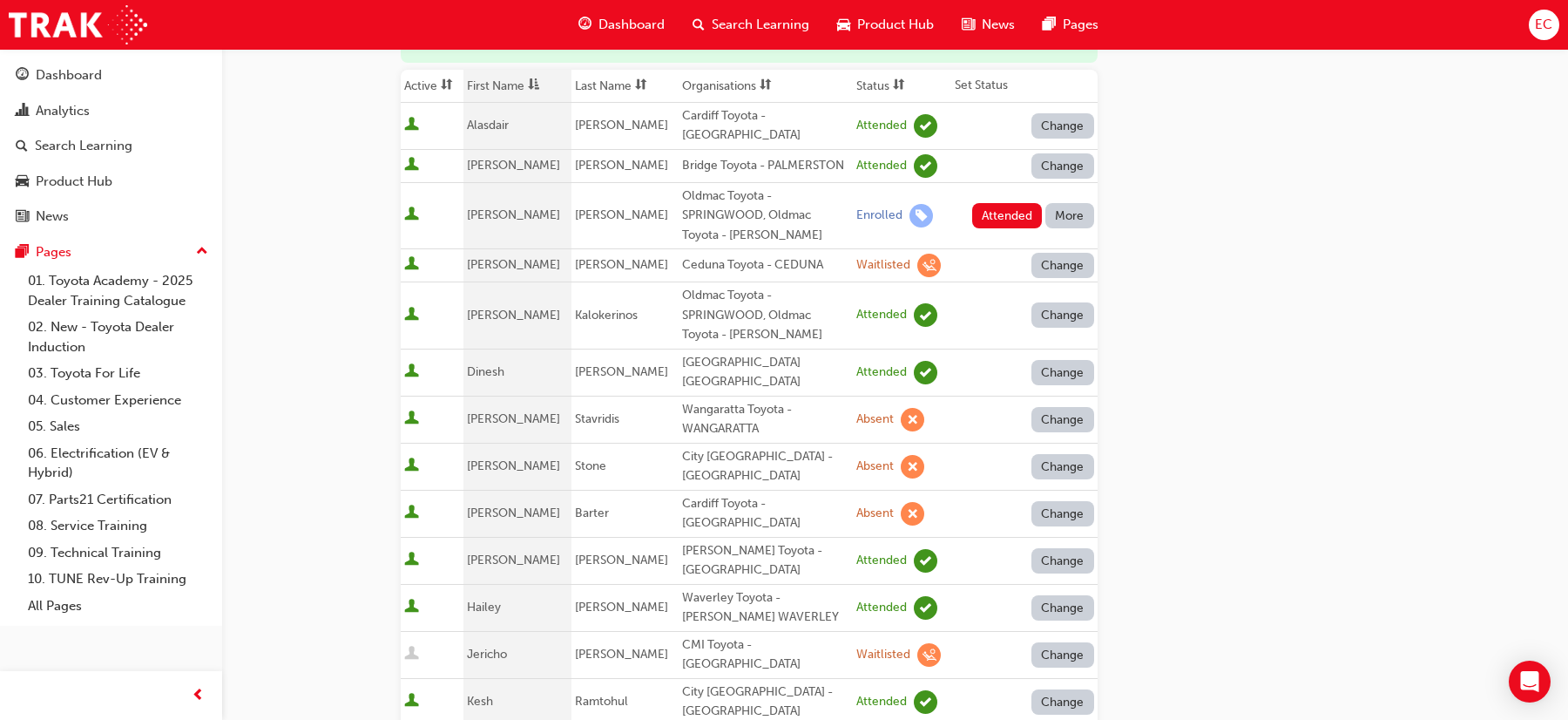
click at [1068, 207] on button "More" at bounding box center [1070, 215] width 49 height 25
click at [1054, 249] on div "Absent" at bounding box center [1044, 243] width 41 height 20
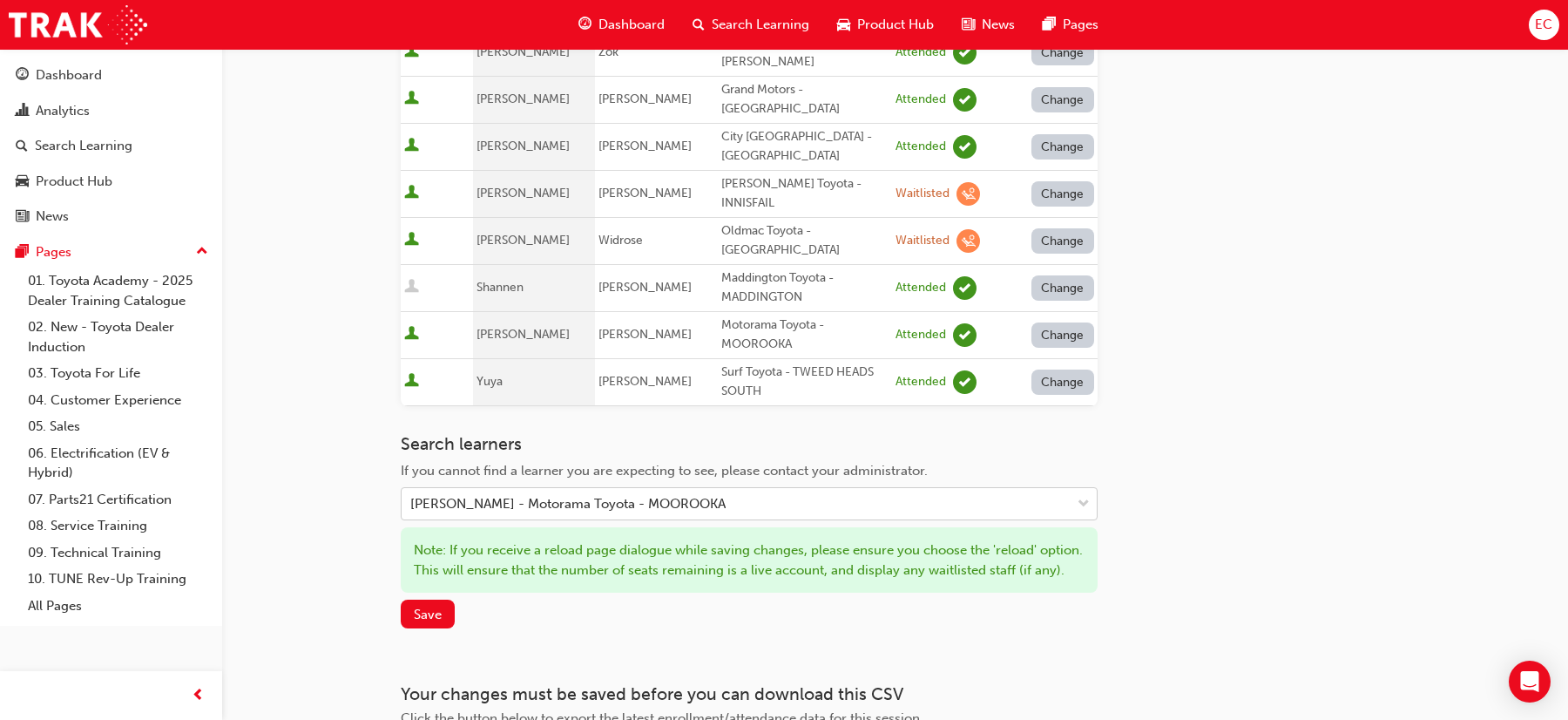
scroll to position [1098, 0]
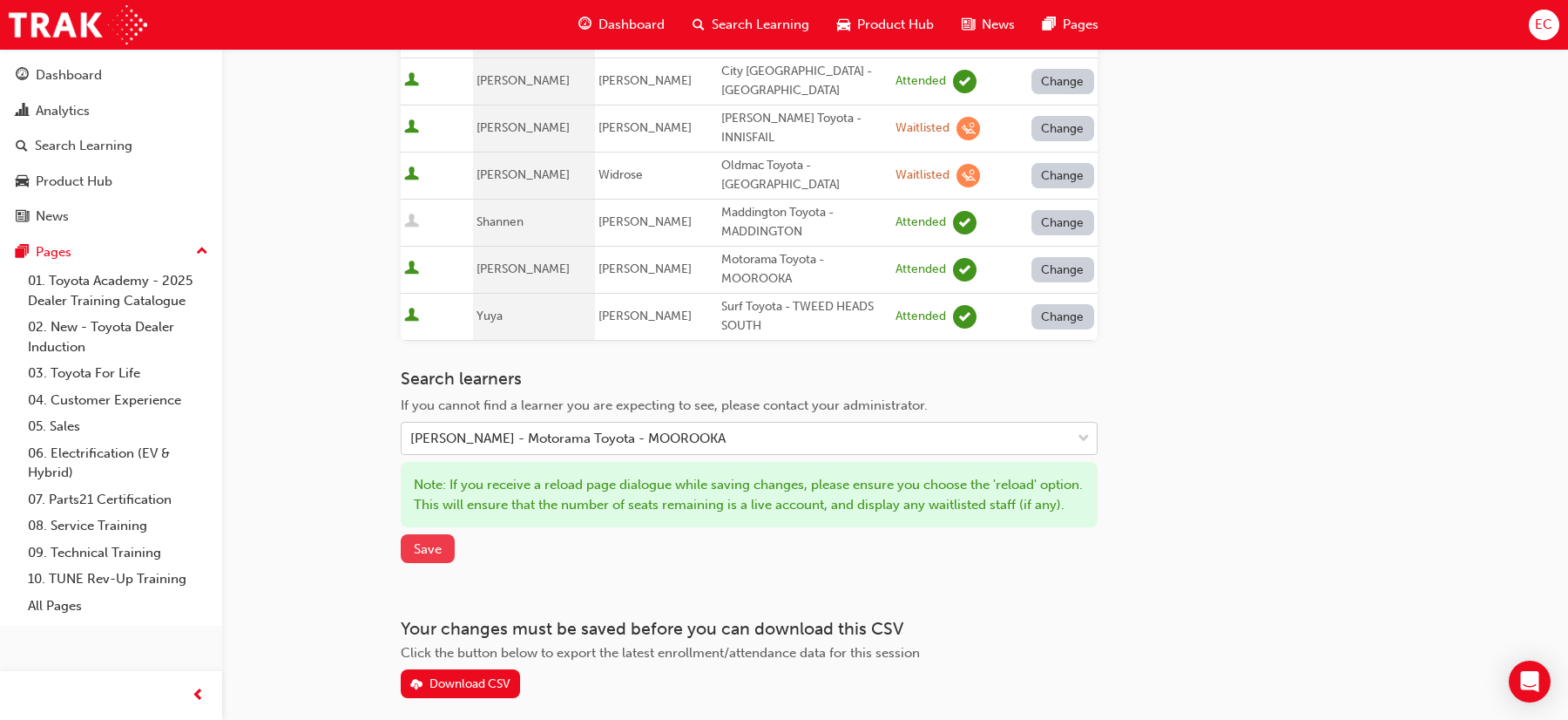
click at [423, 541] on span "Save" at bounding box center [428, 549] width 28 height 16
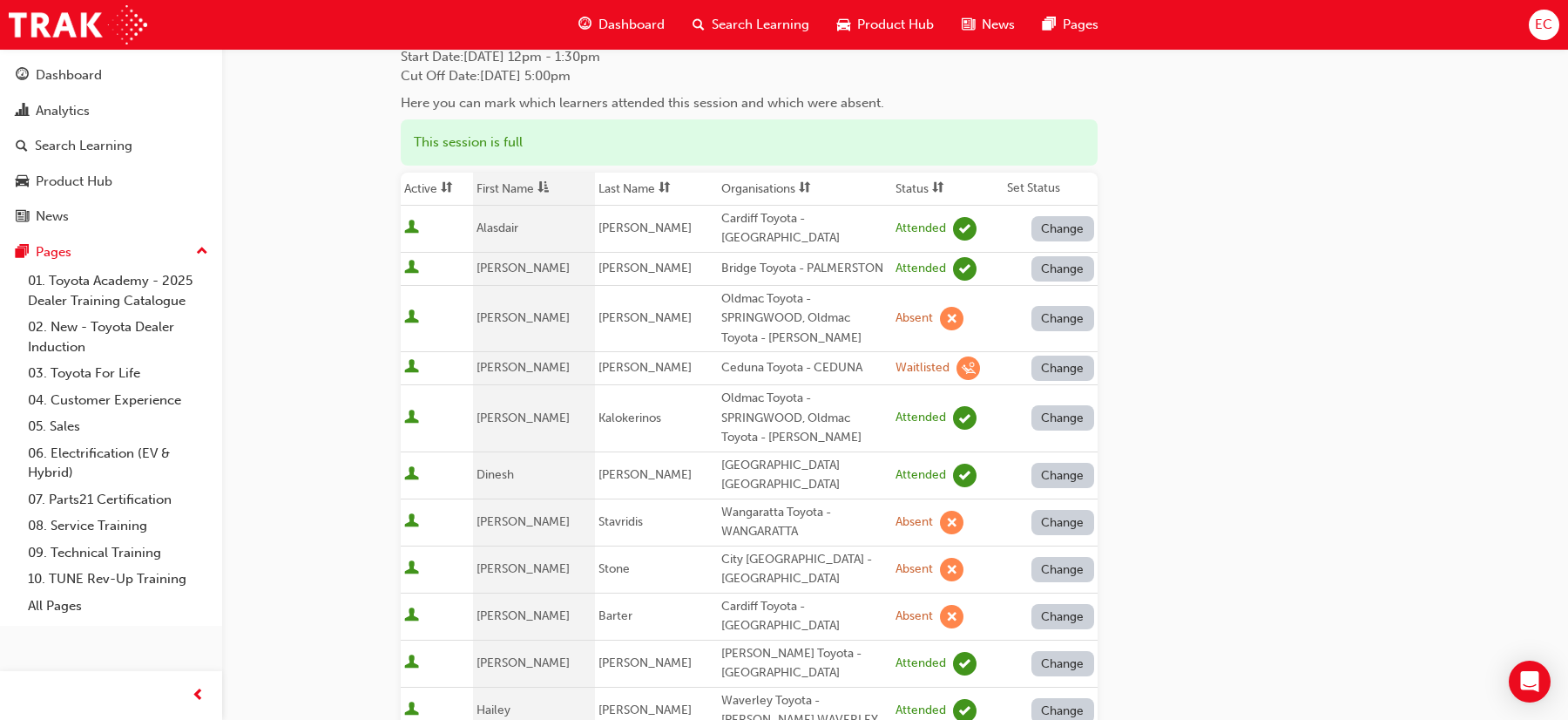
scroll to position [0, 0]
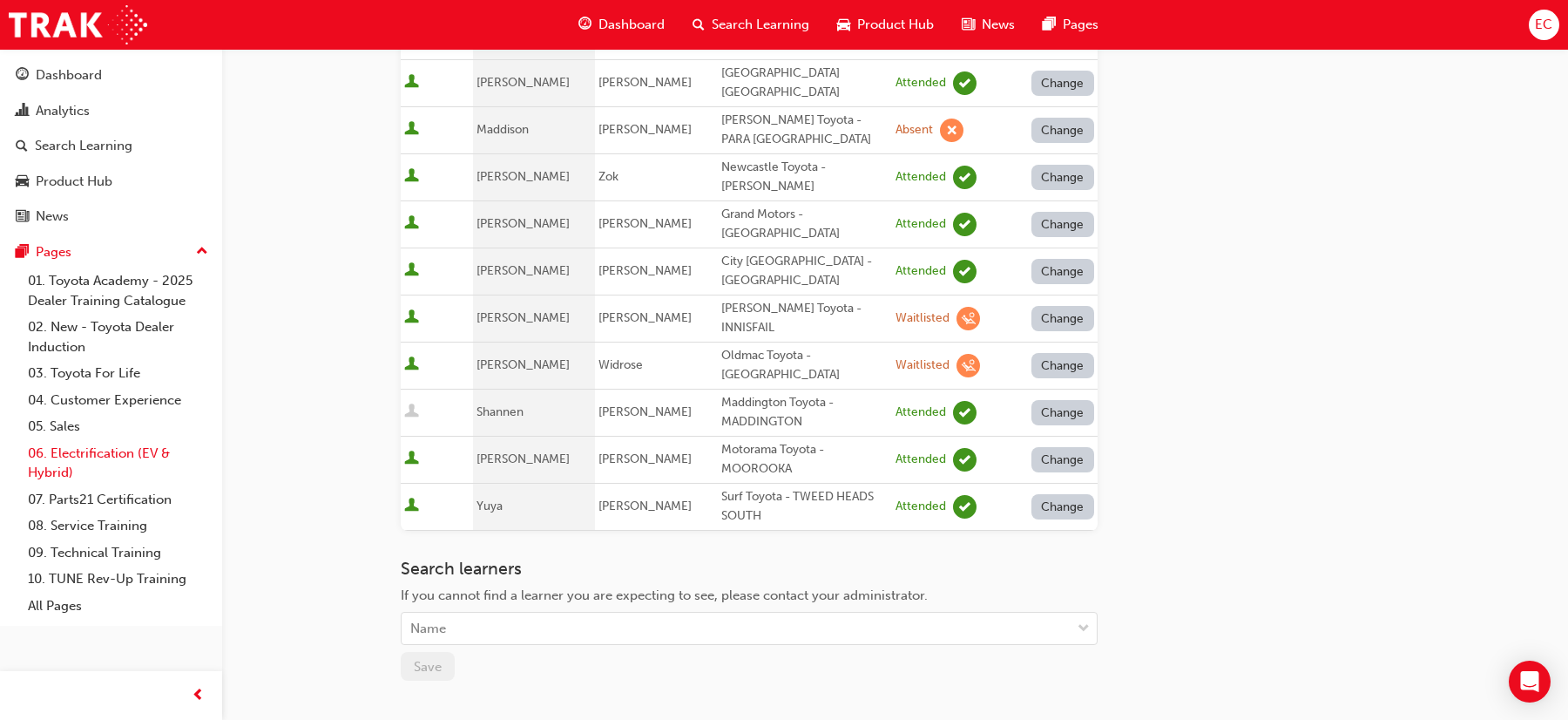
scroll to position [912, 0]
